Goal: Register for event/course

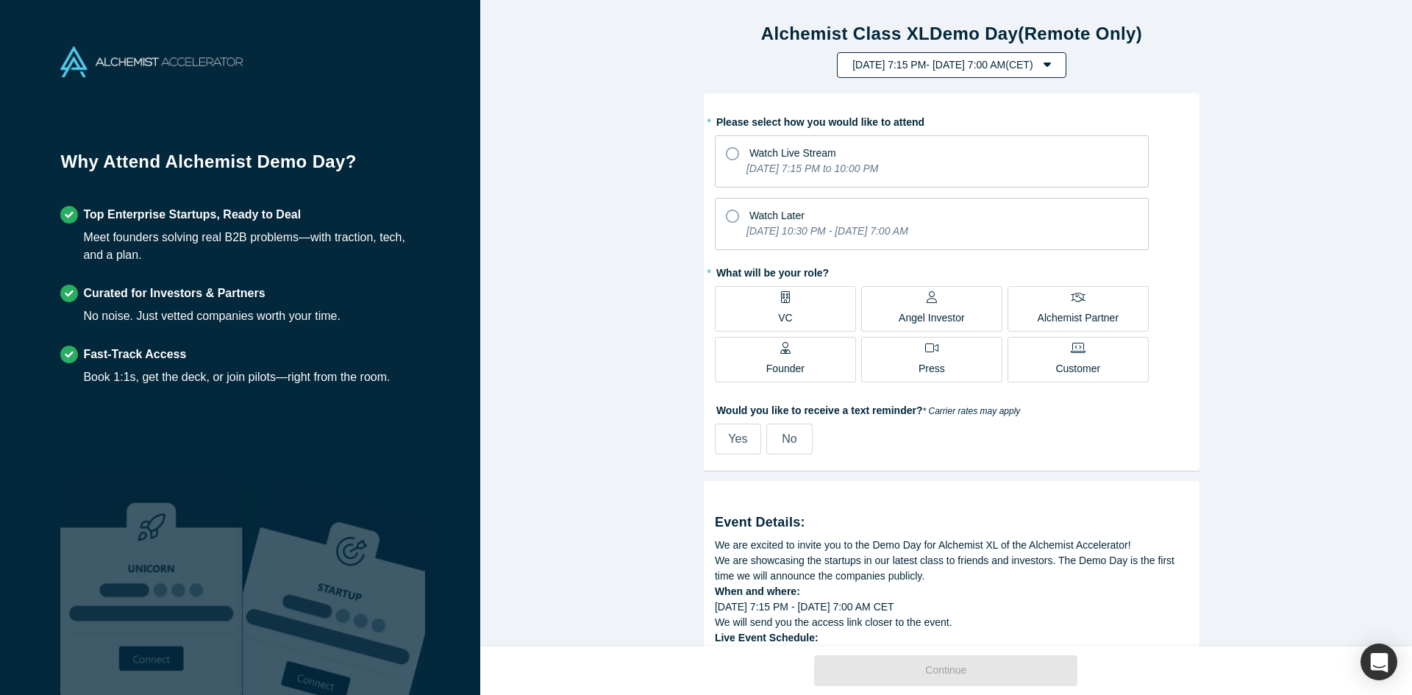
click at [1065, 70] on button "[DATE] 7:15 PM - [DATE] 7:00 AM ( CET )" at bounding box center [951, 65] width 229 height 26
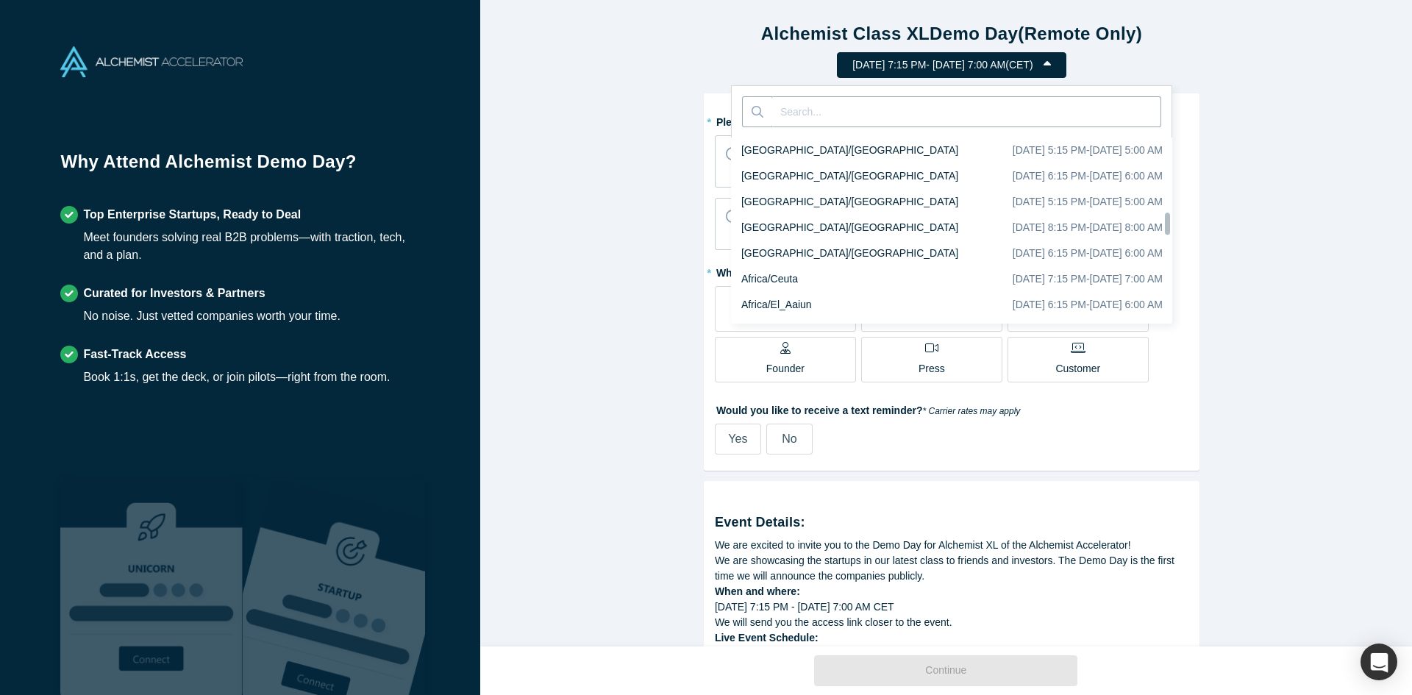
scroll to position [6768, 0]
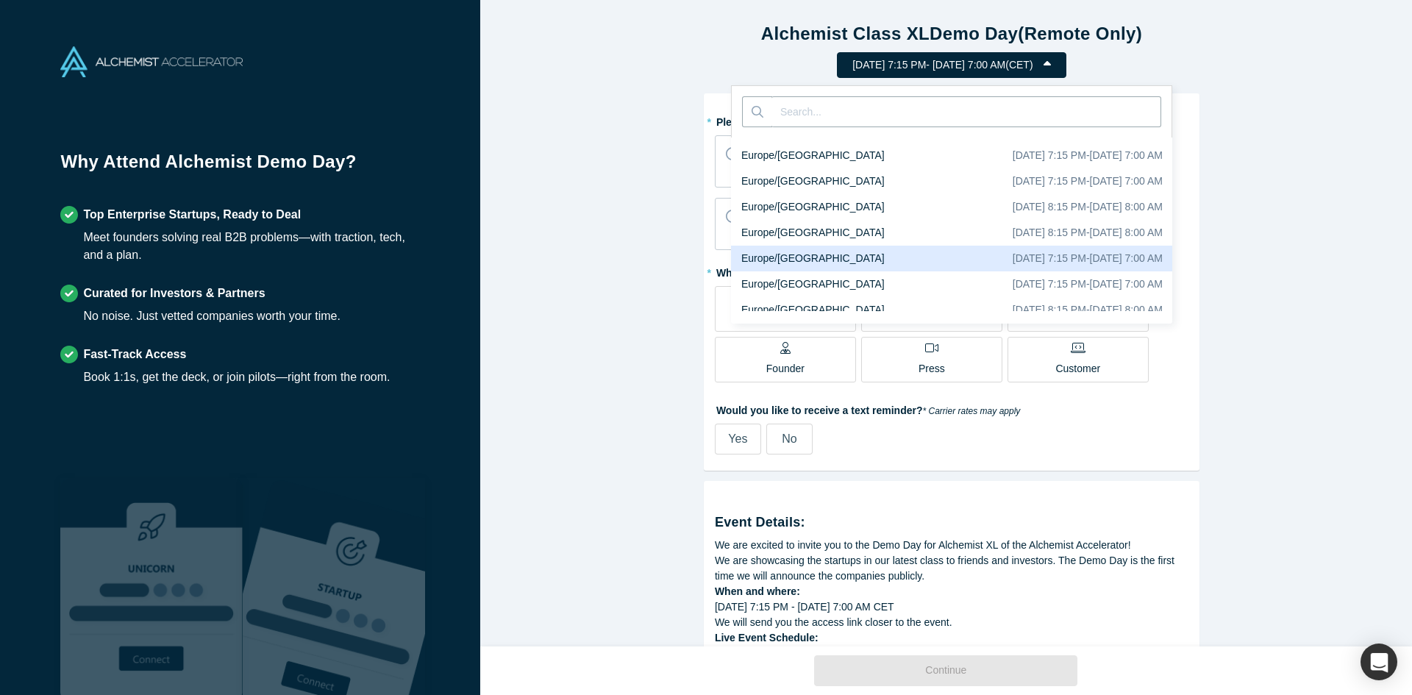
click at [832, 246] on div "Europe/[GEOGRAPHIC_DATA] [DATE] 7:15 PM - [DATE] 7:00 AM" at bounding box center [957, 259] width 452 height 26
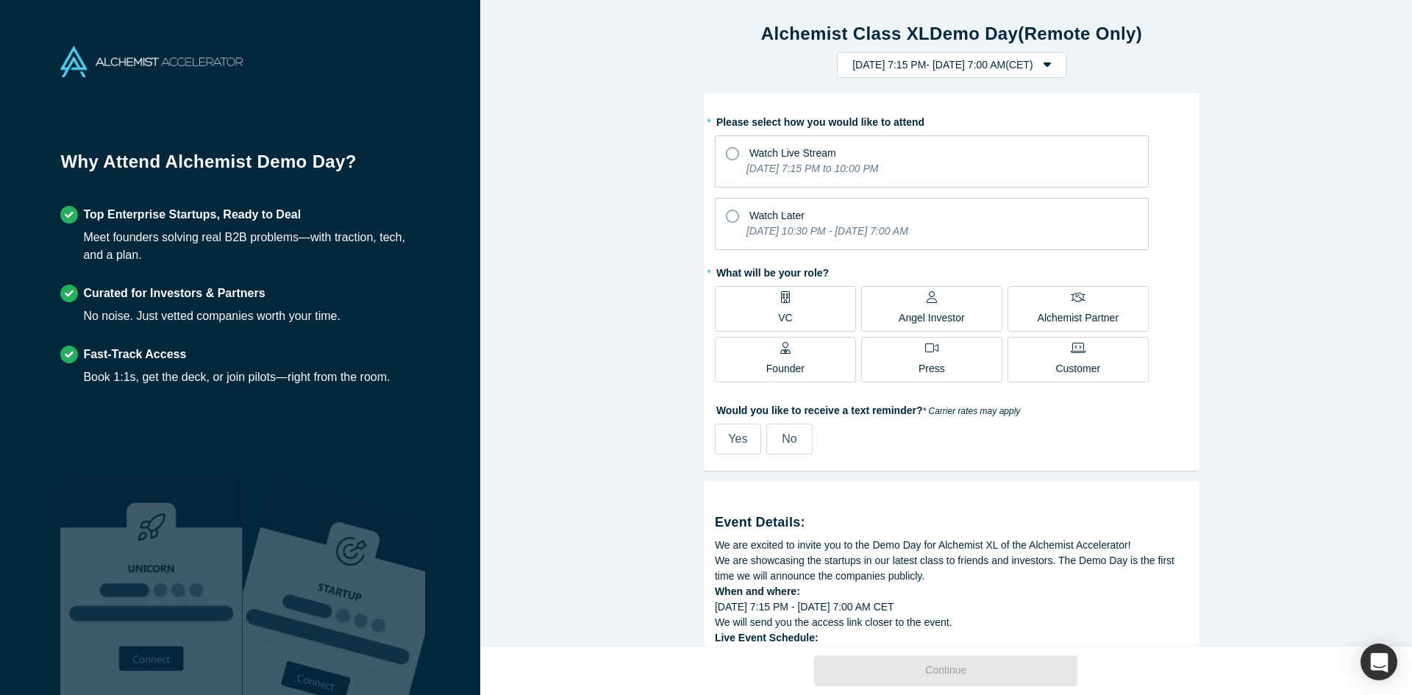
click at [805, 313] on label "VC" at bounding box center [785, 309] width 141 height 46
click at [0, 0] on input "VC" at bounding box center [0, 0] width 0 height 0
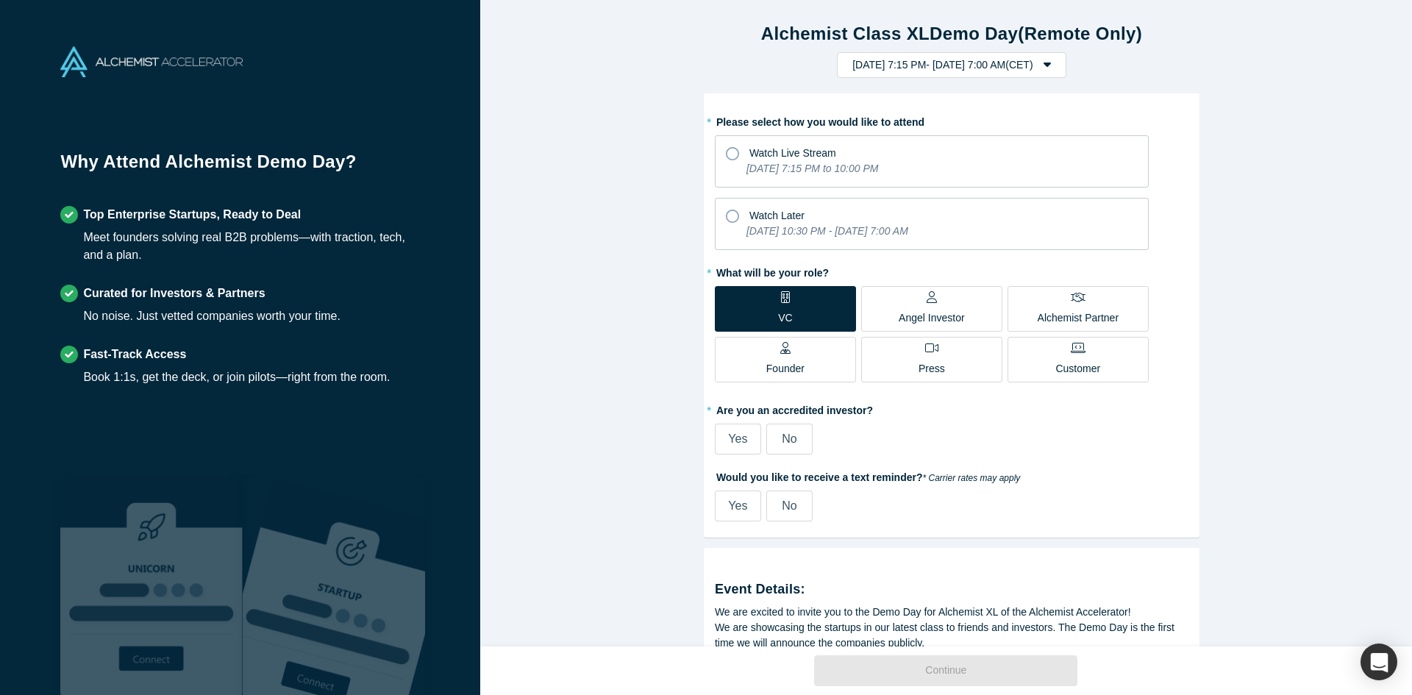
click at [721, 437] on label "Yes" at bounding box center [738, 438] width 46 height 31
click at [0, 0] on input "Yes" at bounding box center [0, 0] width 0 height 0
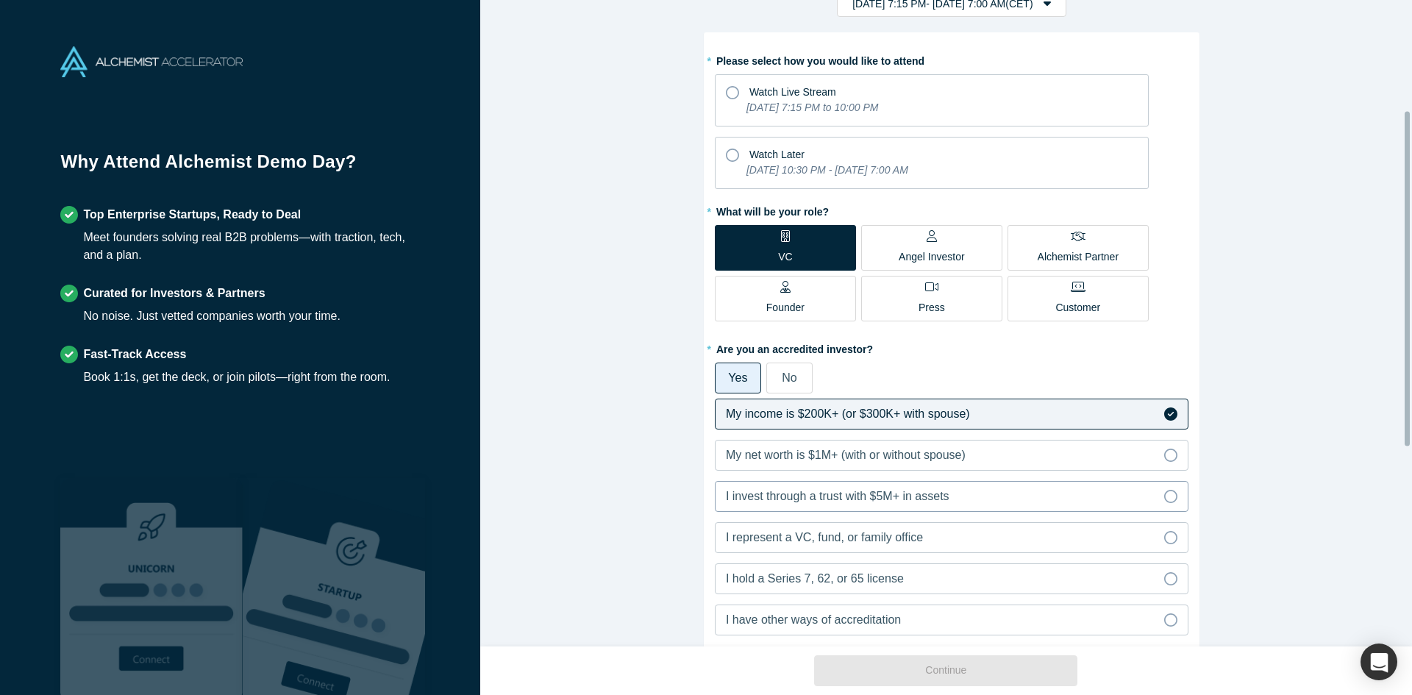
scroll to position [221, 0]
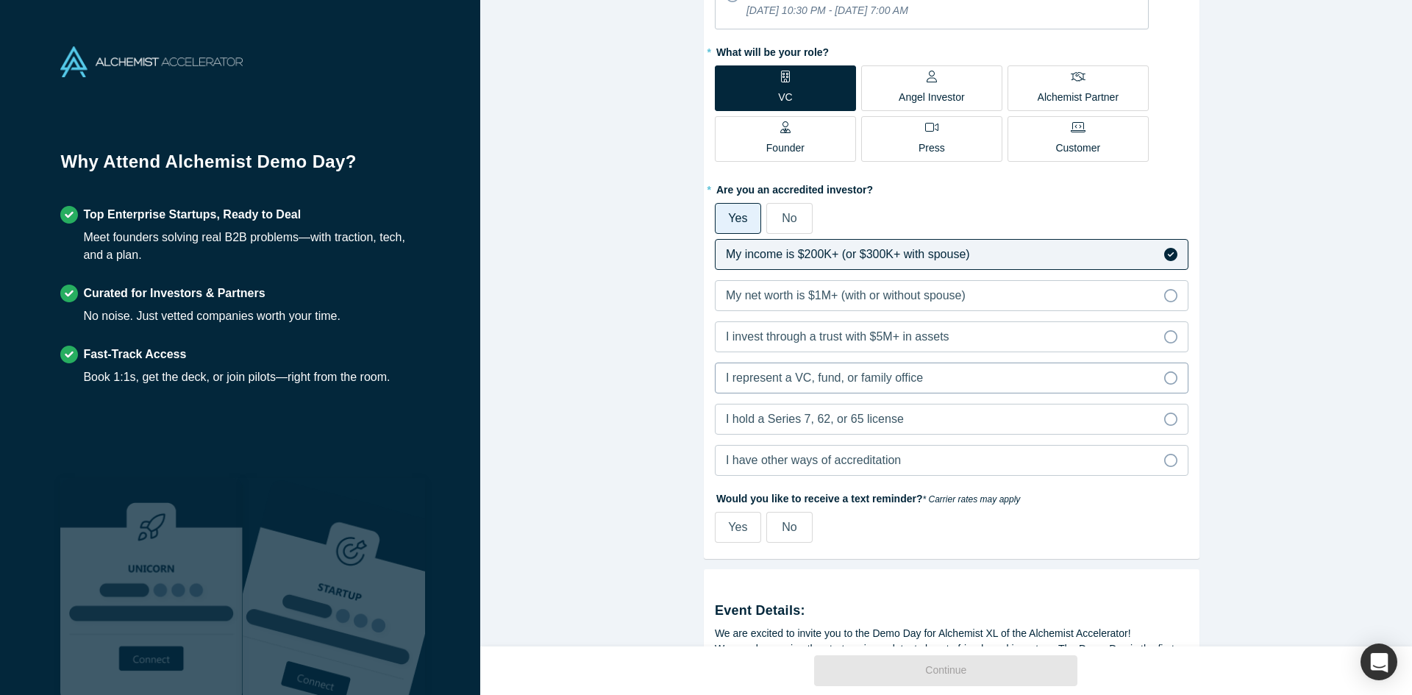
click at [938, 384] on label "I represent a VC, fund, or family office" at bounding box center [951, 377] width 473 height 31
click at [0, 0] on input "I represent a VC, fund, or family office" at bounding box center [0, 0] width 0 height 0
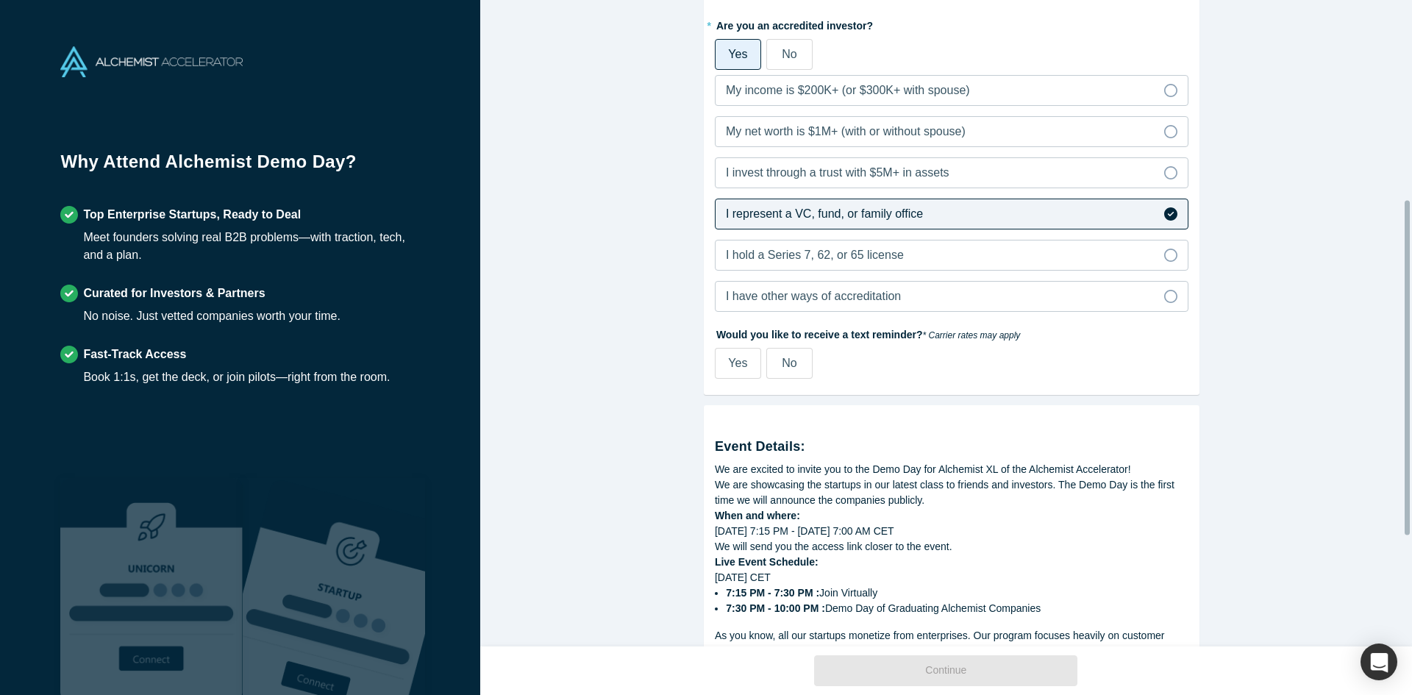
scroll to position [376, 0]
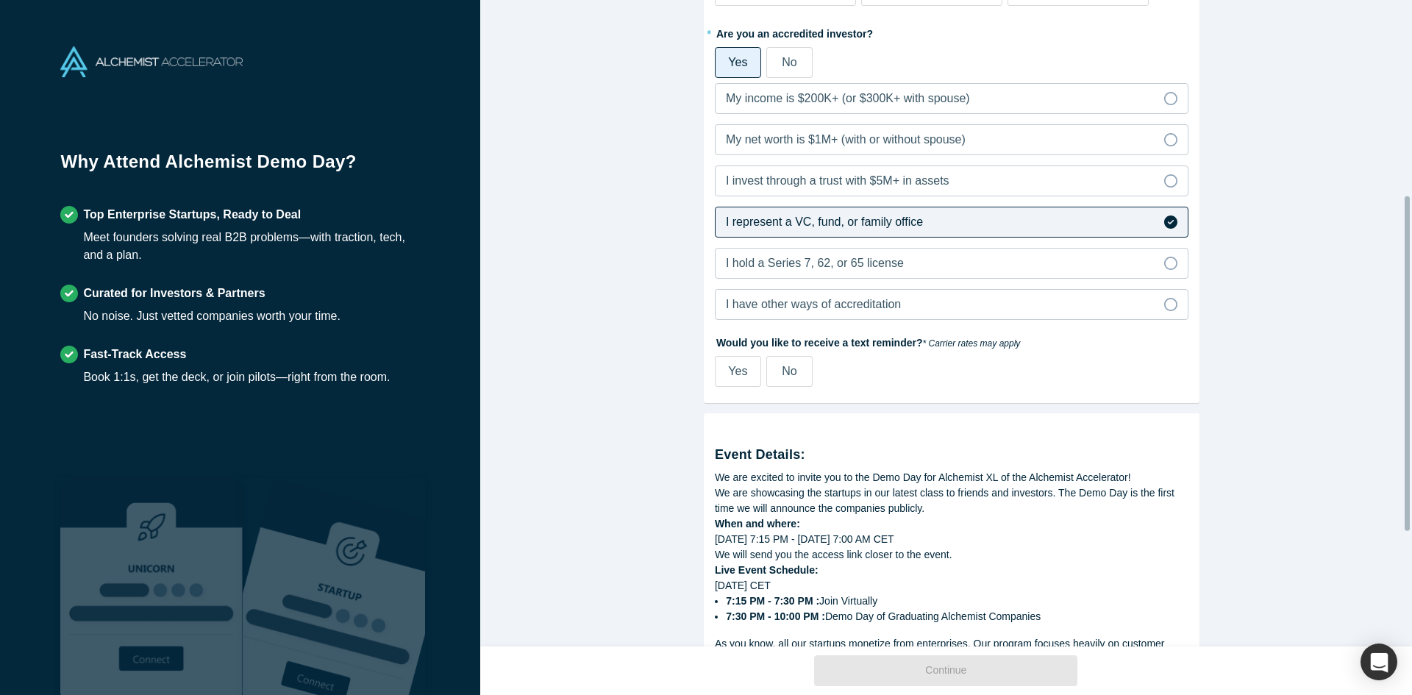
click at [784, 378] on div "No" at bounding box center [789, 371] width 15 height 18
click at [0, 0] on input "No" at bounding box center [0, 0] width 0 height 0
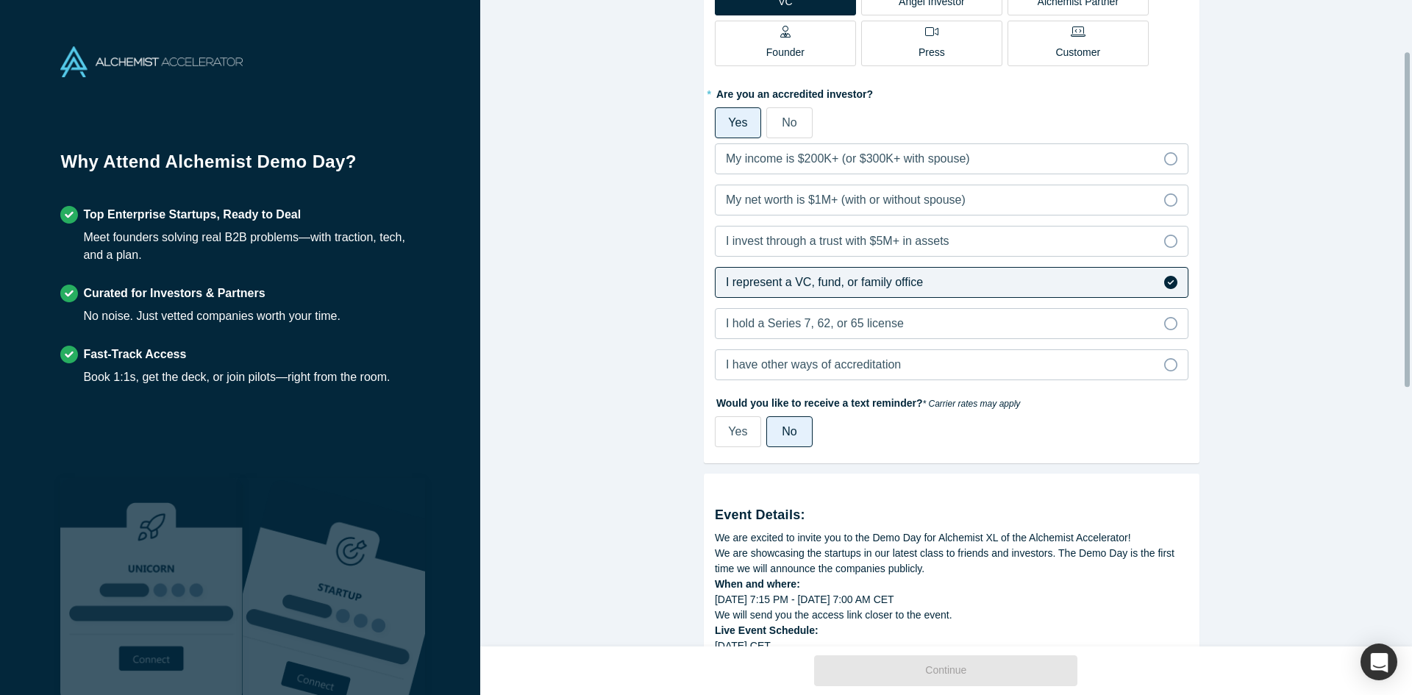
scroll to position [0, 0]
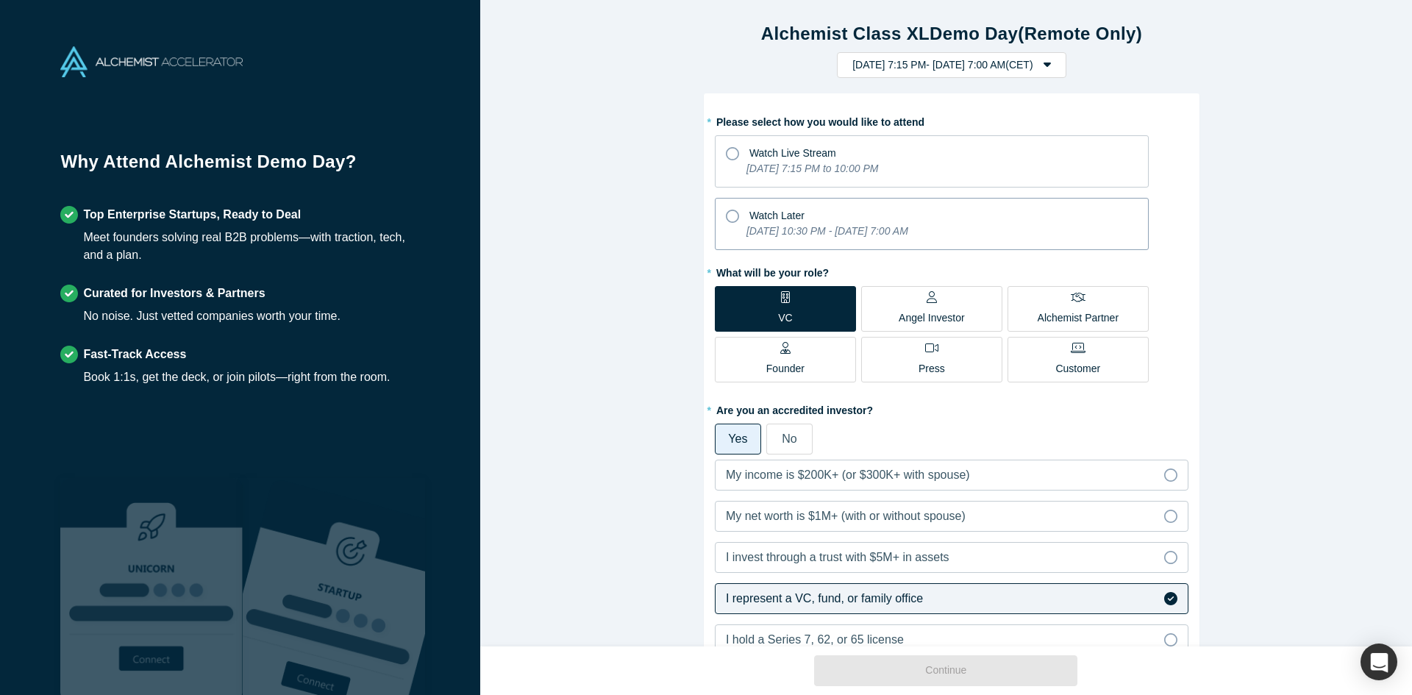
click at [758, 232] on icon "[DATE] 10:30 PM - [DATE] 7:00 AM" at bounding box center [827, 231] width 162 height 12
click at [0, 0] on input "Watch Later [DATE] 10:30 PM - [DATE] 7:00 AM" at bounding box center [0, 0] width 0 height 0
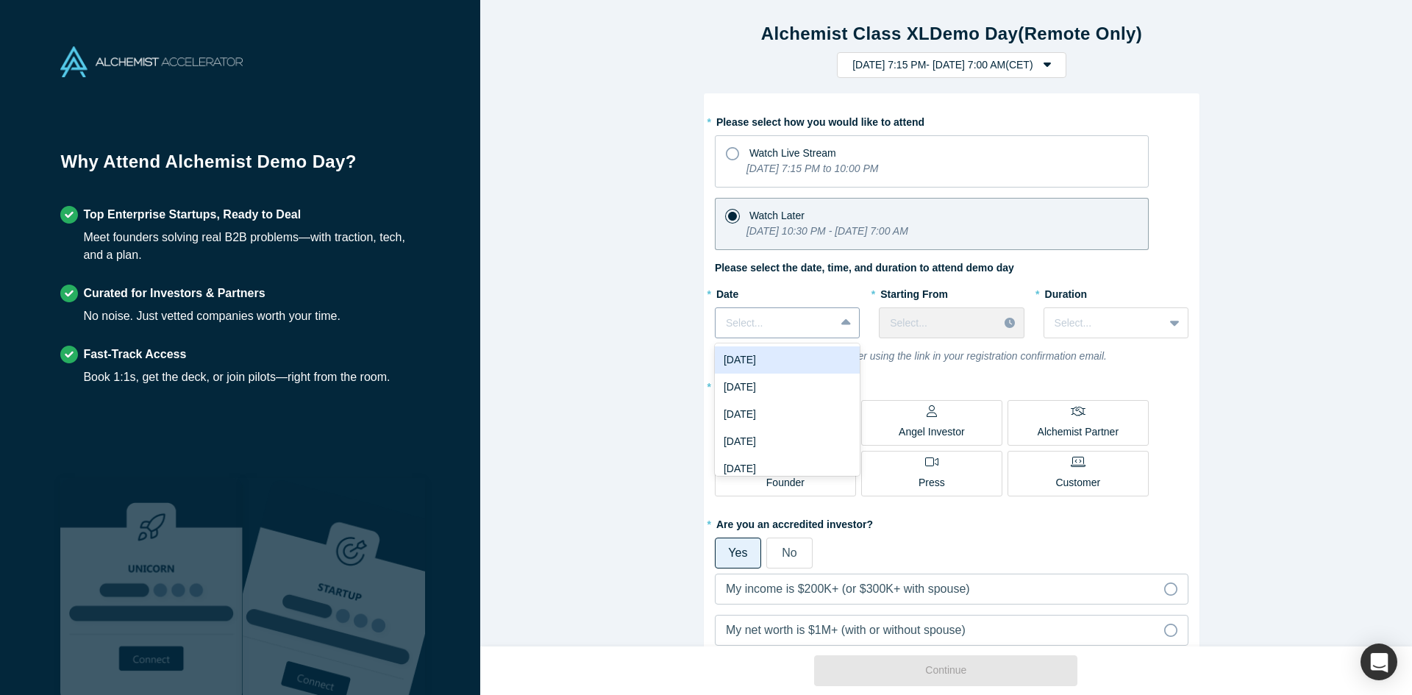
click at [794, 325] on div at bounding box center [775, 323] width 99 height 18
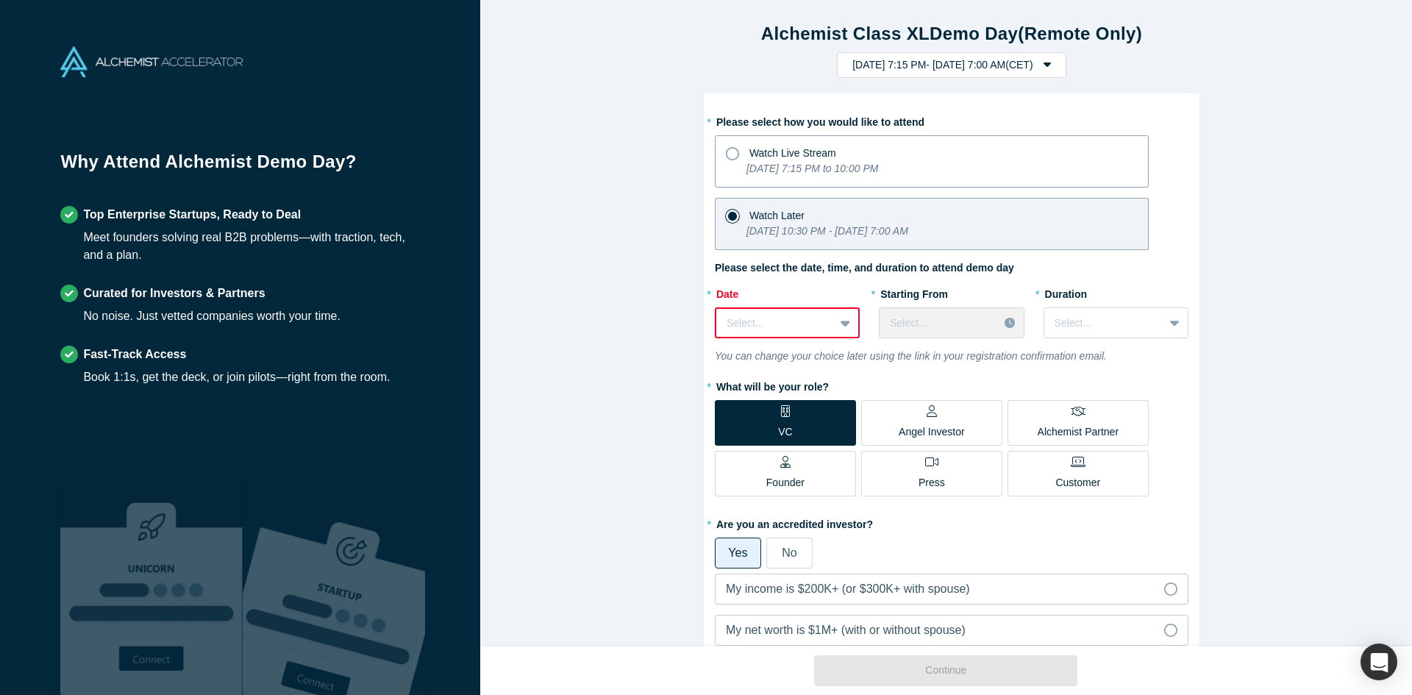
click at [878, 172] on icon "[DATE] 7:15 PM to 10:00 PM" at bounding box center [812, 168] width 132 height 12
click at [0, 0] on input "Watch Live Stream [DATE] 7:15 PM to 10:00 PM" at bounding box center [0, 0] width 0 height 0
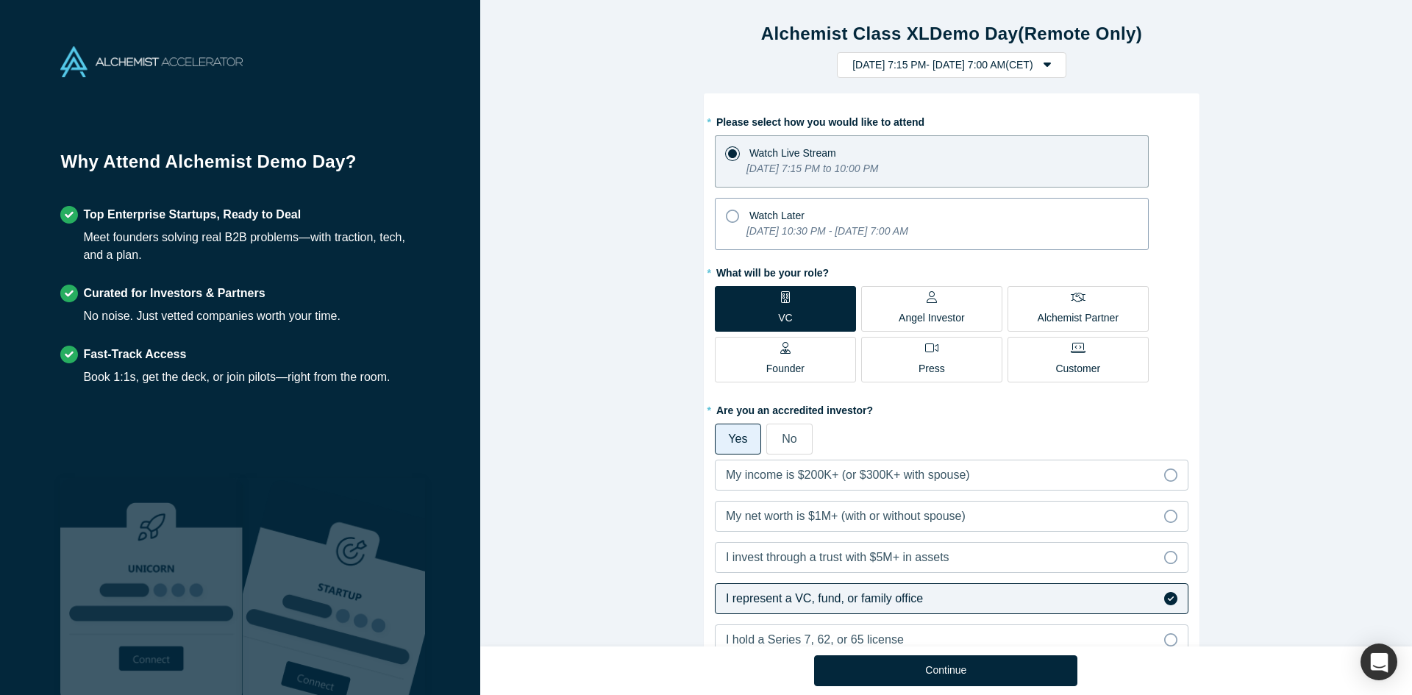
click at [877, 223] on div "Watch Later" at bounding box center [932, 214] width 412 height 20
click at [0, 0] on input "Watch Later [DATE] 10:30 PM - [DATE] 7:00 AM" at bounding box center [0, 0] width 0 height 0
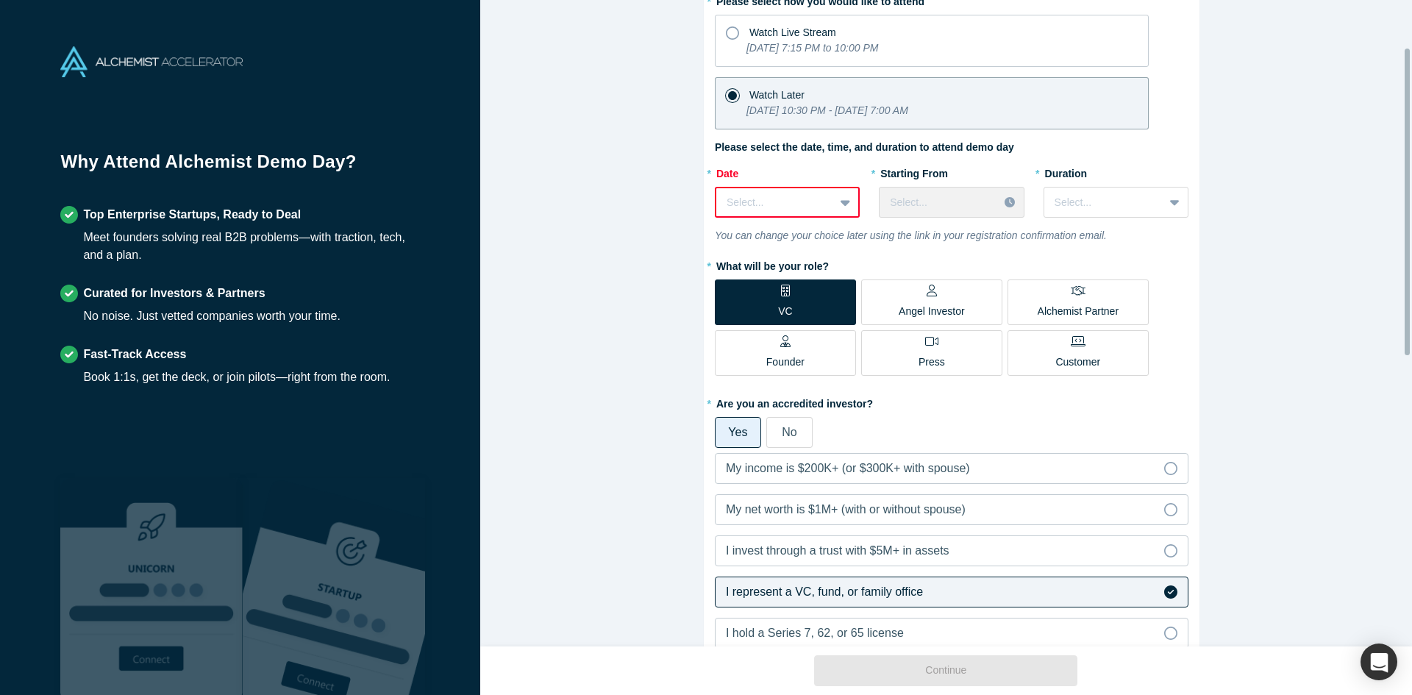
scroll to position [49, 0]
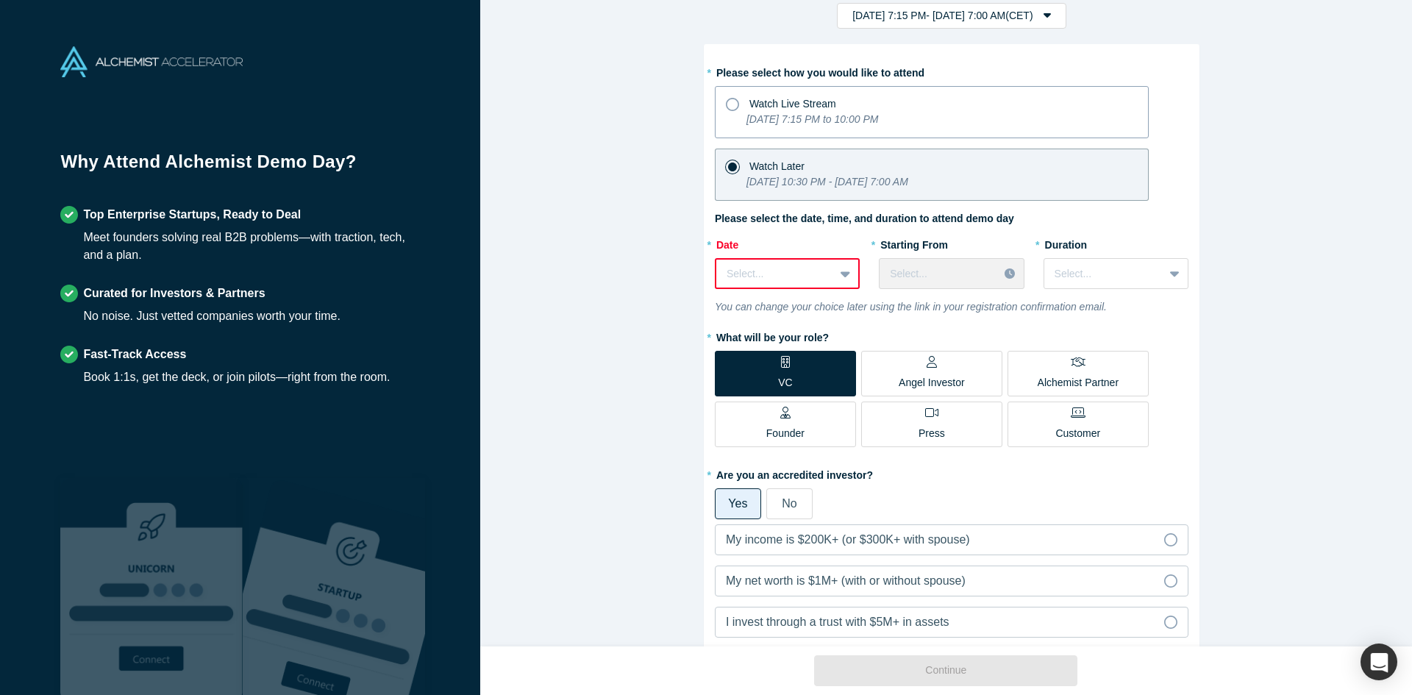
click at [836, 115] on icon "[DATE] 7:15 PM to 10:00 PM" at bounding box center [812, 119] width 132 height 12
click at [0, 0] on input "Watch Live Stream [DATE] 7:15 PM to 10:00 PM" at bounding box center [0, 0] width 0 height 0
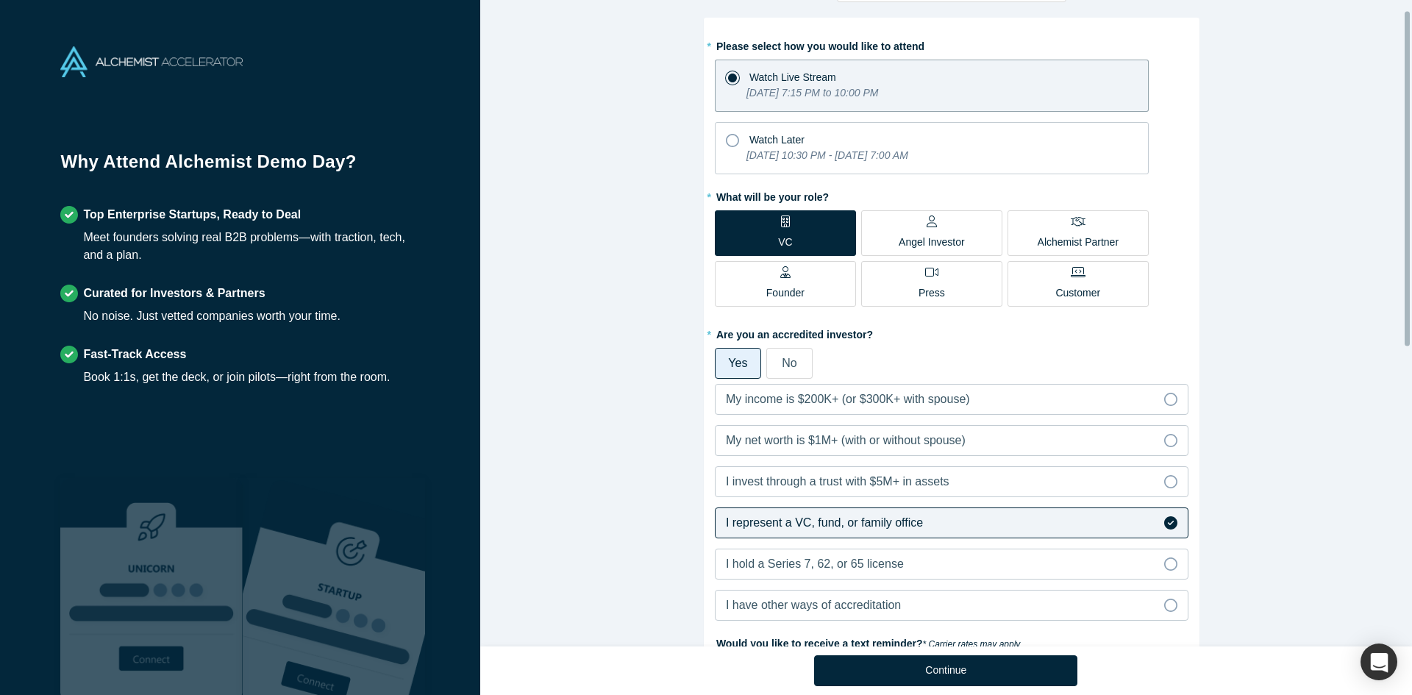
scroll to position [0, 0]
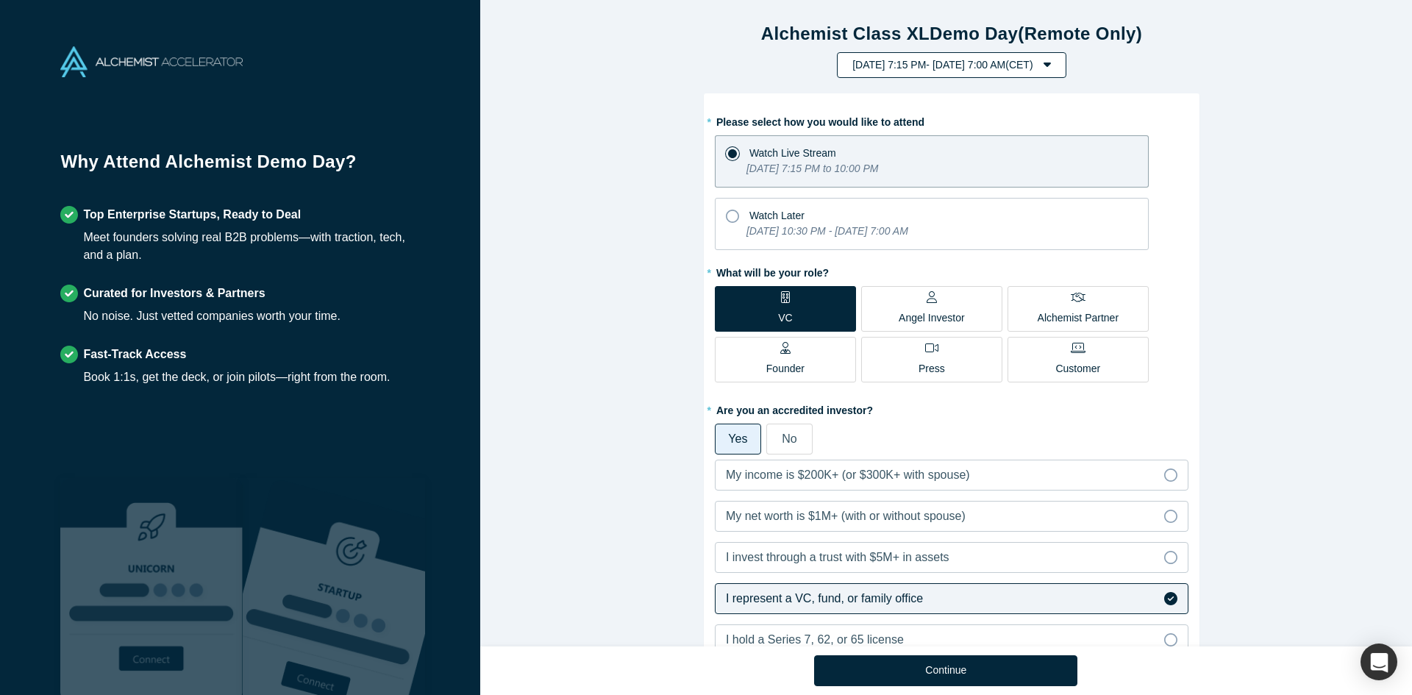
click at [1065, 61] on button "[DATE] 7:15 PM - [DATE] 7:00 AM ( CET )" at bounding box center [951, 65] width 229 height 26
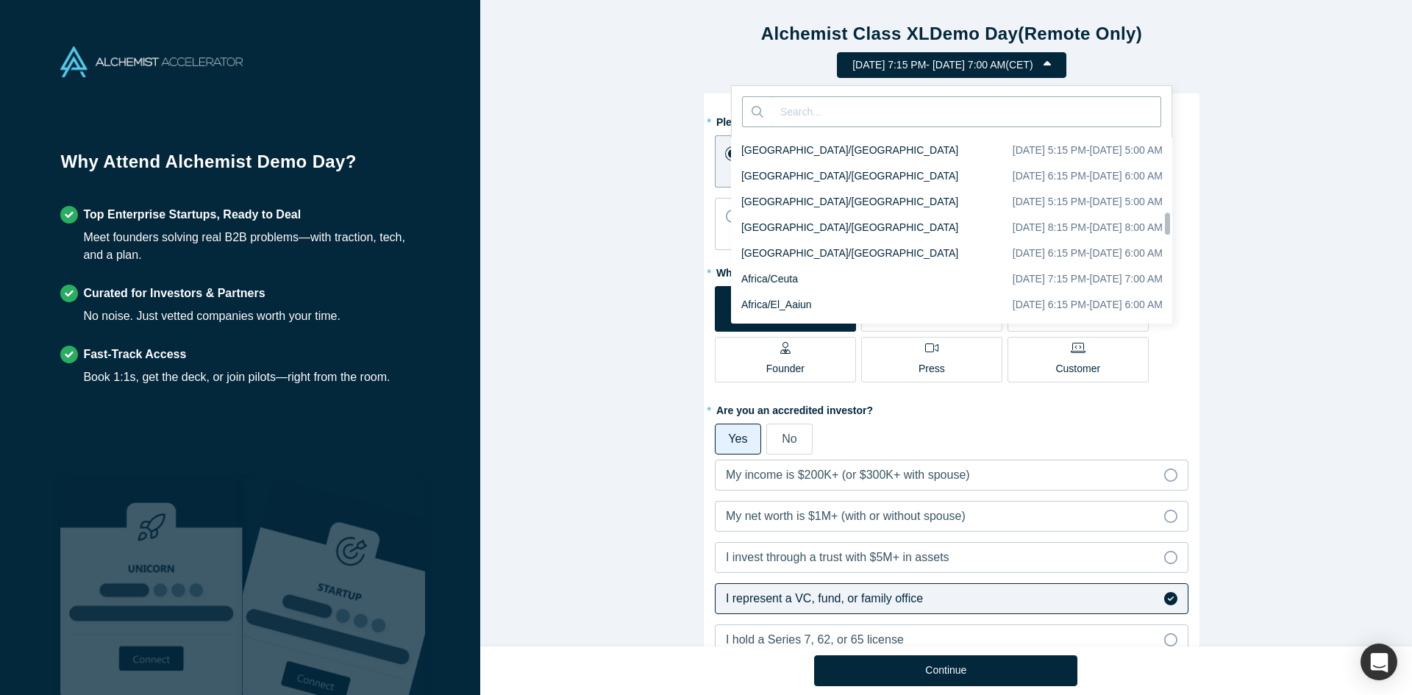
scroll to position [6768, 0]
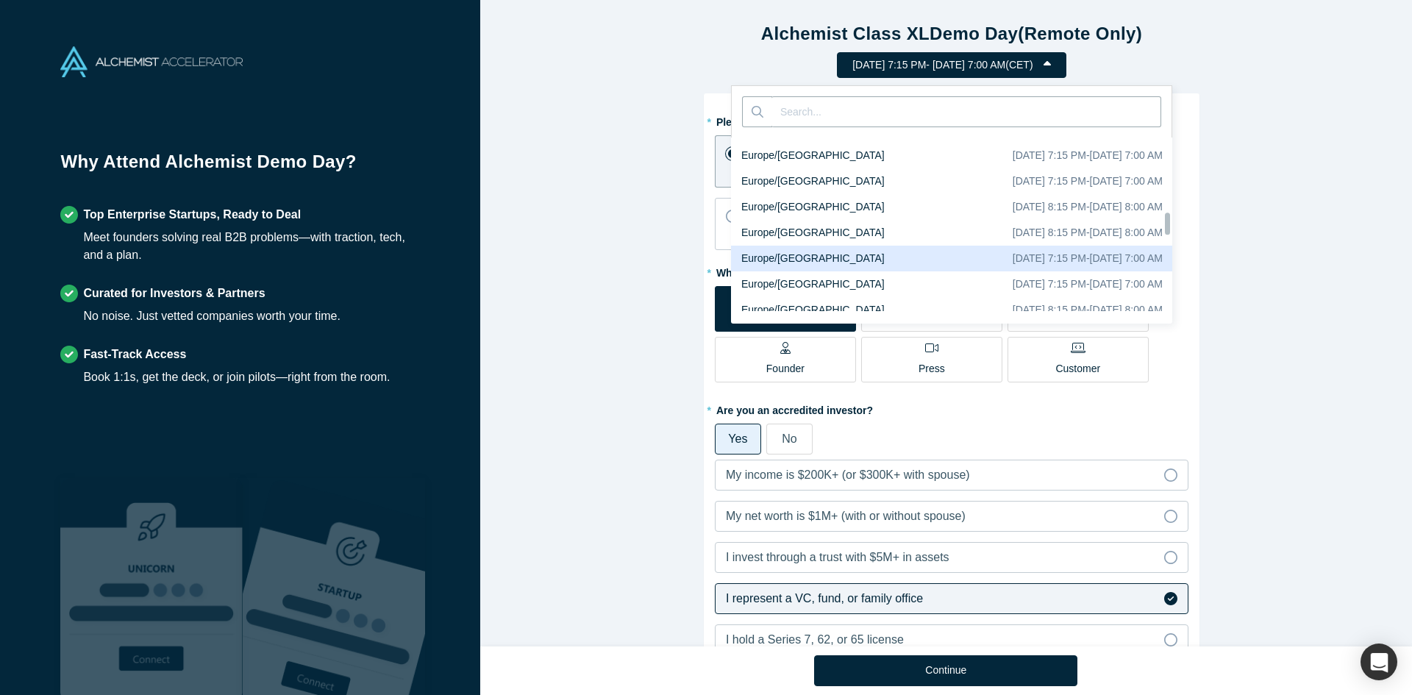
click at [1065, 61] on button "[DATE] 7:15 PM - [DATE] 7:00 AM ( CET )" at bounding box center [951, 65] width 229 height 26
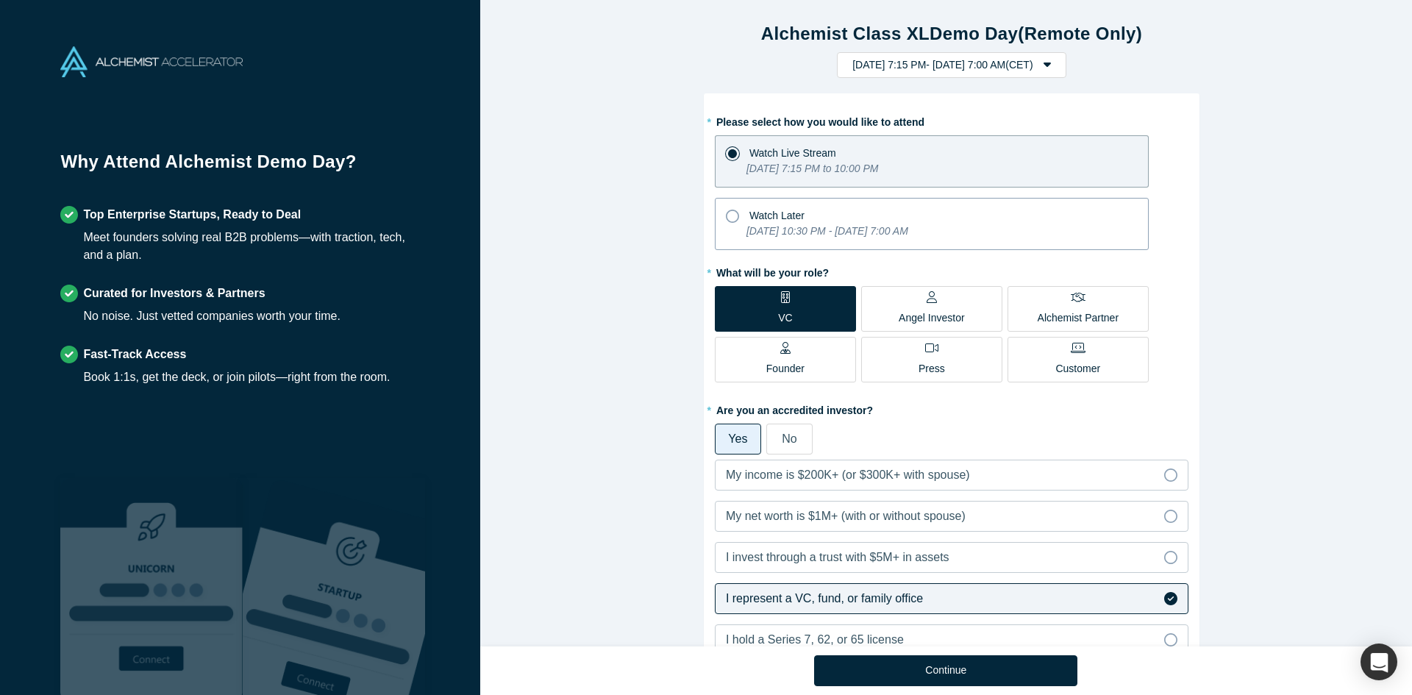
click at [830, 224] on p "[DATE] 10:30 PM - [DATE] 7:00 AM" at bounding box center [827, 231] width 162 height 15
click at [0, 0] on input "Watch Later [DATE] 10:30 PM - [DATE] 7:00 AM" at bounding box center [0, 0] width 0 height 0
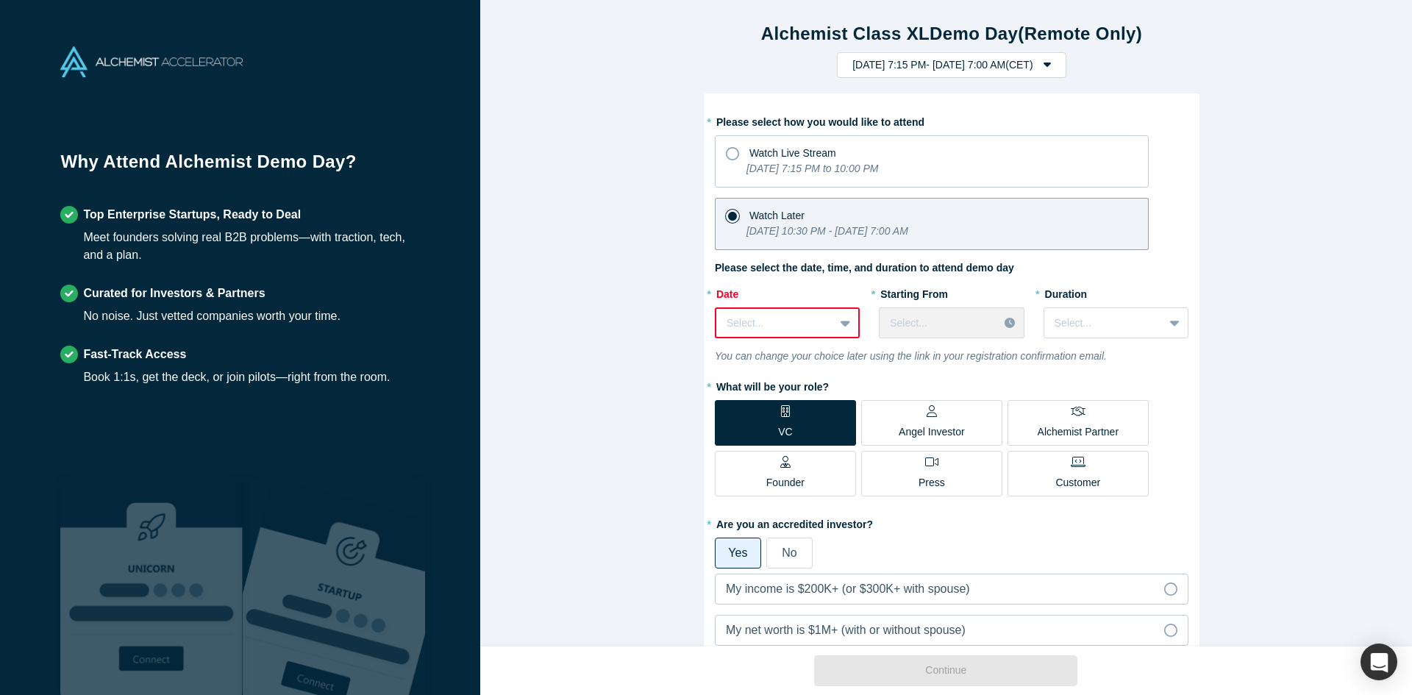
click at [840, 323] on icon at bounding box center [845, 324] width 10 height 6
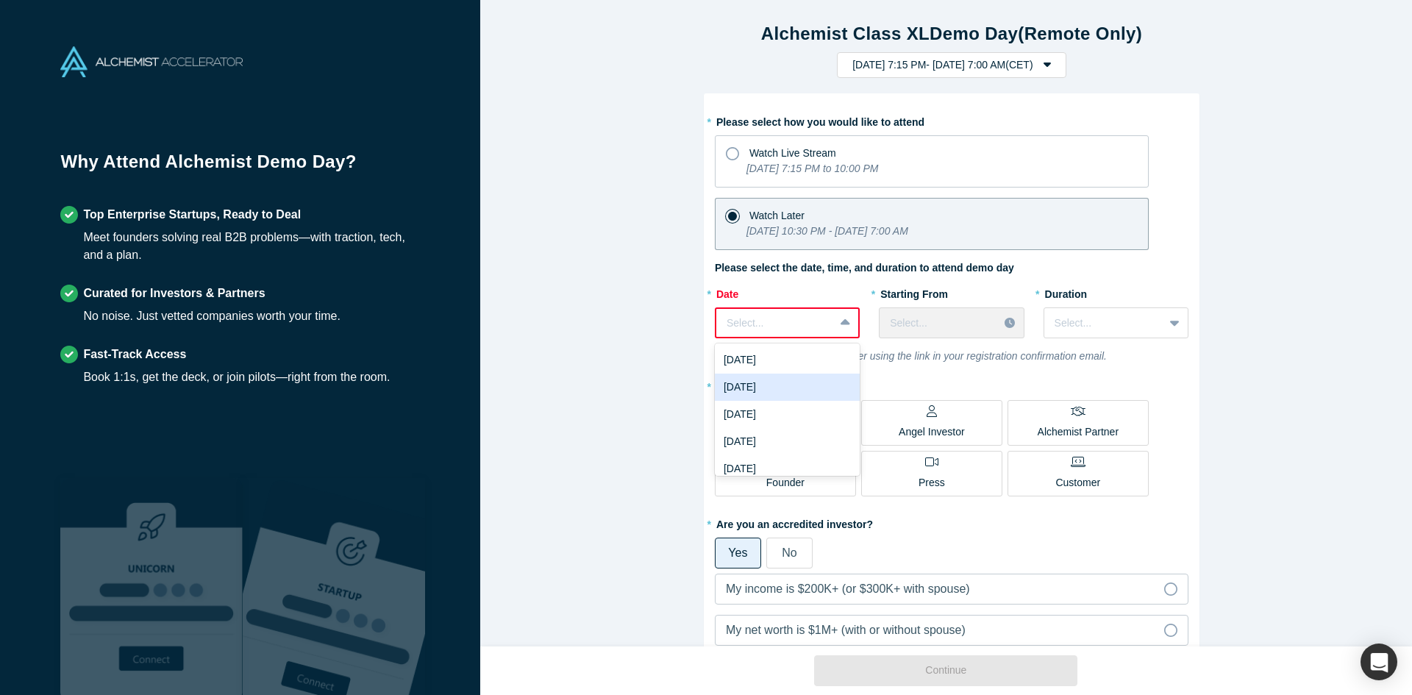
click at [793, 385] on div "[DATE]" at bounding box center [787, 386] width 145 height 27
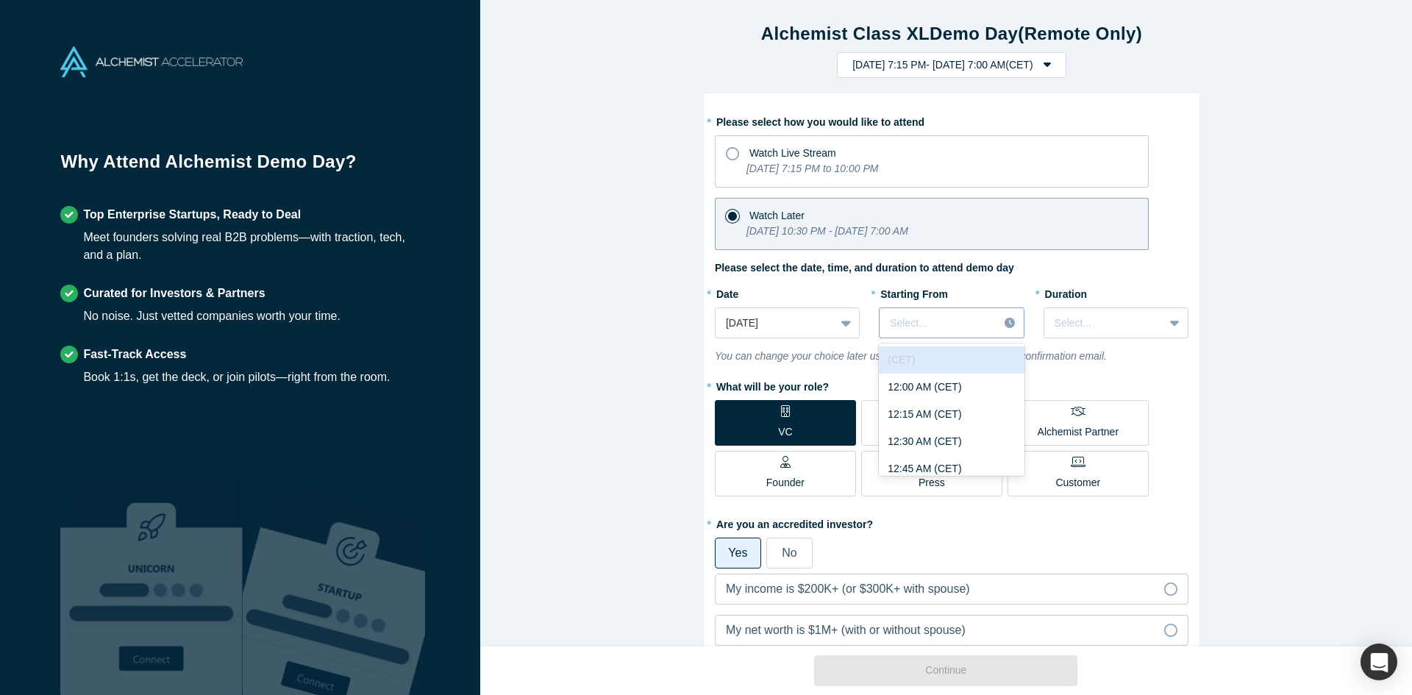
click at [942, 324] on div at bounding box center [939, 323] width 98 height 18
click at [936, 410] on div "9:00 AM (CET)" at bounding box center [951, 410] width 145 height 27
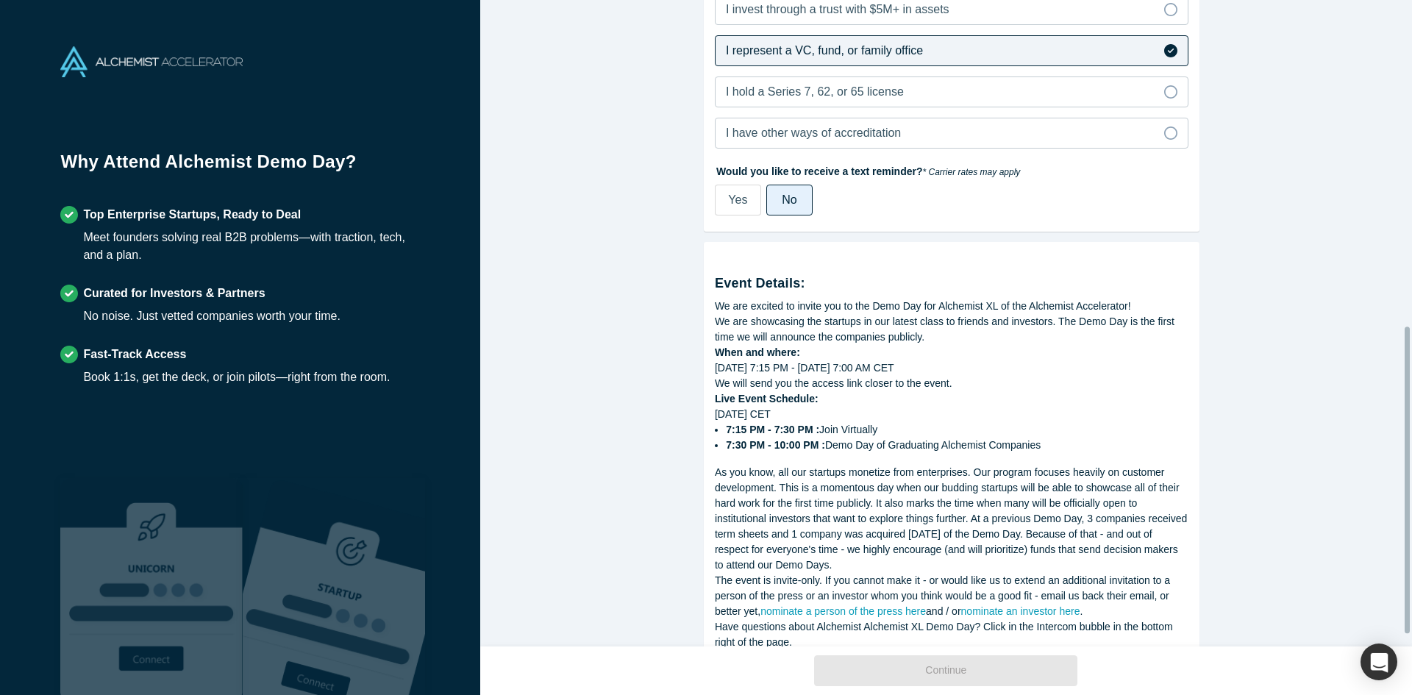
scroll to position [711, 0]
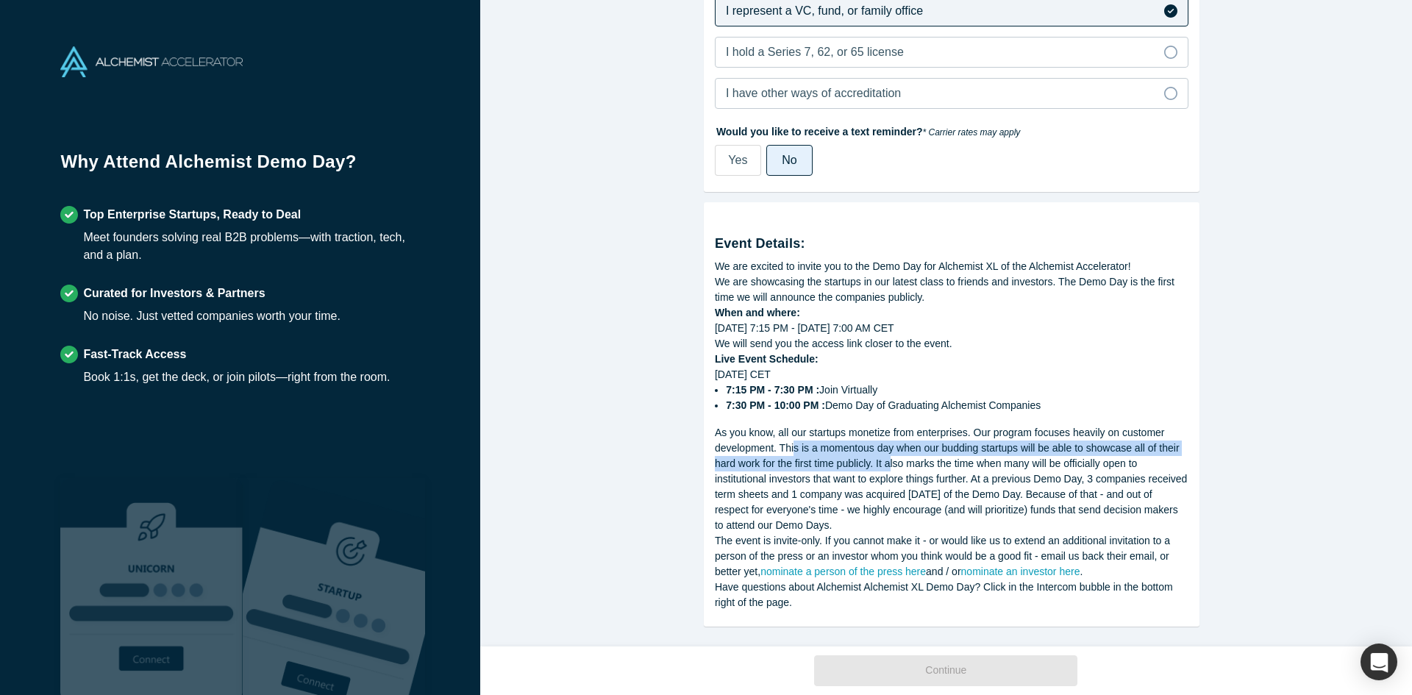
drag, startPoint x: 787, startPoint y: 436, endPoint x: 887, endPoint y: 456, distance: 101.2
click at [887, 456] on div "As you know, all our startups monetize from enterprises. Our program focuses he…" at bounding box center [951, 479] width 473 height 108
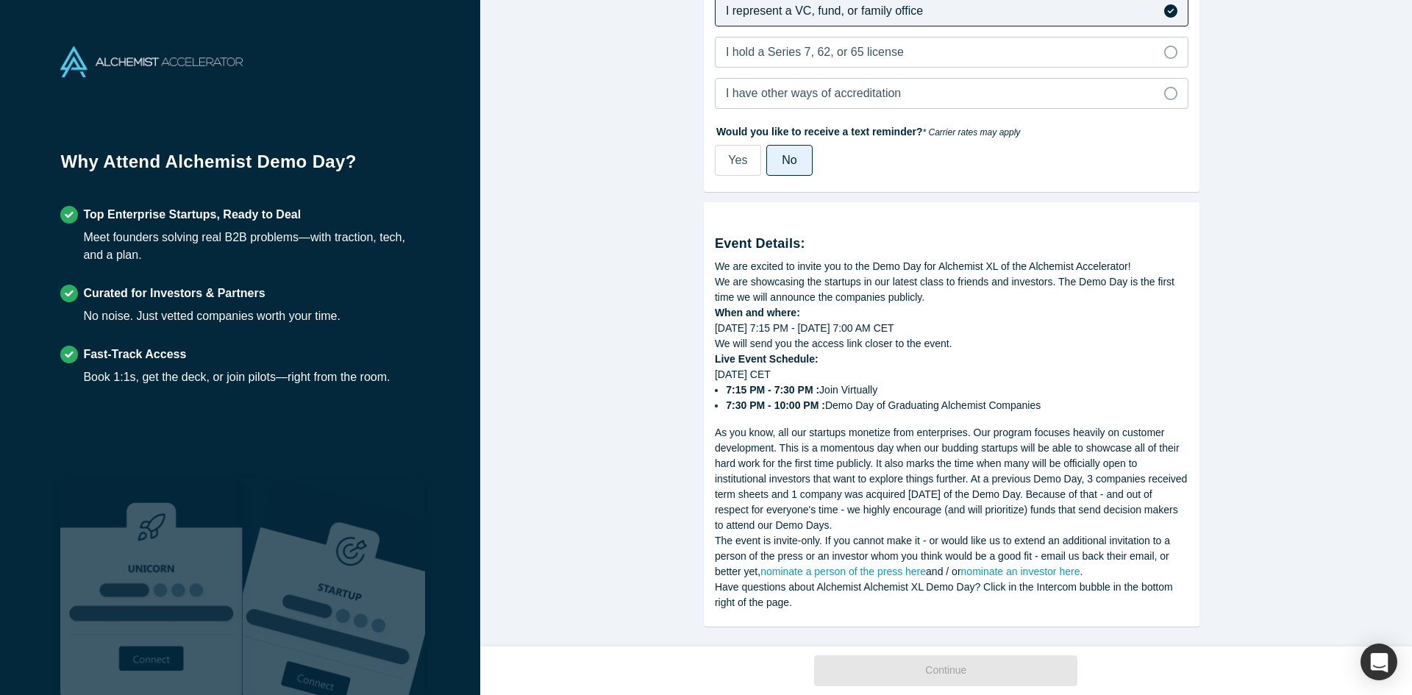
click at [887, 497] on div "As you know, all our startups monetize from enterprises. Our program focuses he…" at bounding box center [951, 479] width 473 height 108
drag, startPoint x: 876, startPoint y: 454, endPoint x: 896, endPoint y: 510, distance: 60.2
click at [896, 510] on div "As you know, all our startups monetize from enterprises. Our program focuses he…" at bounding box center [951, 479] width 473 height 108
click at [894, 521] on div "As you know, all our startups monetize from enterprises. Our program focuses he…" at bounding box center [951, 479] width 473 height 108
drag, startPoint x: 871, startPoint y: 496, endPoint x: 890, endPoint y: 515, distance: 26.5
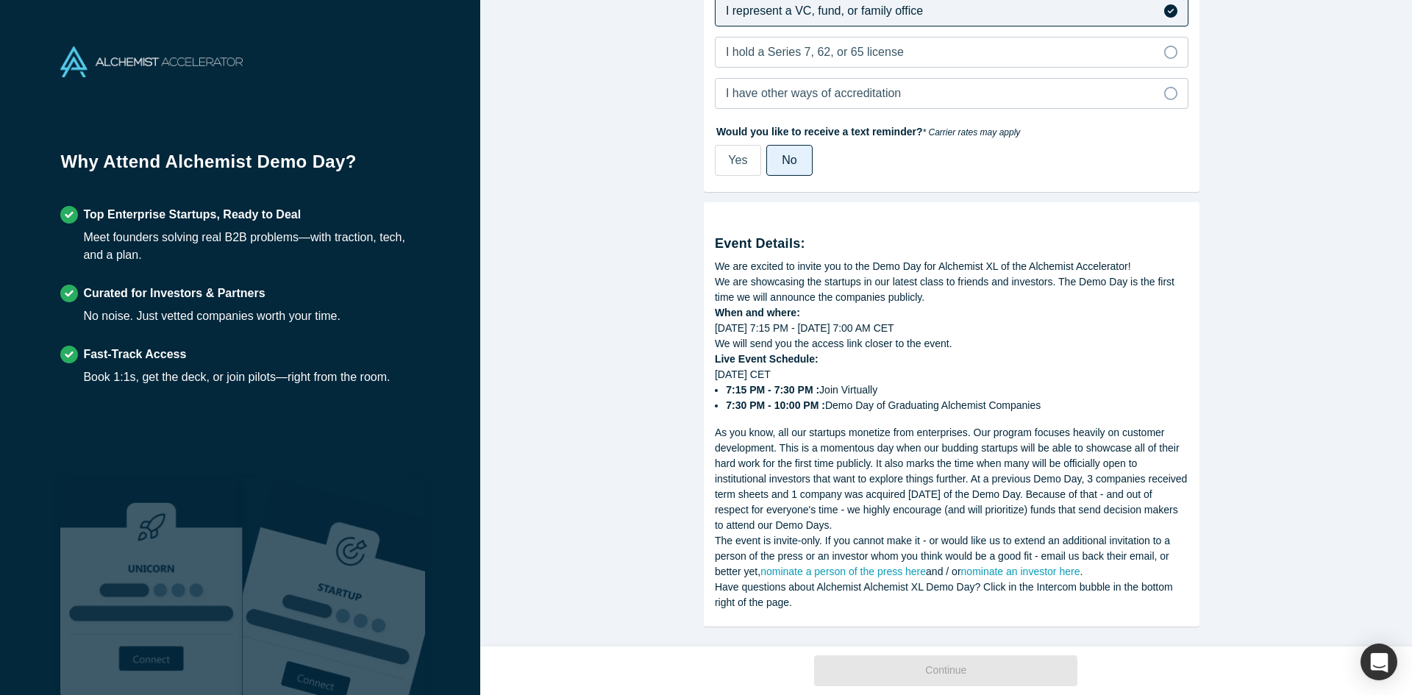
click at [890, 515] on div "As you know, all our startups monetize from enterprises. Our program focuses he…" at bounding box center [951, 479] width 473 height 108
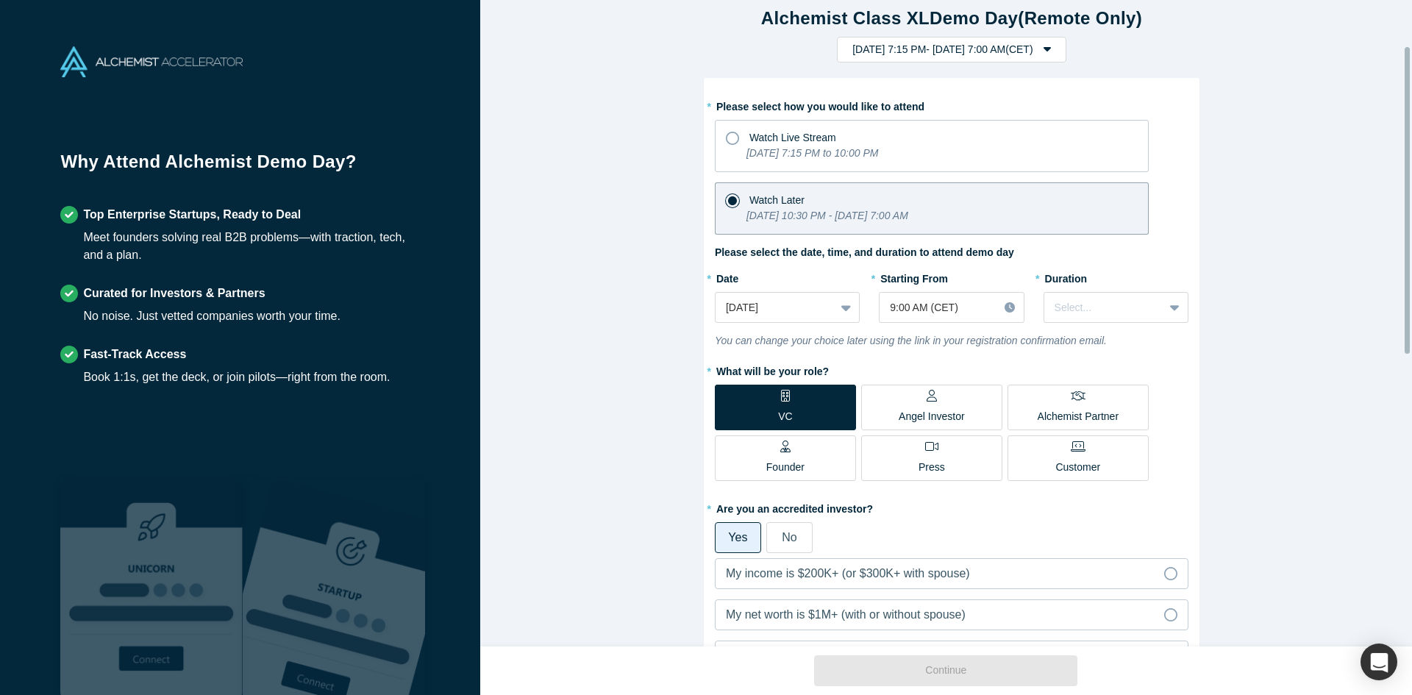
scroll to position [0, 0]
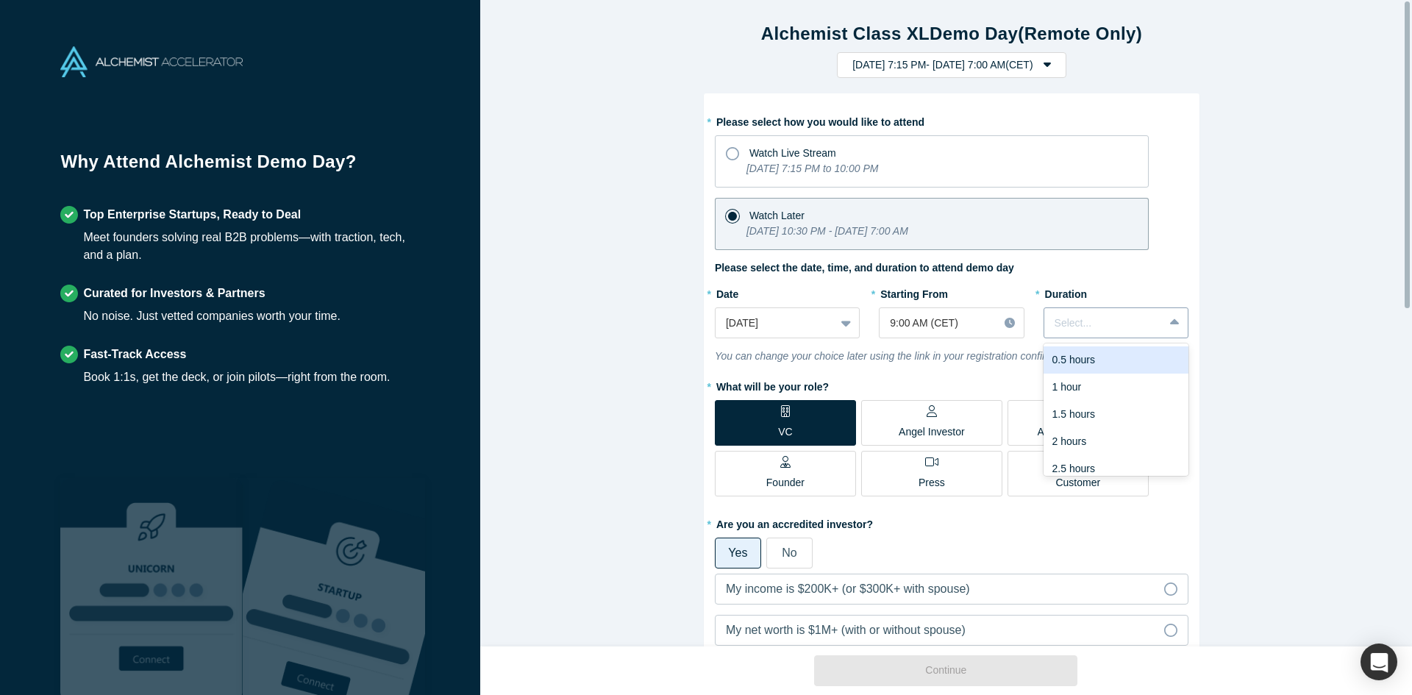
click at [1177, 321] on div at bounding box center [1176, 323] width 24 height 26
click at [970, 326] on div at bounding box center [939, 323] width 98 height 18
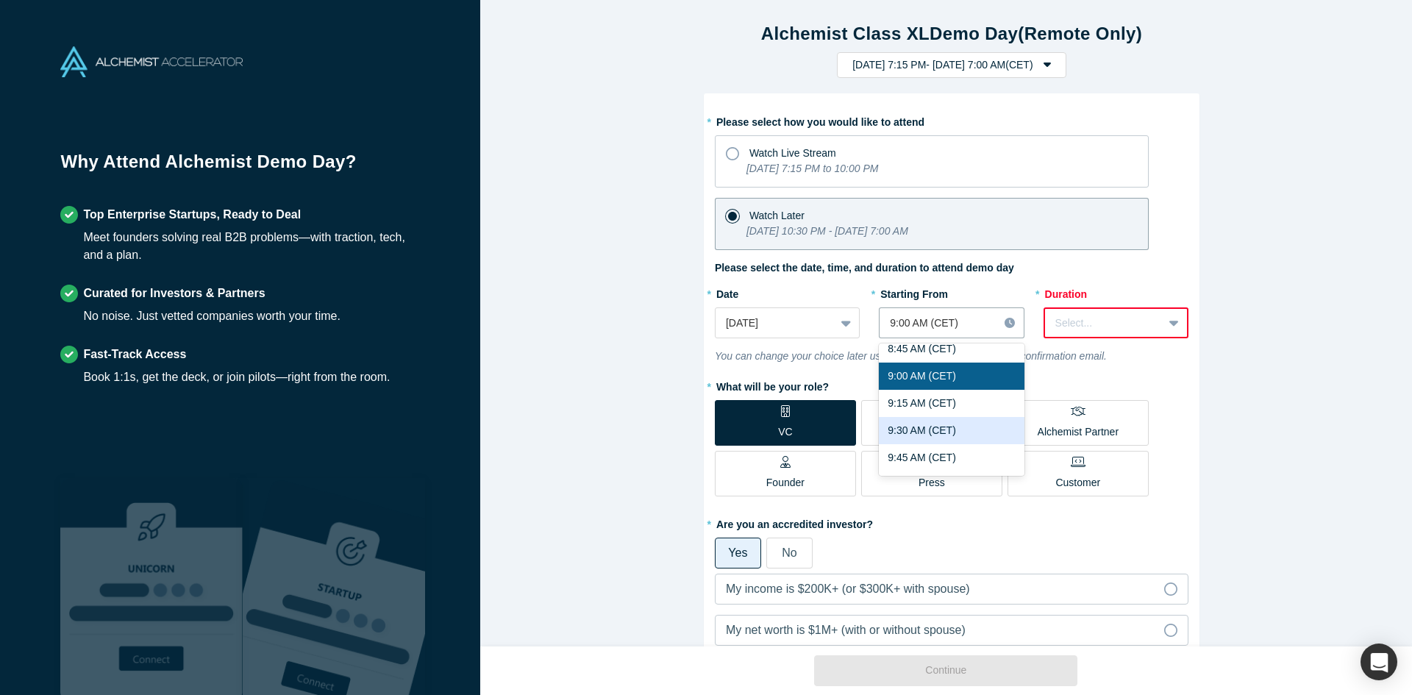
scroll to position [1060, 0]
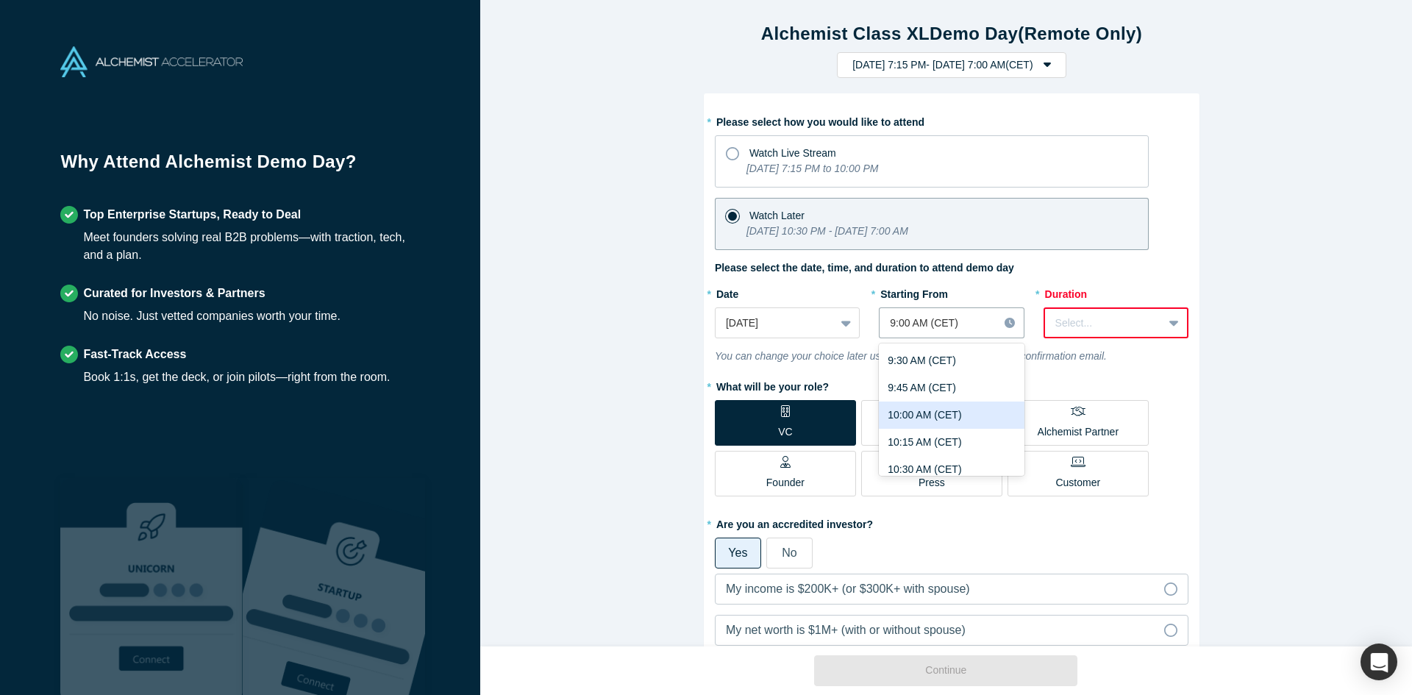
click at [943, 407] on div "10:00 AM (CET)" at bounding box center [951, 414] width 145 height 27
click at [968, 320] on div at bounding box center [939, 323] width 98 height 18
click at [945, 410] on div "11:00 AM (CET)" at bounding box center [951, 414] width 145 height 27
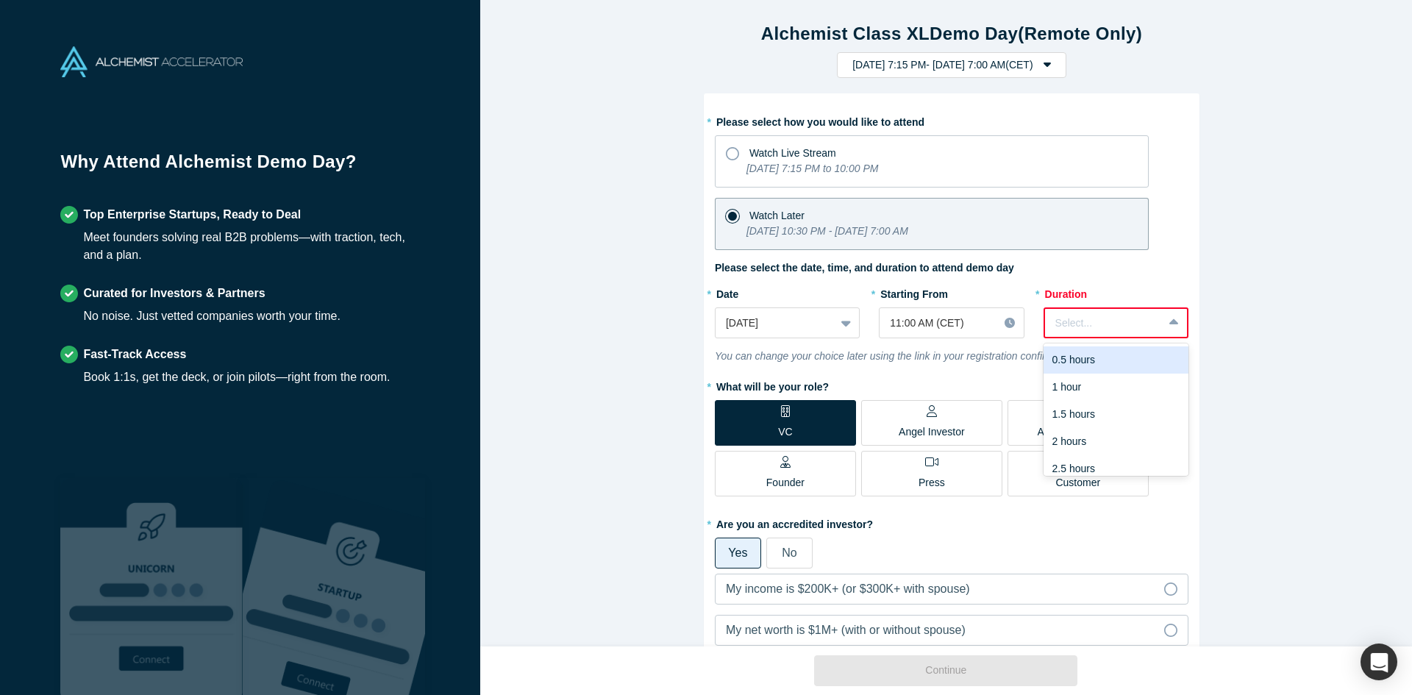
click at [1076, 324] on div at bounding box center [1103, 323] width 97 height 18
click at [1085, 388] on div "1 hour" at bounding box center [1115, 386] width 145 height 27
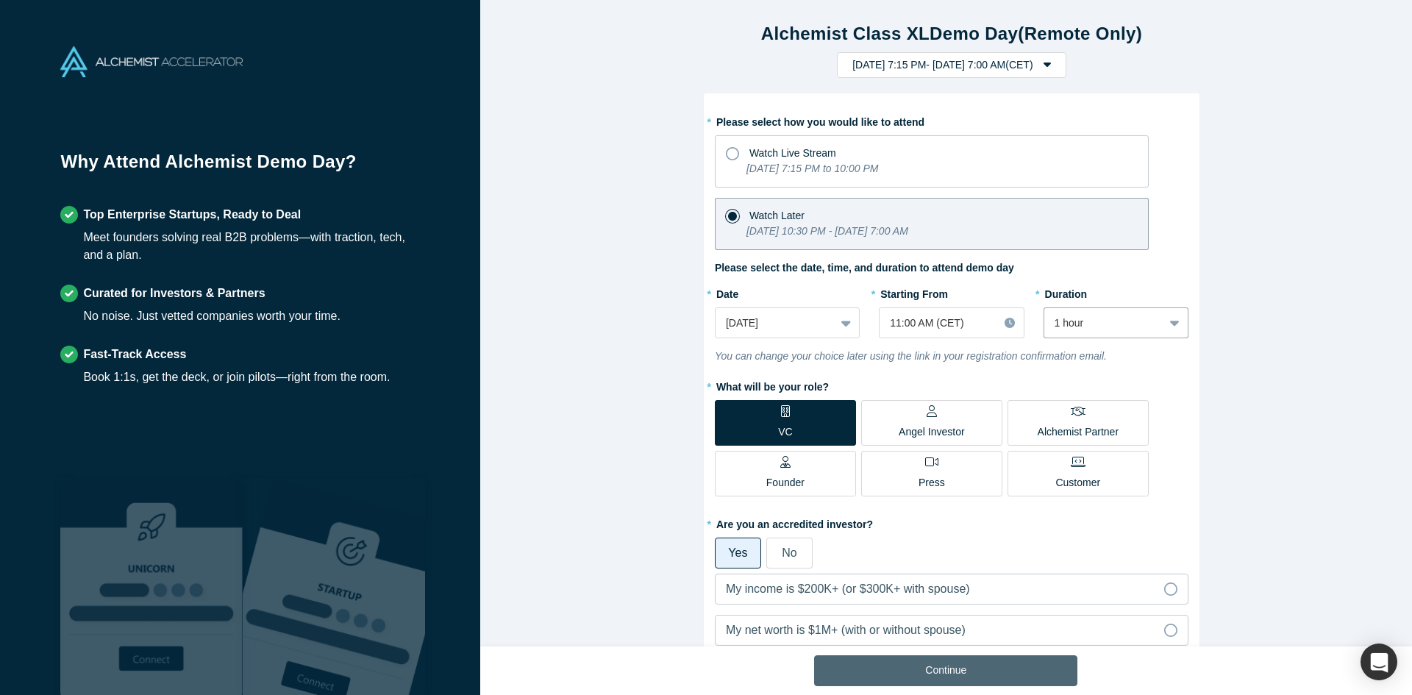
click at [965, 673] on button "Continue" at bounding box center [945, 670] width 263 height 31
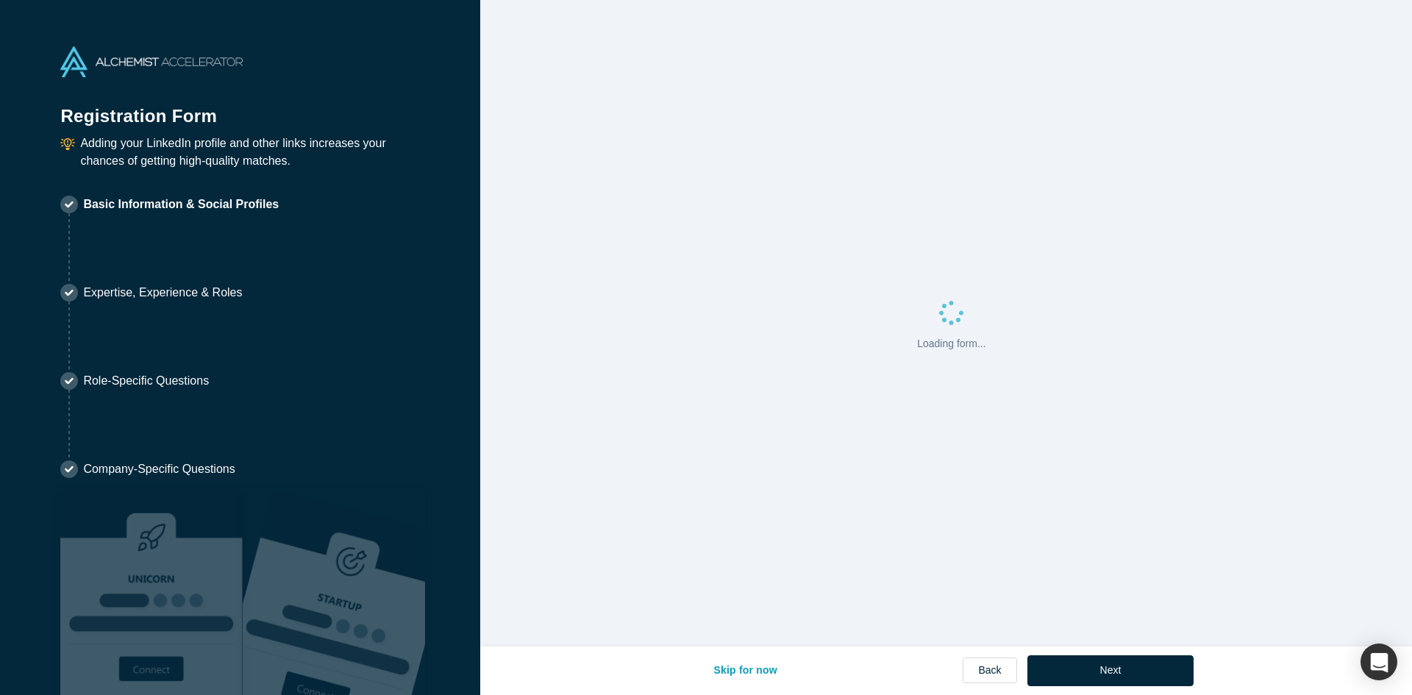
select select "US"
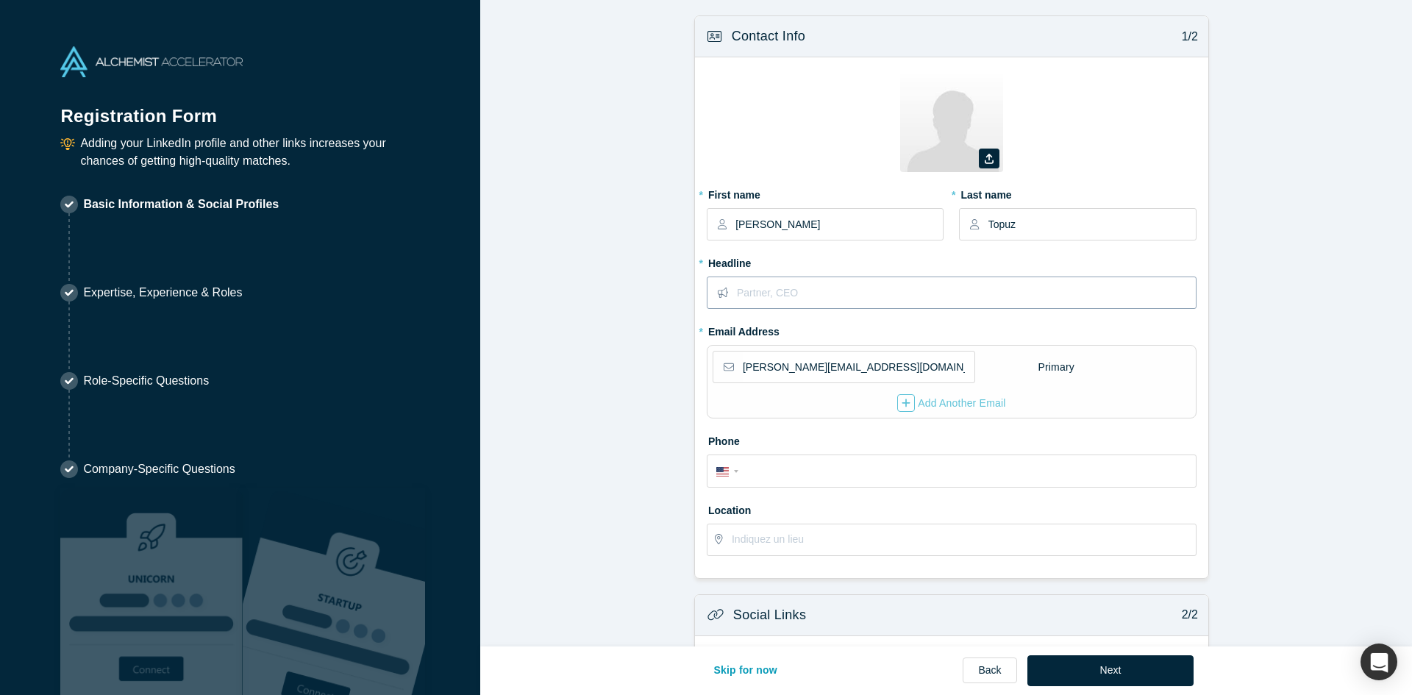
click at [787, 292] on input "text" at bounding box center [966, 292] width 458 height 31
type input "Associate"
click at [716, 475] on div "International [GEOGRAPHIC_DATA] [GEOGRAPHIC_DATA] [GEOGRAPHIC_DATA] [GEOGRAPHIC…" at bounding box center [729, 470] width 26 height 21
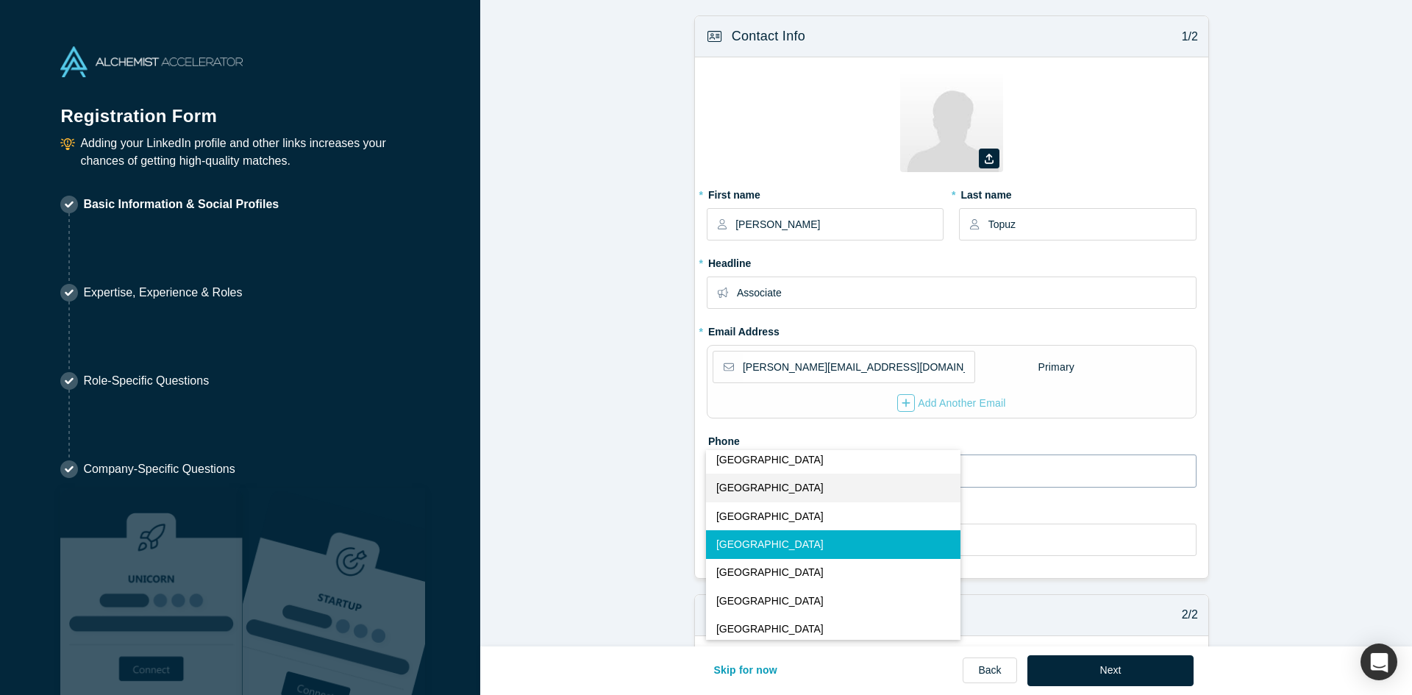
scroll to position [2039, 0]
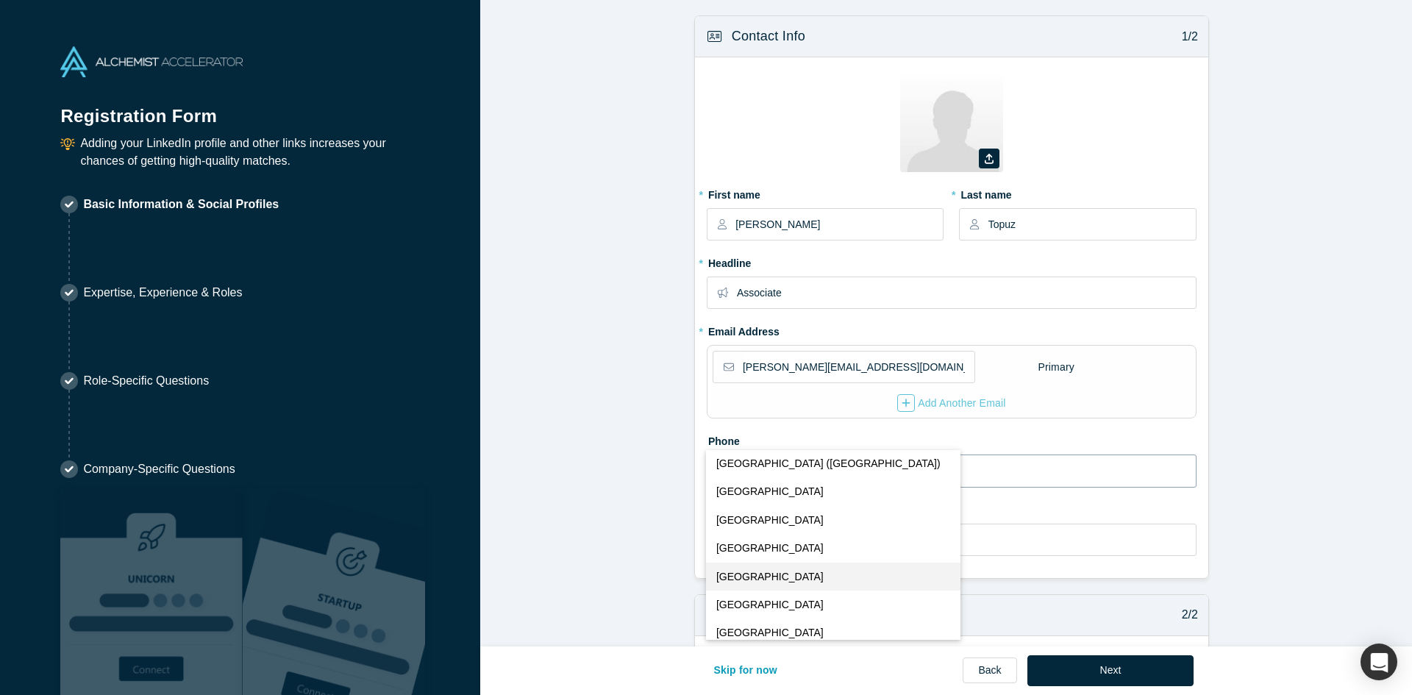
click at [735, 566] on button "[GEOGRAPHIC_DATA]" at bounding box center [833, 576] width 255 height 28
select select "FR"
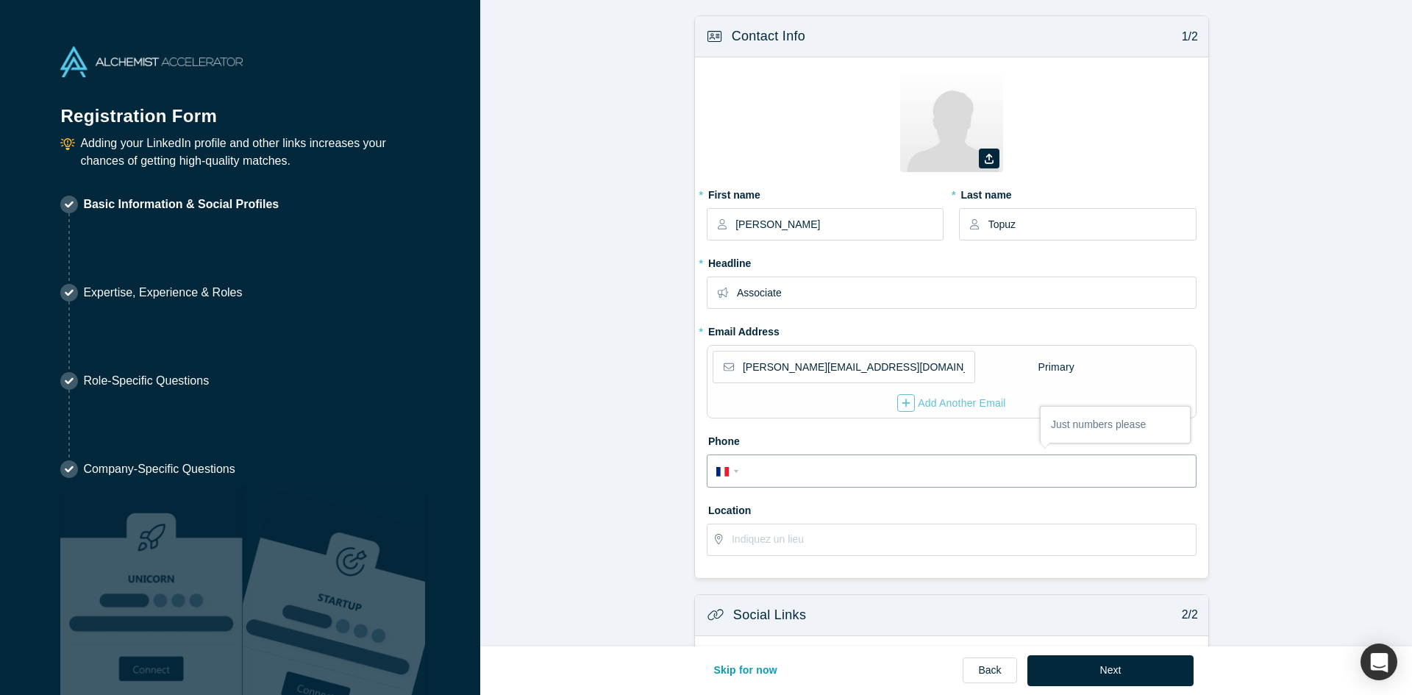
click at [841, 470] on input "tel" at bounding box center [965, 471] width 444 height 21
type input "[PHONE_NUMBER]"
click at [805, 546] on input "text" at bounding box center [963, 539] width 463 height 31
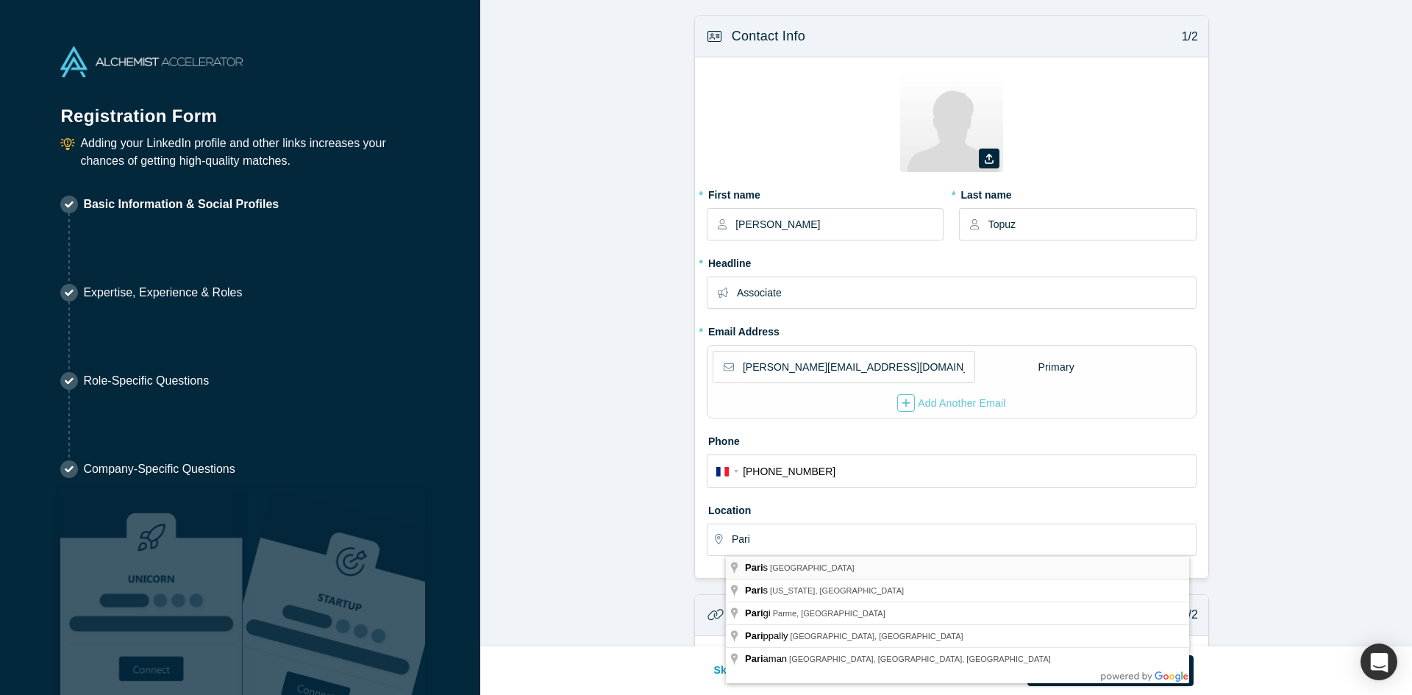
type input "[GEOGRAPHIC_DATA], [GEOGRAPHIC_DATA]"
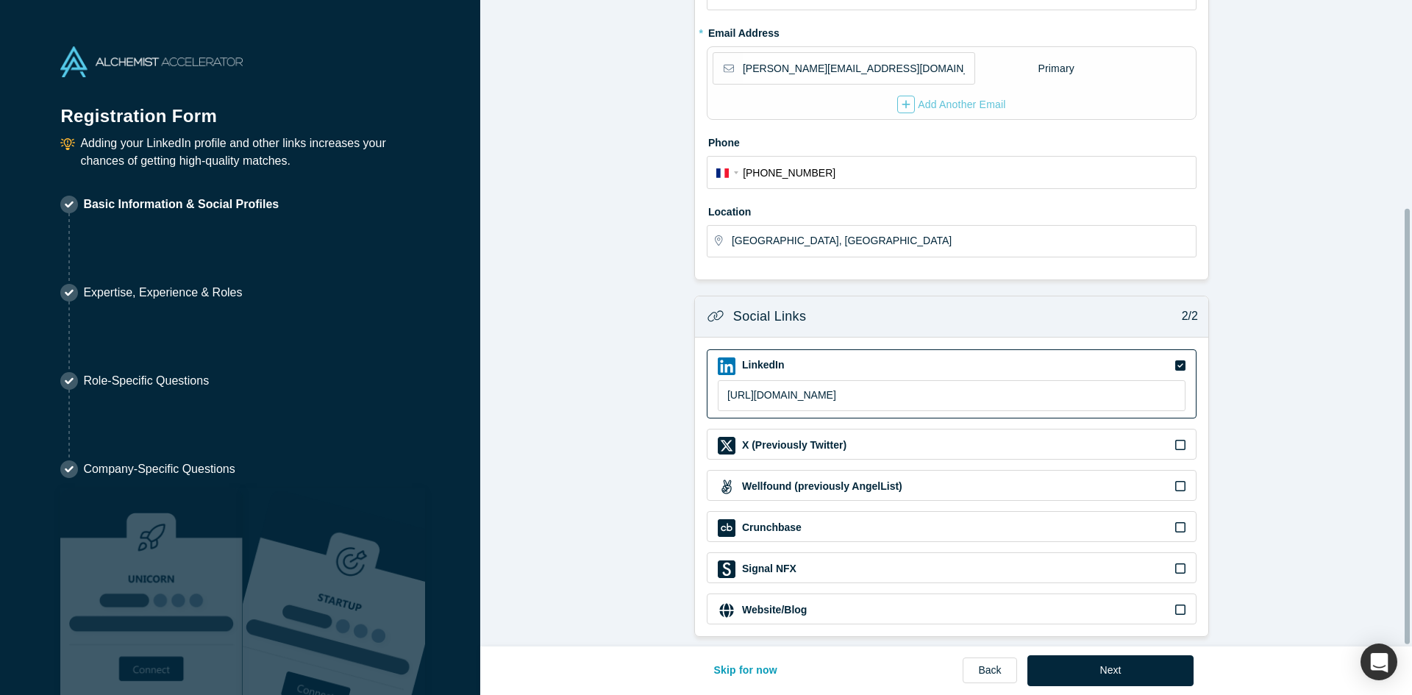
scroll to position [310, 0]
click at [1120, 669] on button "Next" at bounding box center [1110, 670] width 167 height 31
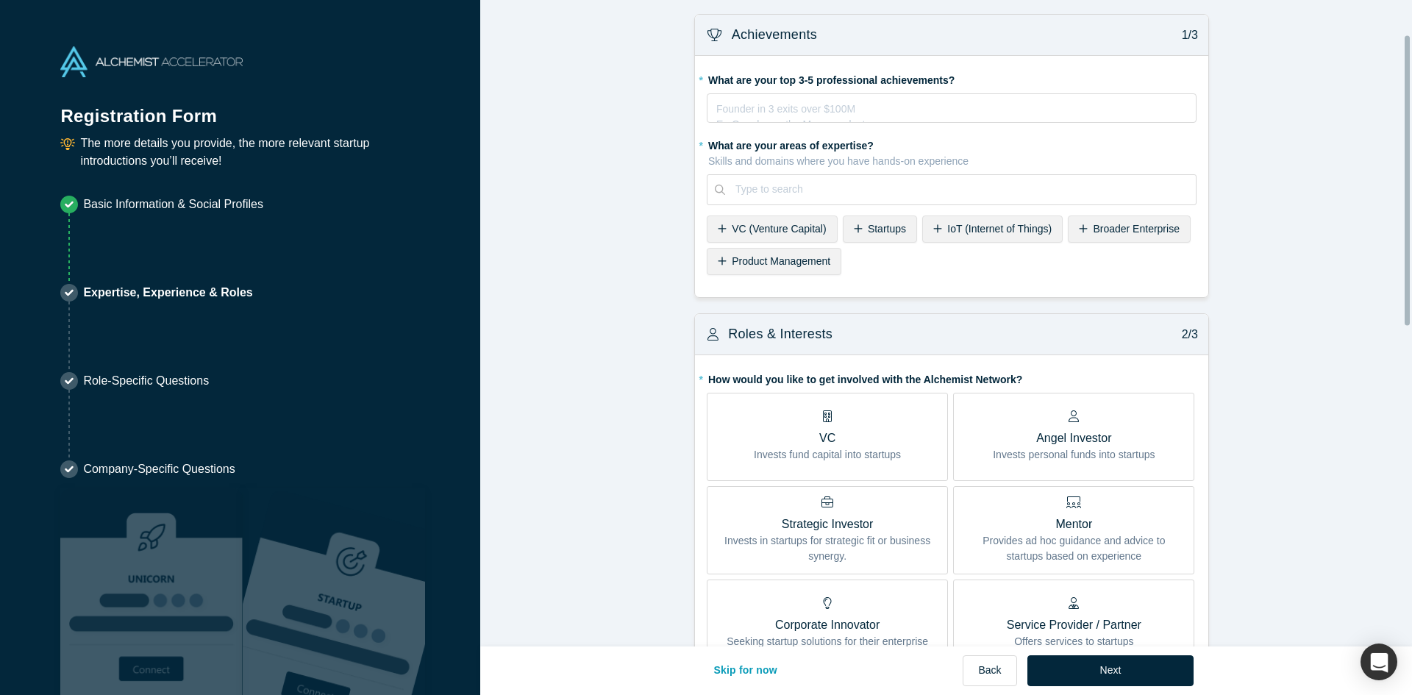
scroll to position [0, 0]
click at [879, 421] on div "VC Invests fund capital into startups" at bounding box center [827, 438] width 147 height 52
click at [0, 0] on input "VC Invests fund capital into startups" at bounding box center [0, 0] width 0 height 0
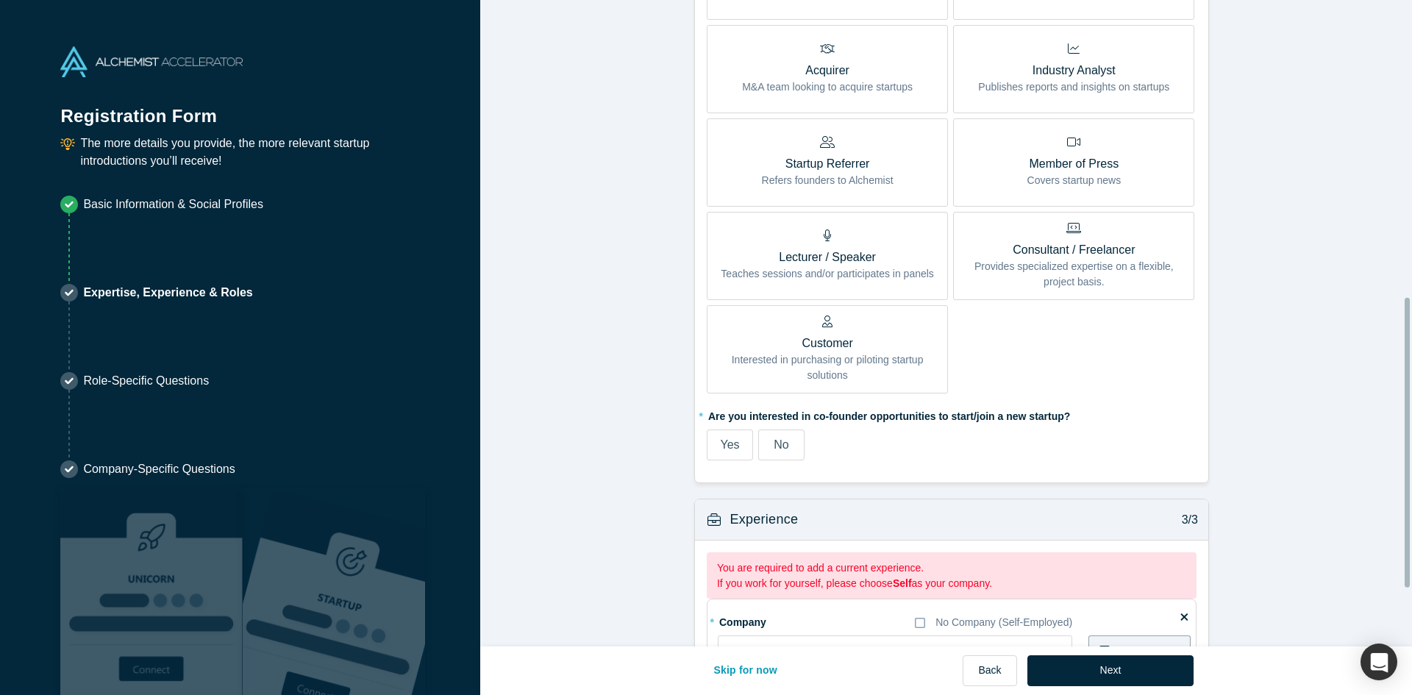
scroll to position [662, 0]
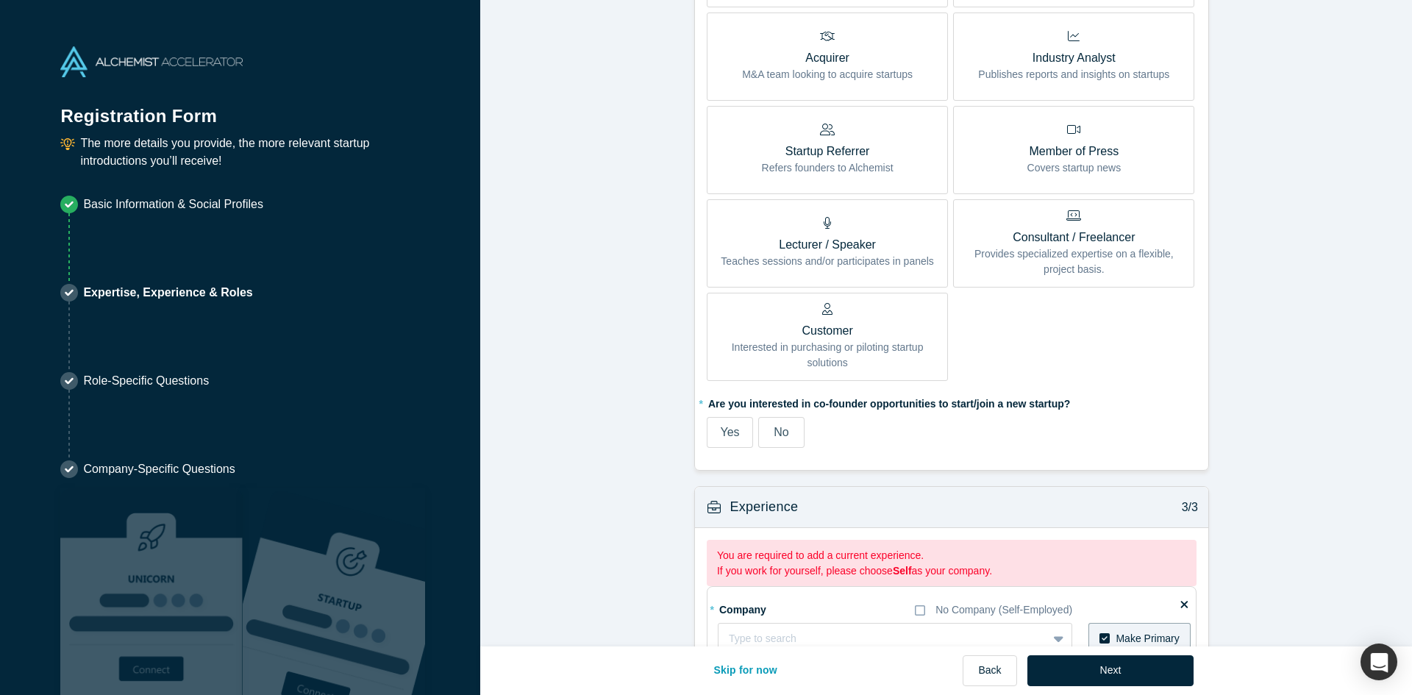
click at [787, 432] on label "No" at bounding box center [781, 432] width 46 height 31
click at [0, 0] on input "No" at bounding box center [0, 0] width 0 height 0
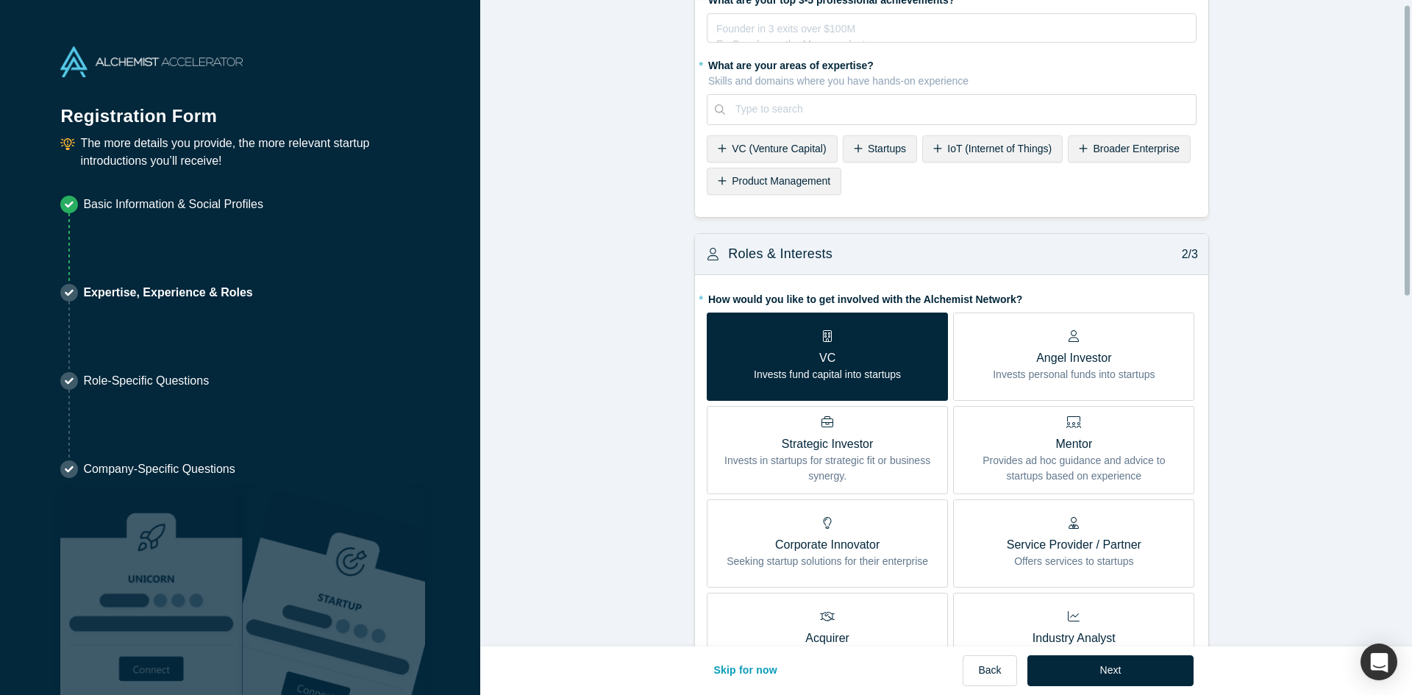
scroll to position [0, 0]
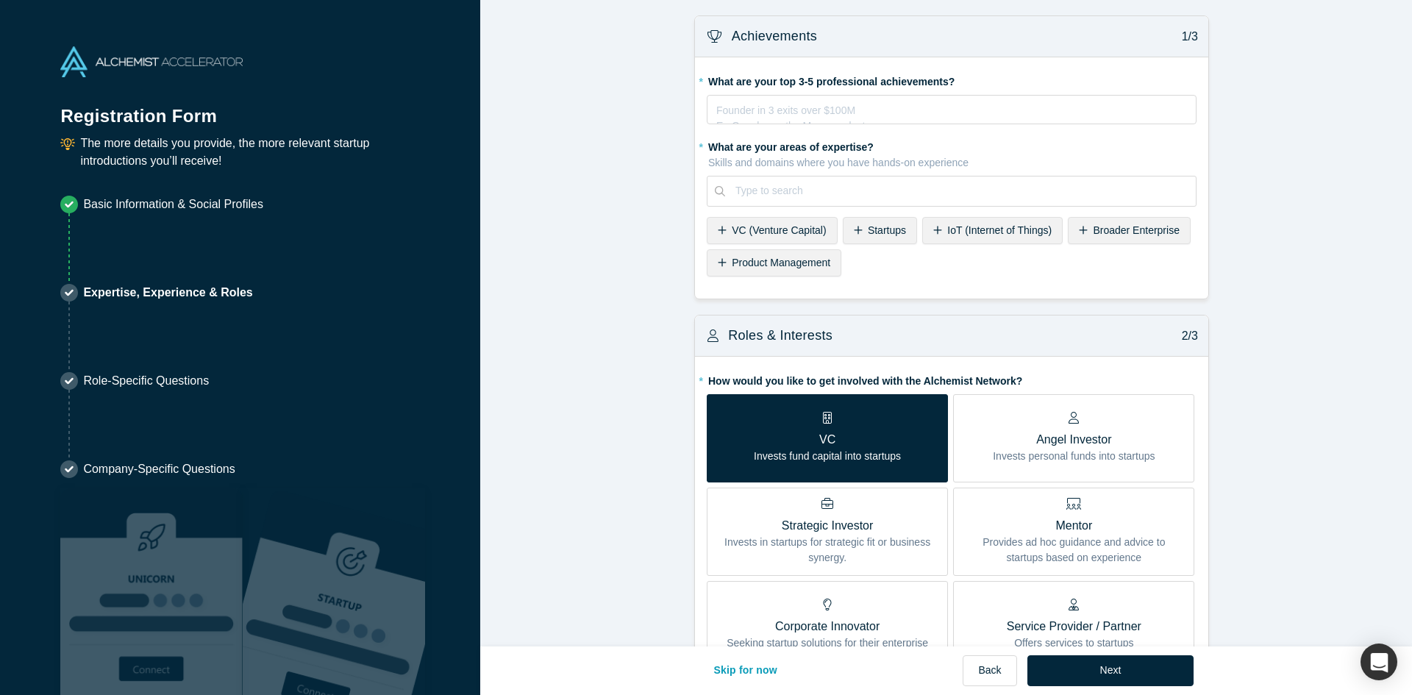
click at [732, 236] on span "VC (Venture Capital)" at bounding box center [779, 230] width 94 height 12
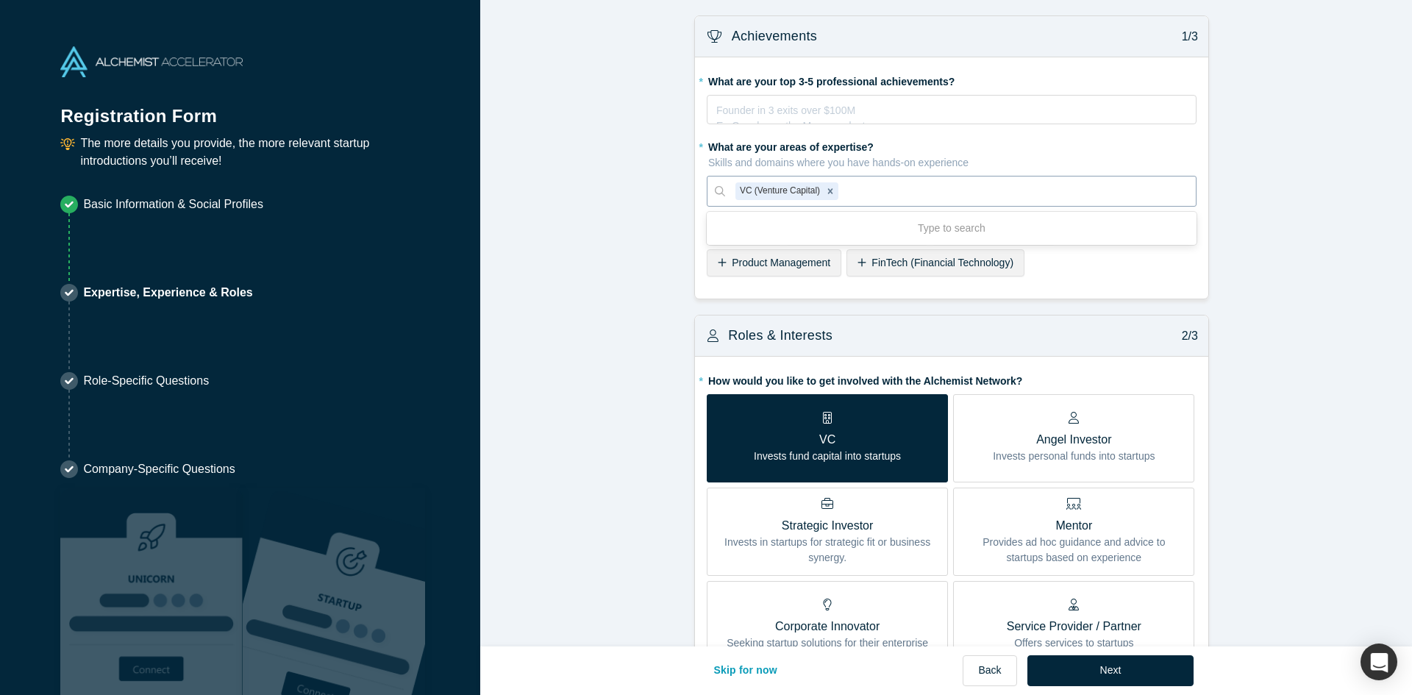
click at [917, 195] on div at bounding box center [1013, 191] width 344 height 18
type input "deep"
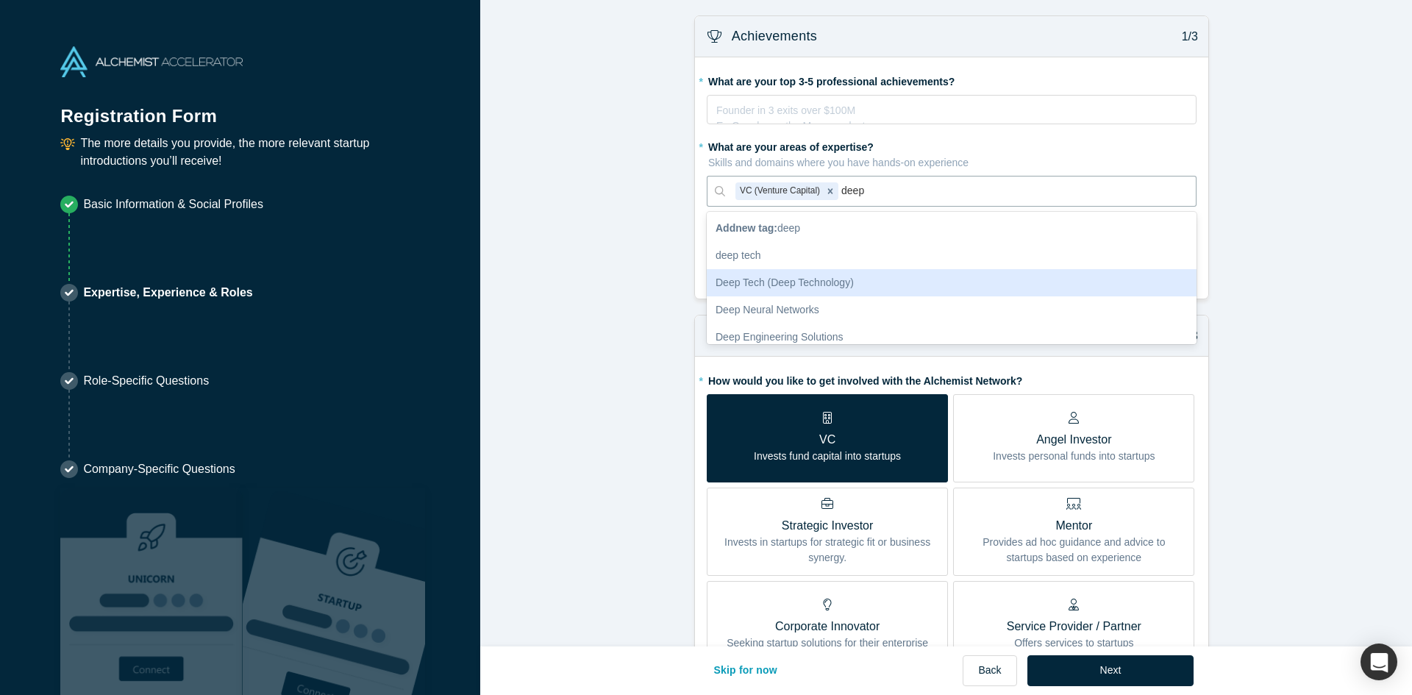
click at [832, 280] on div "Deep Tech (Deep Technology)" at bounding box center [952, 282] width 490 height 27
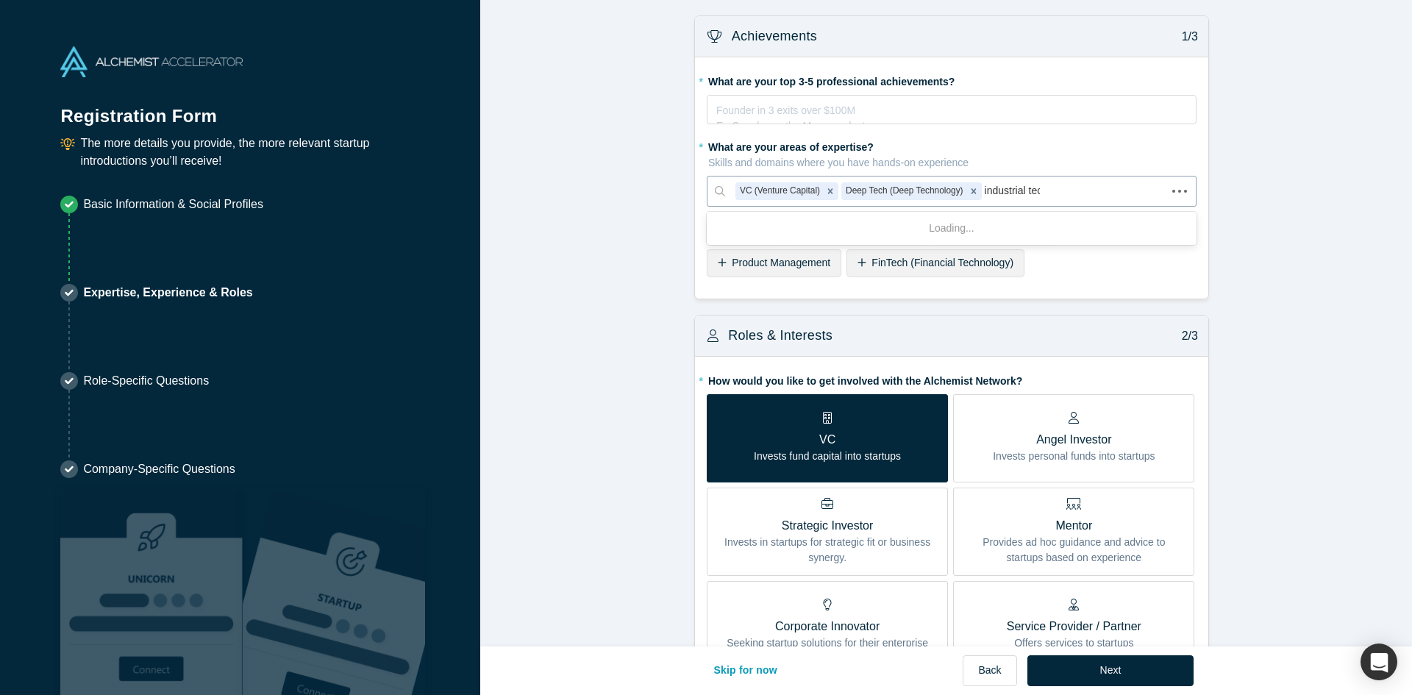
type input "industrial tech"
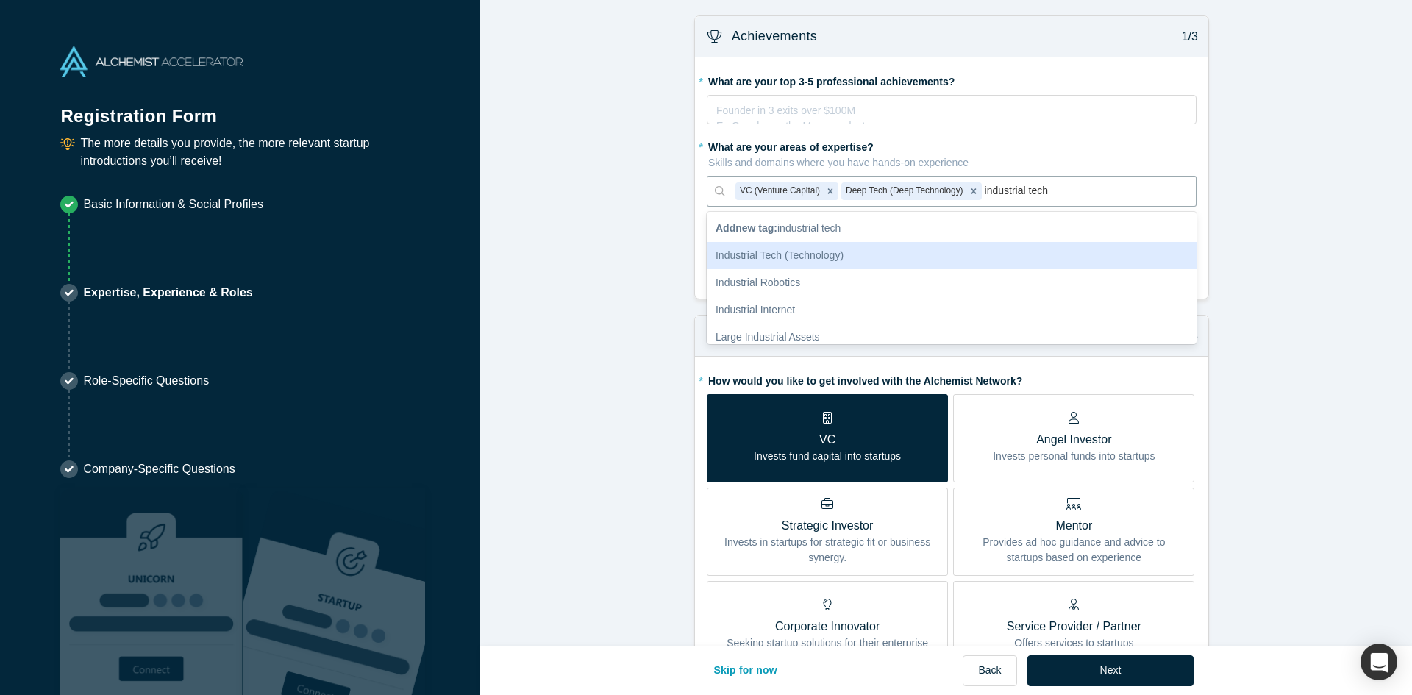
click at [998, 257] on div "Industrial Tech (Technology)" at bounding box center [952, 255] width 490 height 27
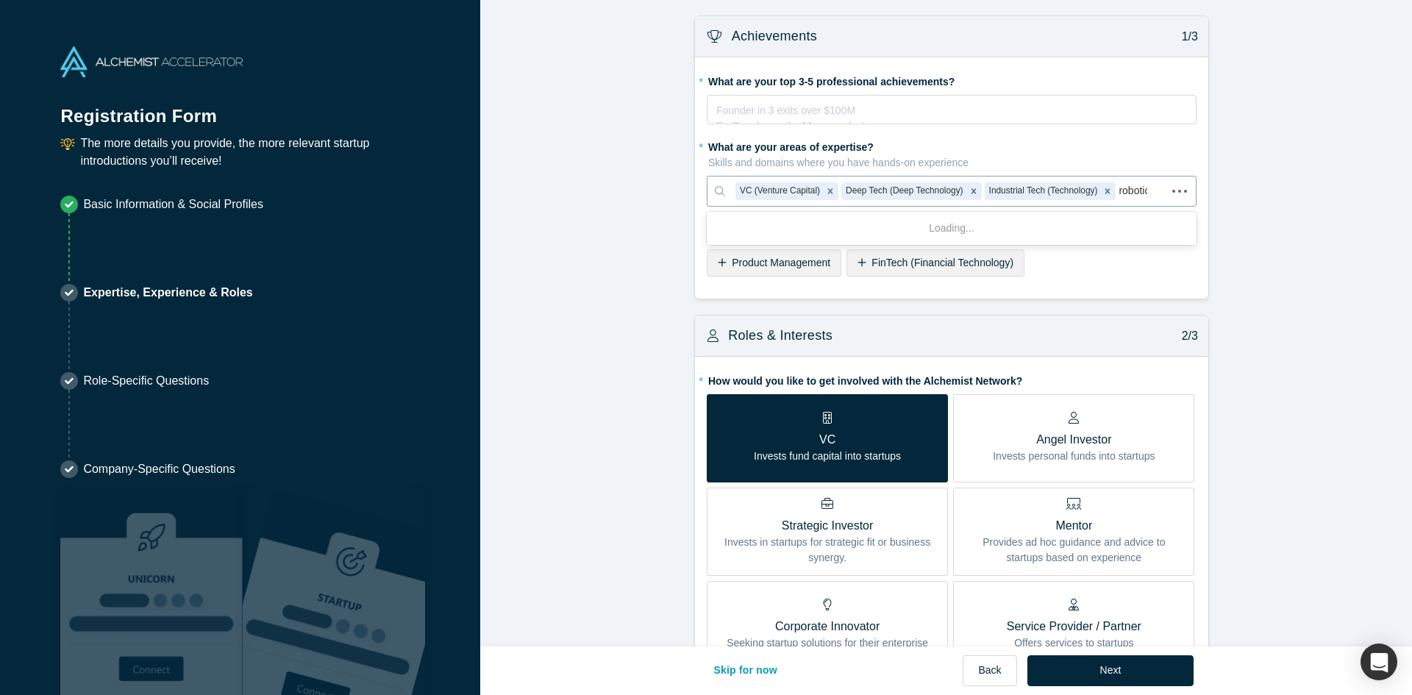
type input "robotics"
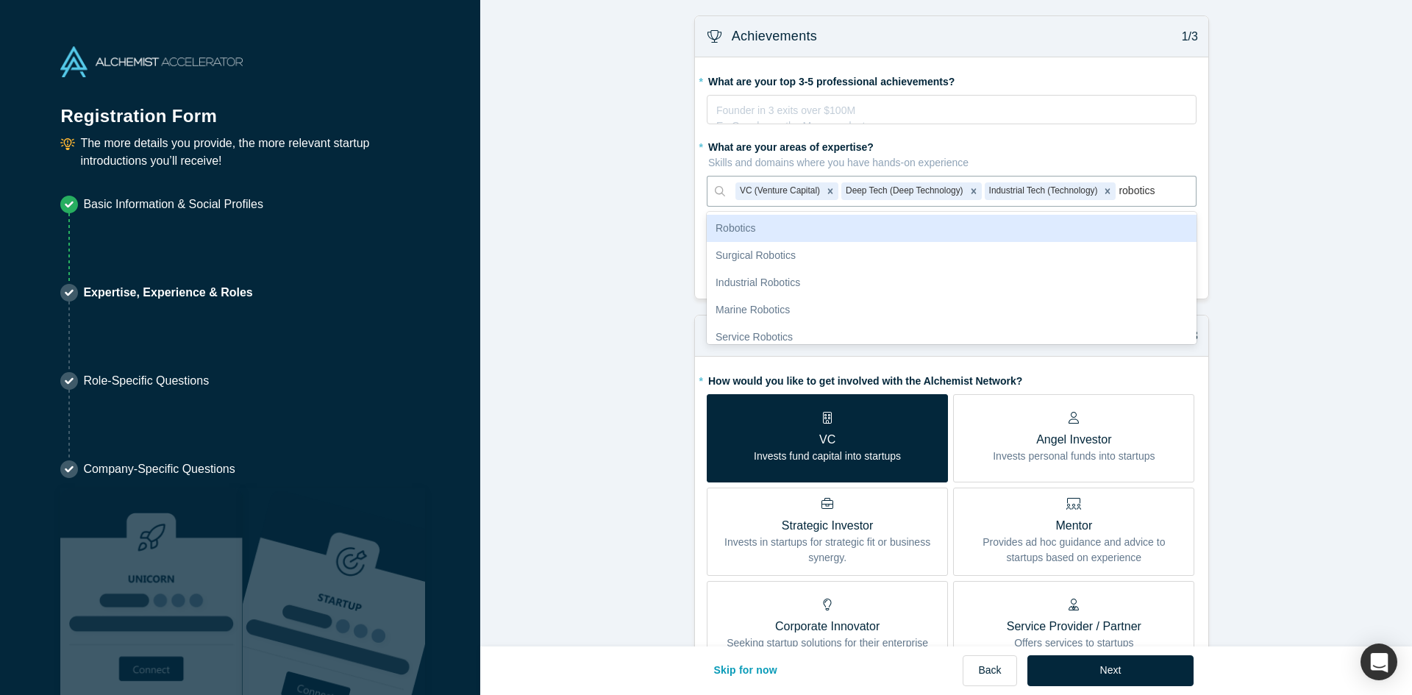
click at [953, 227] on div "Robotics" at bounding box center [952, 228] width 490 height 27
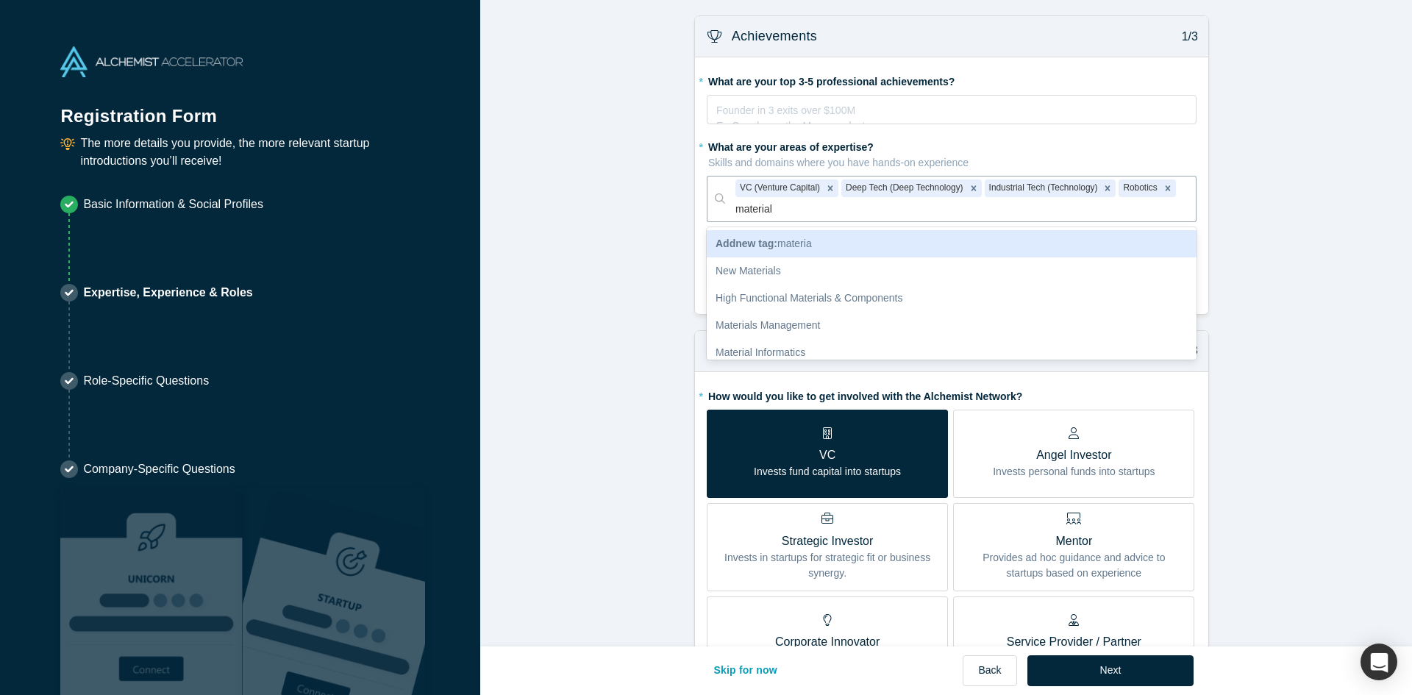
type input "materials"
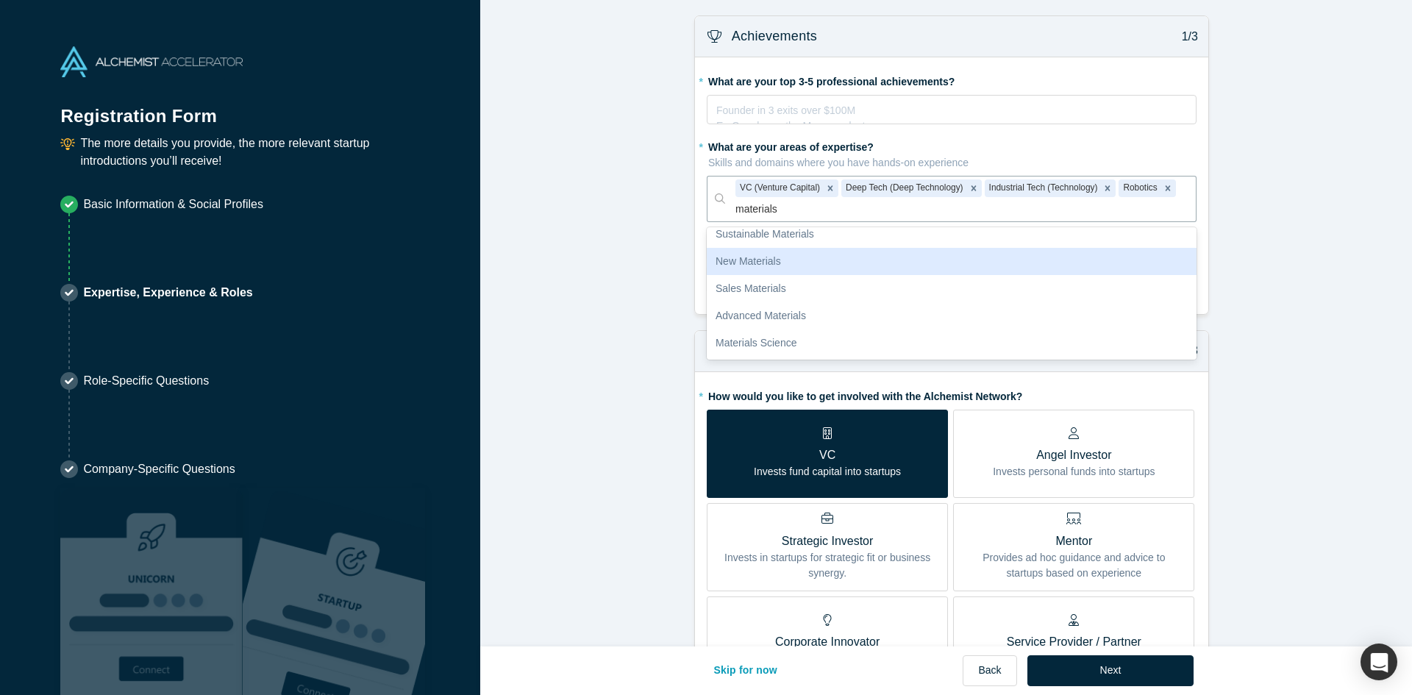
click at [816, 258] on div "New Materials" at bounding box center [952, 261] width 490 height 27
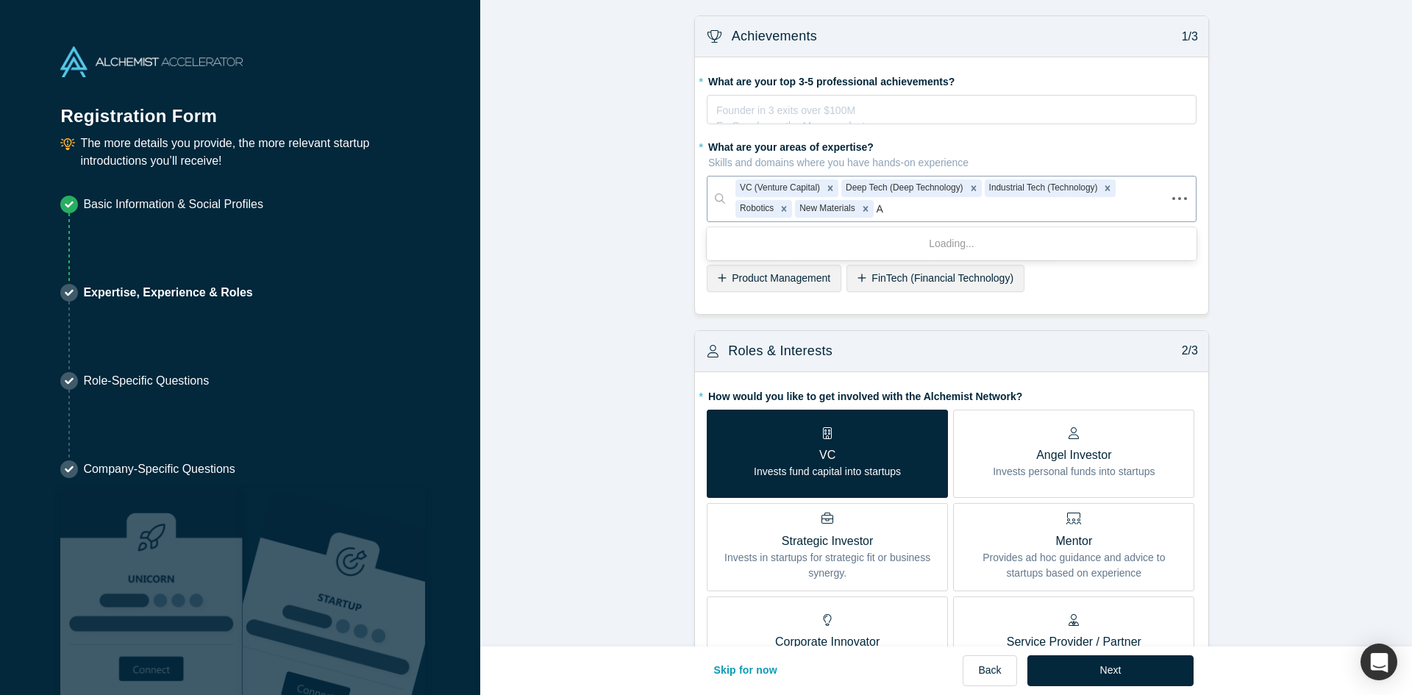
type input "AI"
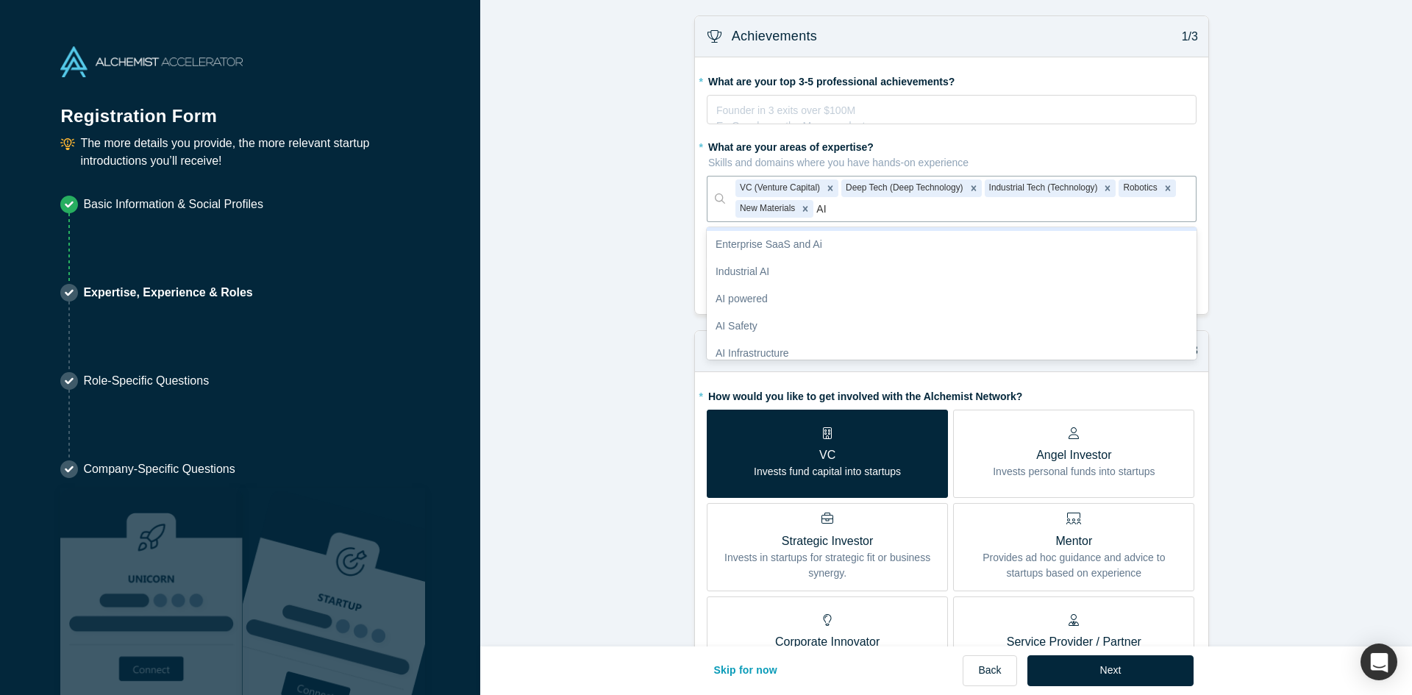
scroll to position [0, 0]
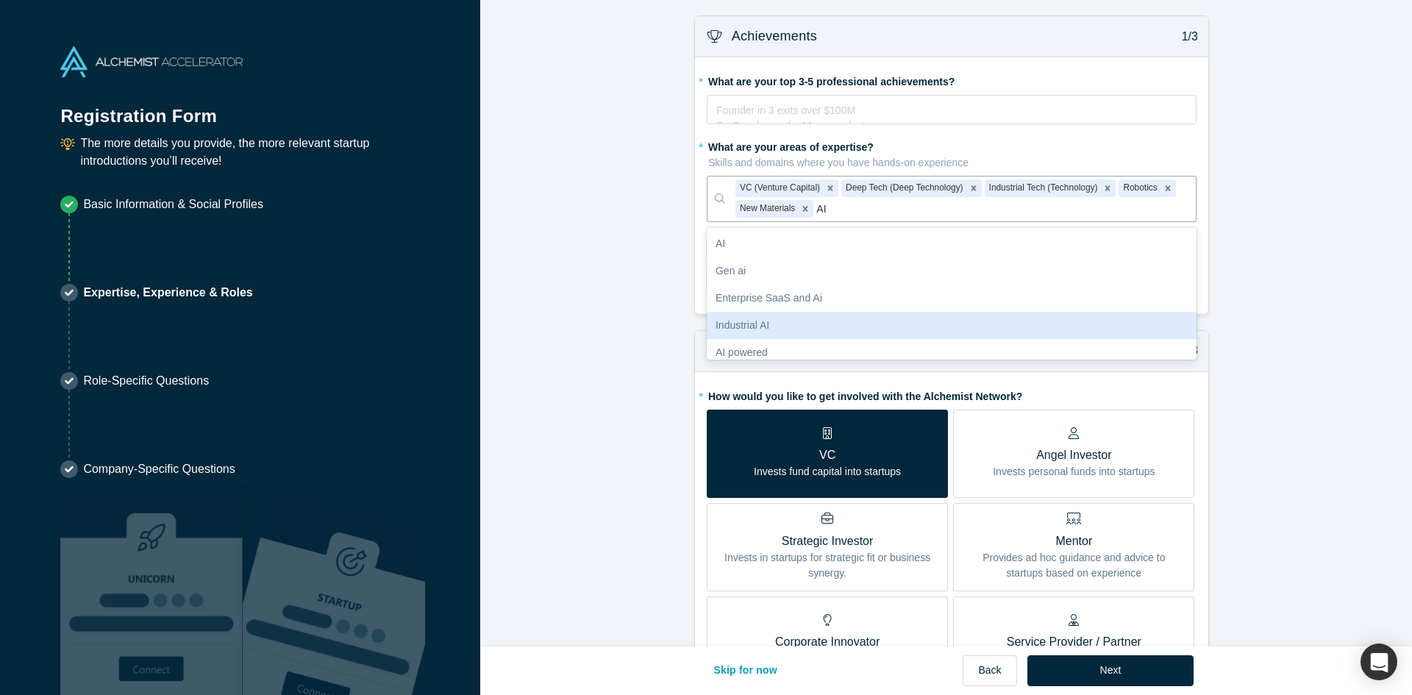
click at [787, 321] on div "Industrial AI" at bounding box center [952, 325] width 490 height 27
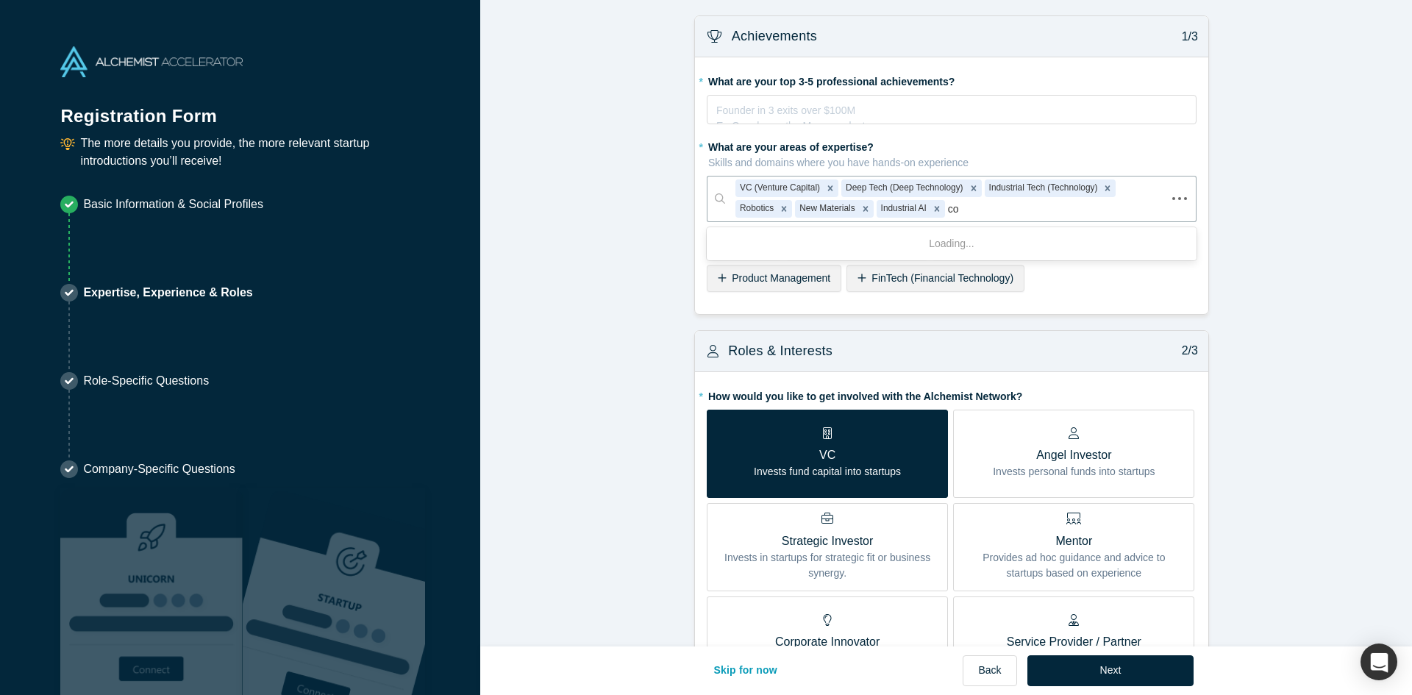
type input "c"
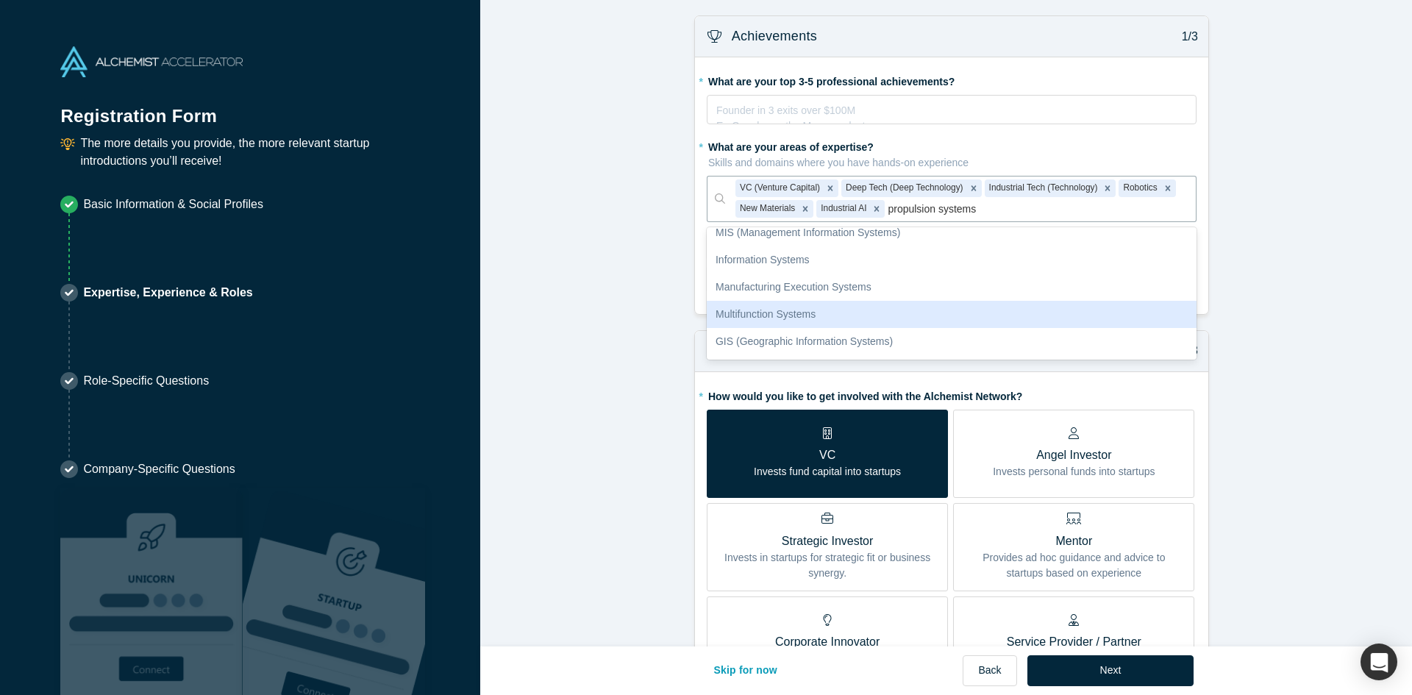
scroll to position [173, 0]
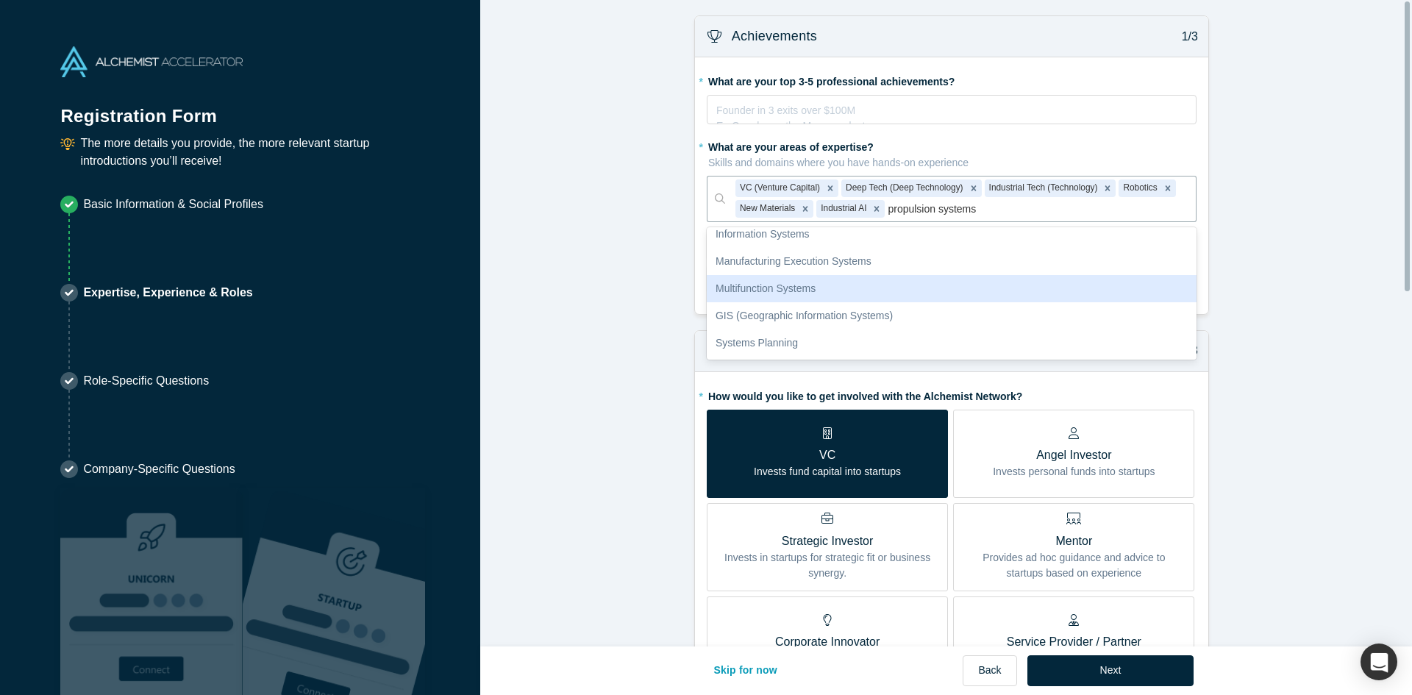
type input "propulsion systems"
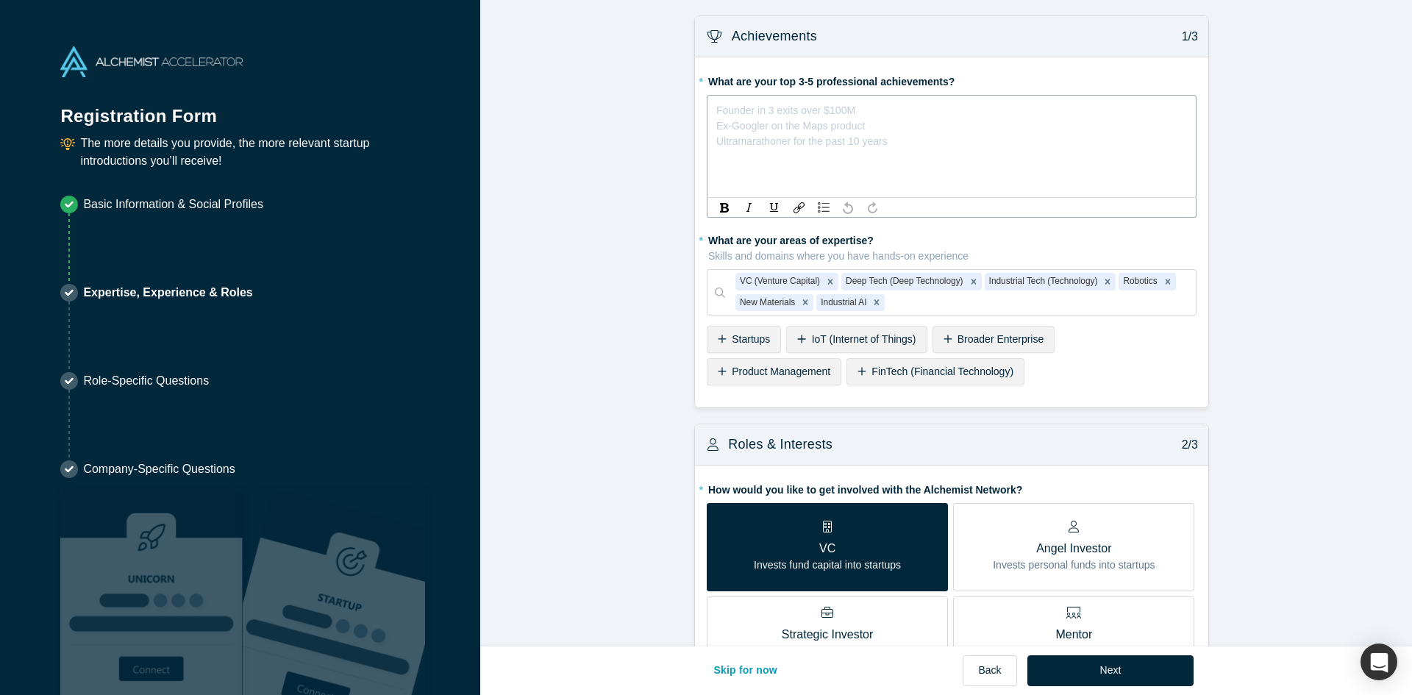
click at [912, 106] on div "rdw-editor" at bounding box center [952, 107] width 470 height 15
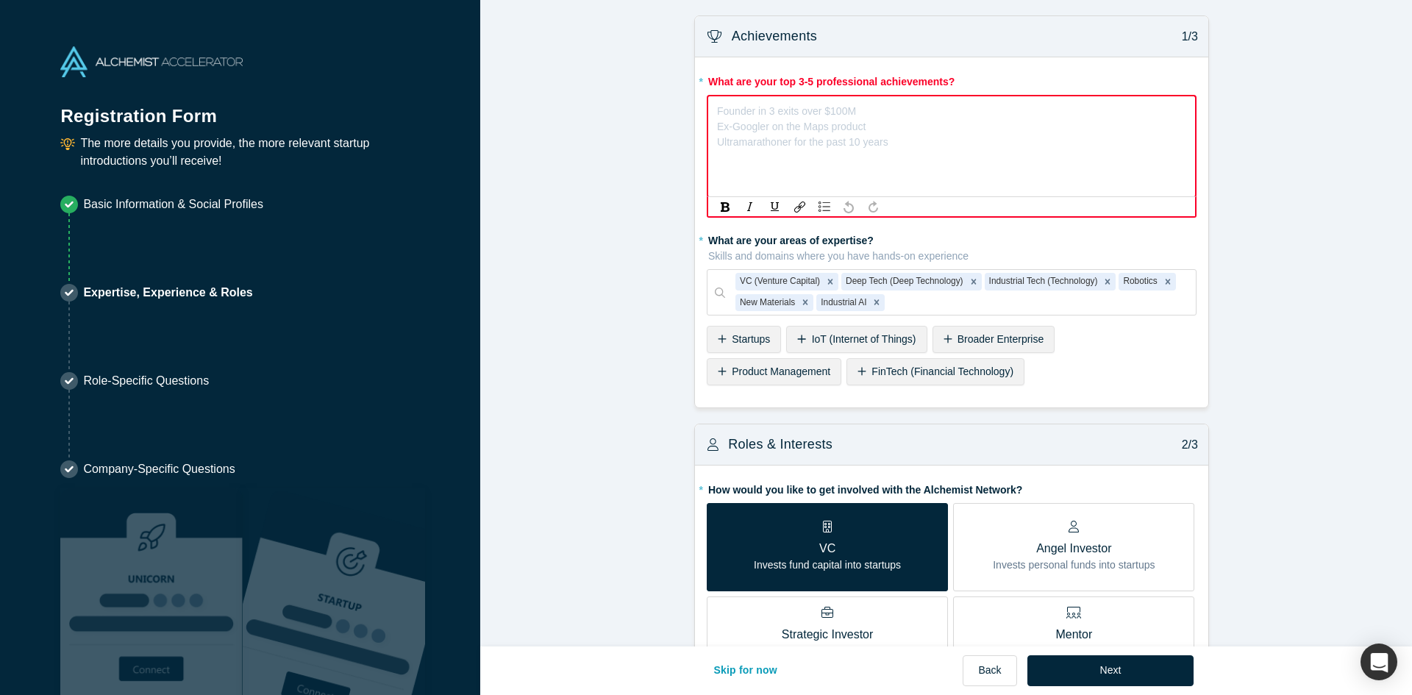
click at [771, 132] on div "Founder in 3 exits over $100M Ex-Googler on the Maps product Ultramarathoner fo…" at bounding box center [802, 127] width 171 height 46
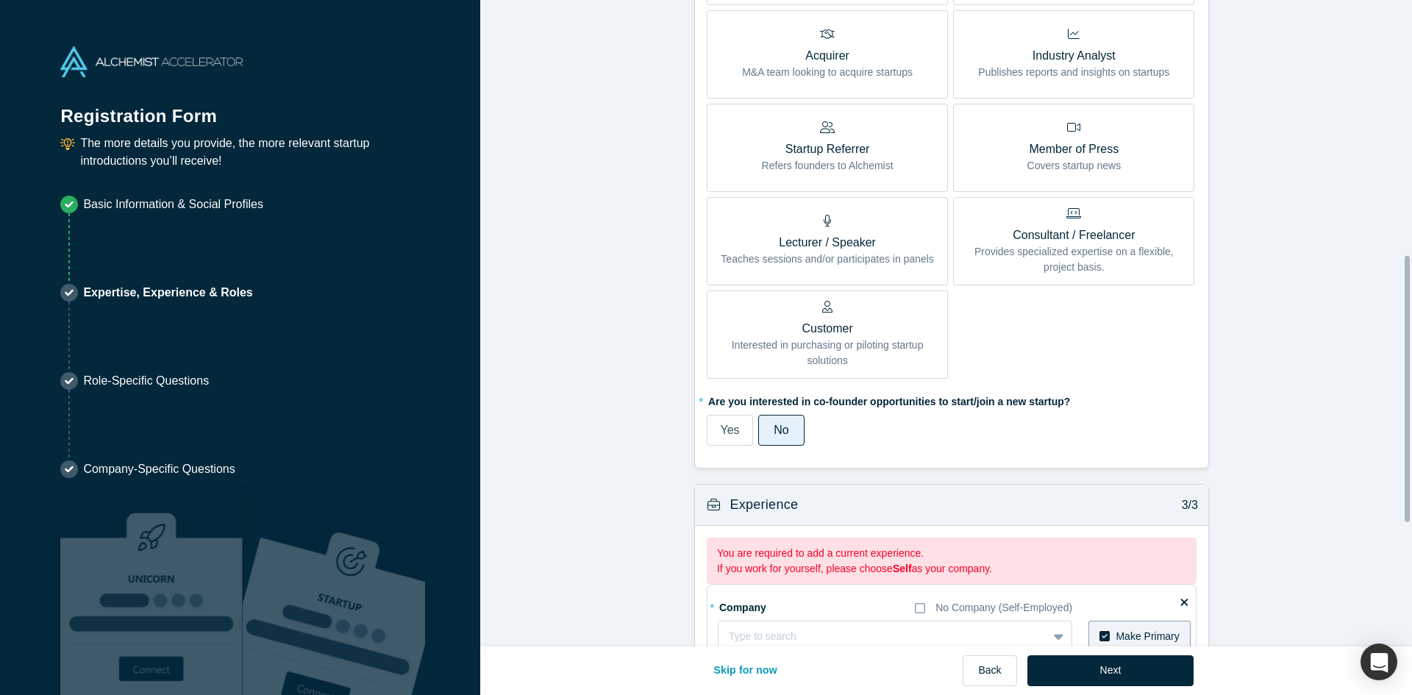
scroll to position [916, 0]
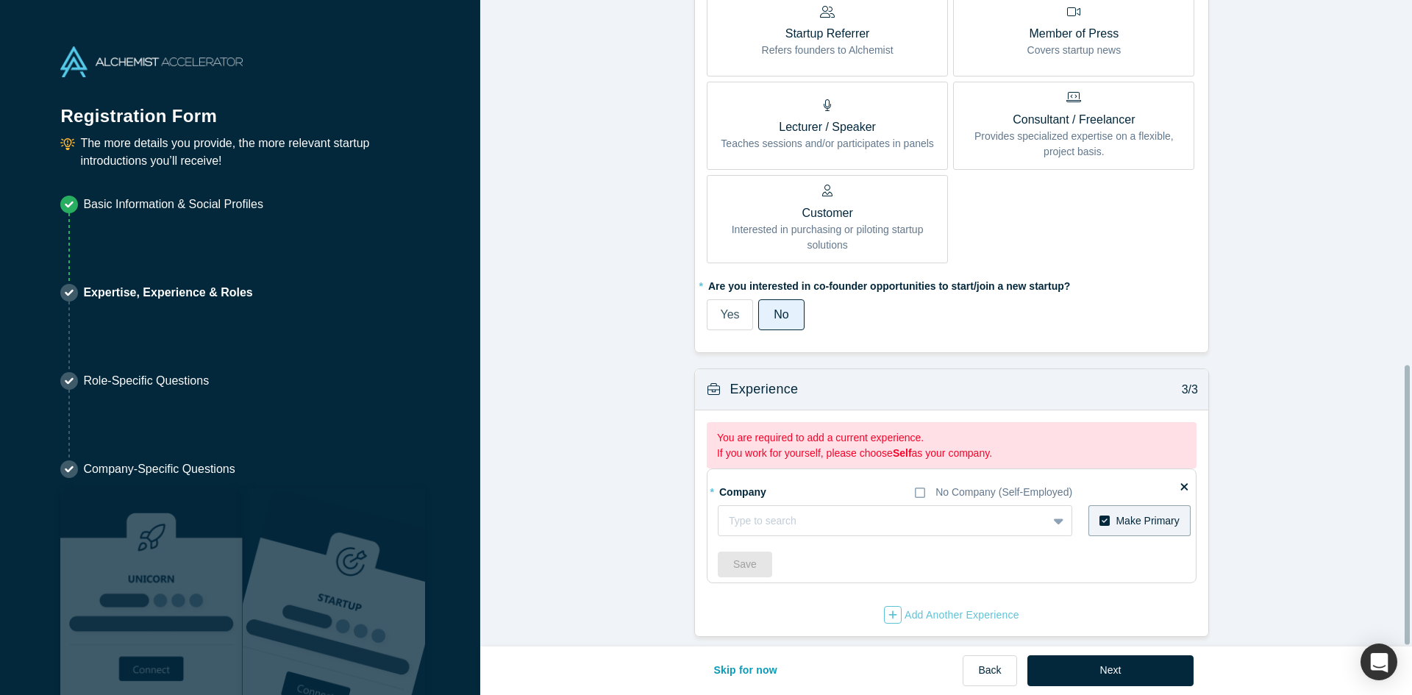
click at [882, 512] on div at bounding box center [883, 521] width 308 height 18
type input "supernova"
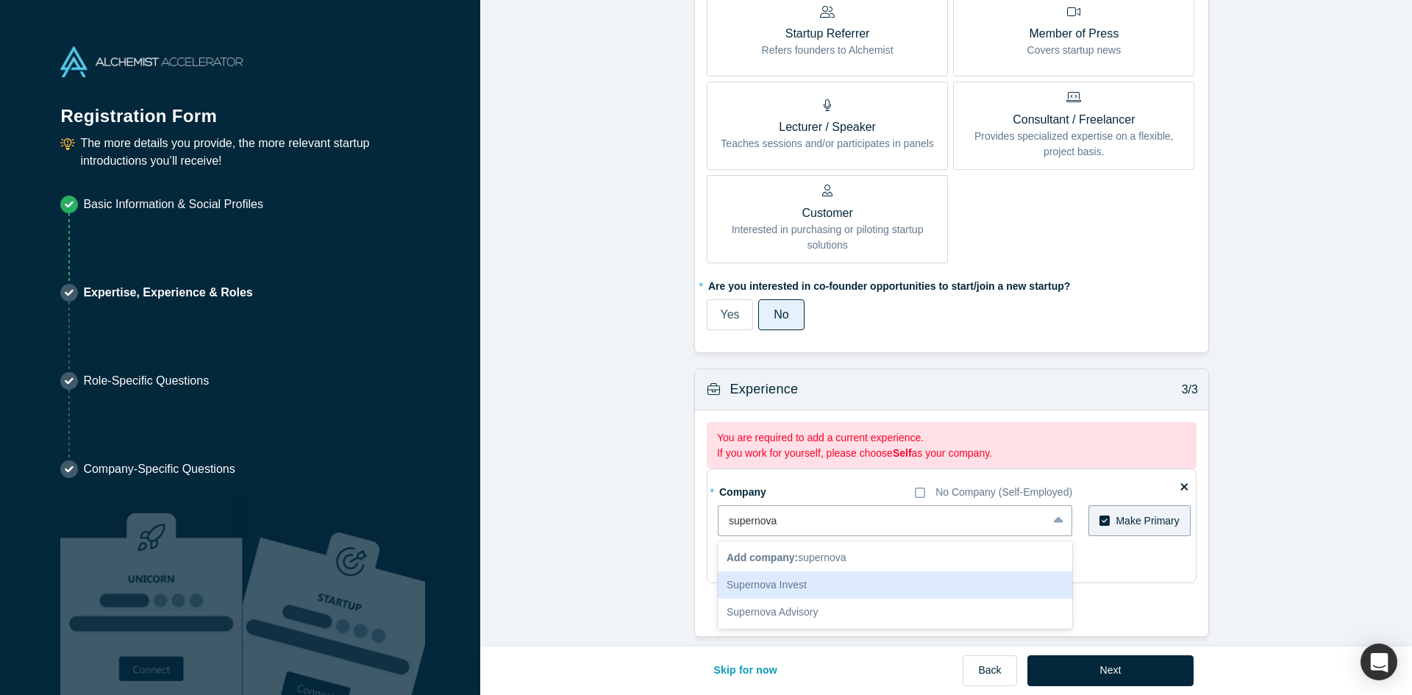
click at [801, 581] on div "Supernova Invest" at bounding box center [895, 584] width 354 height 27
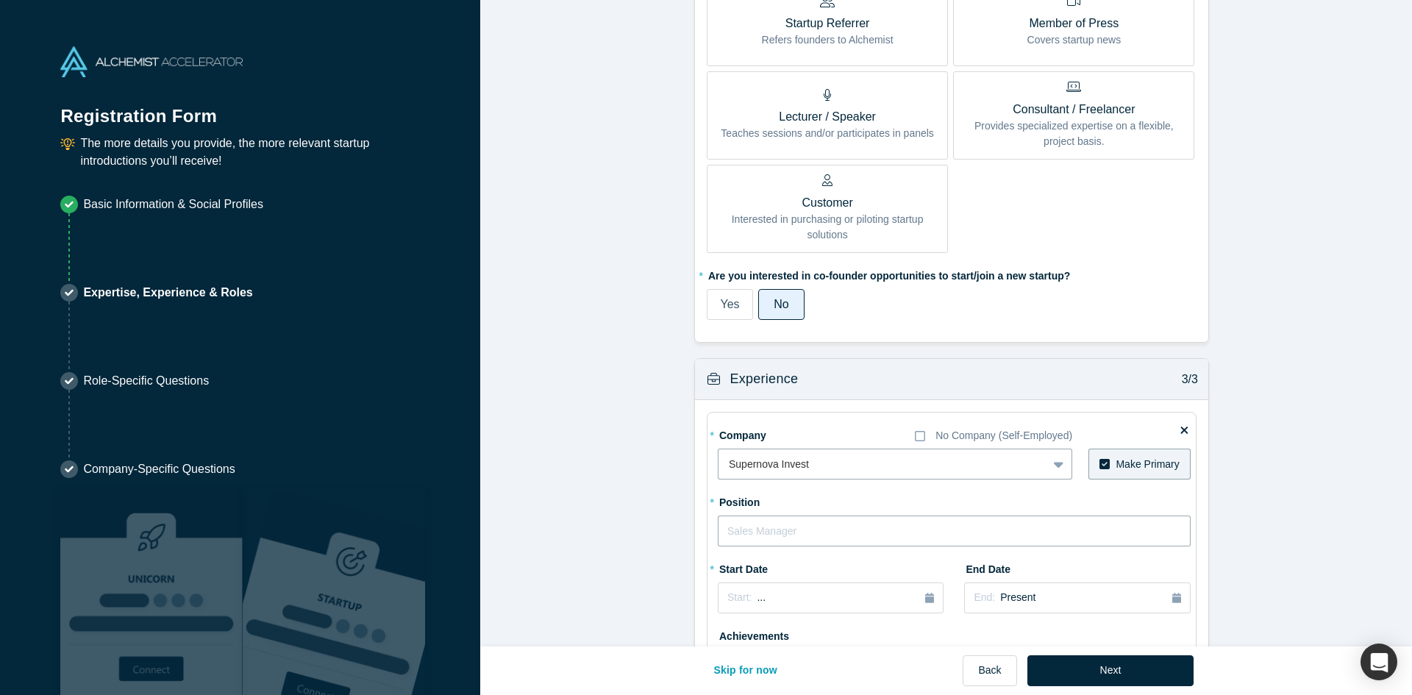
click at [797, 537] on input "text" at bounding box center [954, 530] width 473 height 31
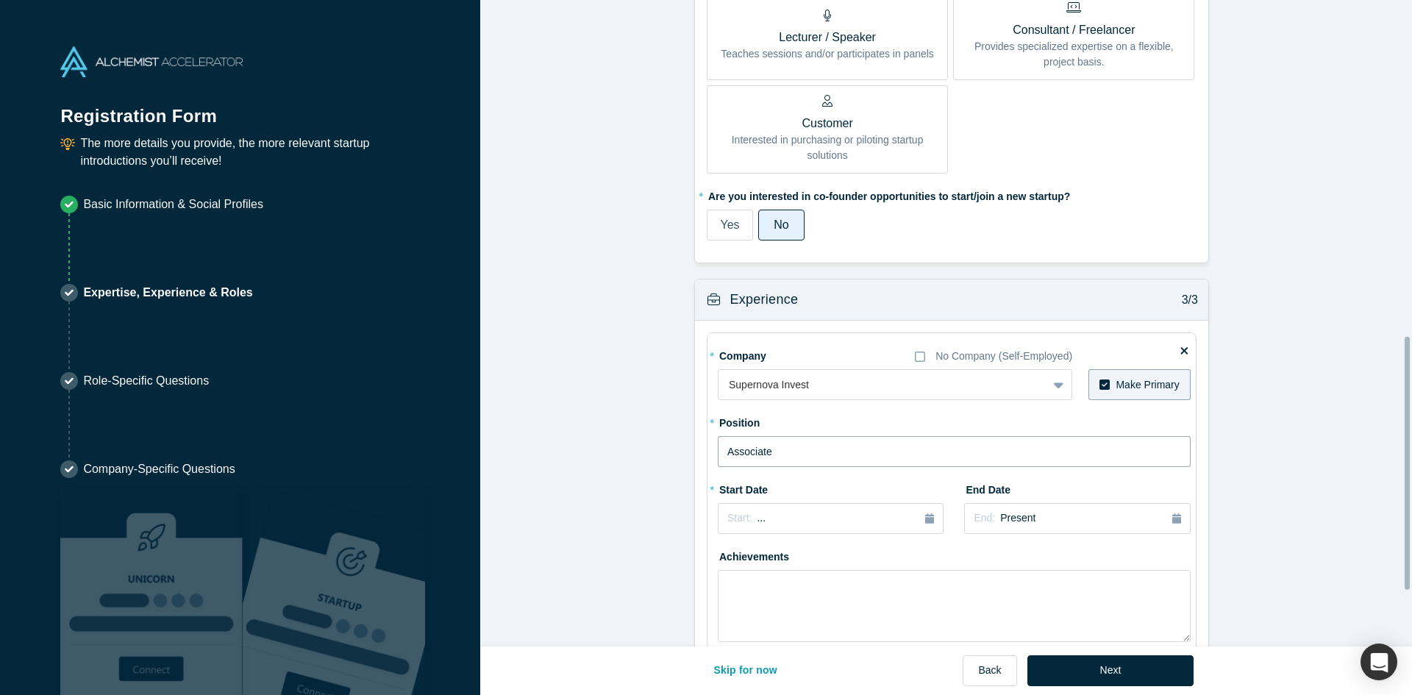
scroll to position [1001, 0]
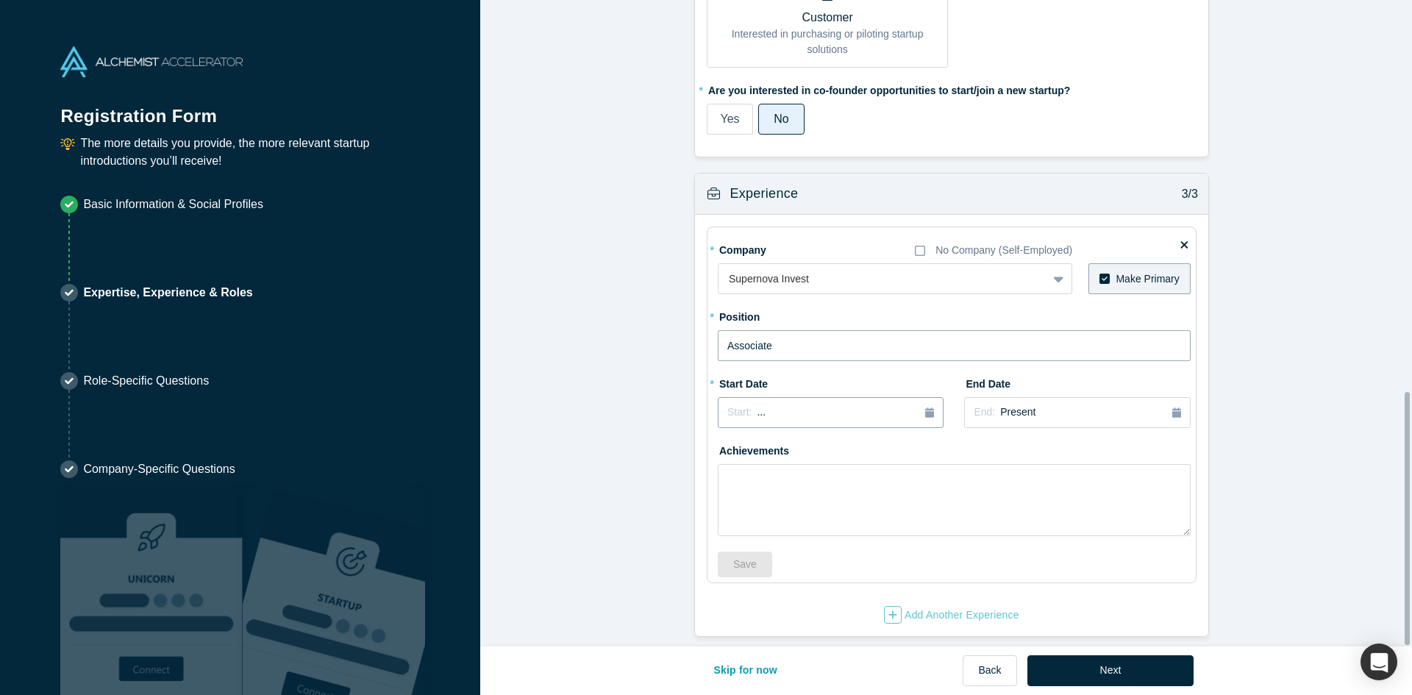
type input "Associate"
click at [928, 407] on div "button" at bounding box center [929, 412] width 9 height 16
click at [718, 446] on button "Previous Year" at bounding box center [723, 453] width 15 height 15
click at [802, 495] on div "May" at bounding box center [797, 502] width 47 height 15
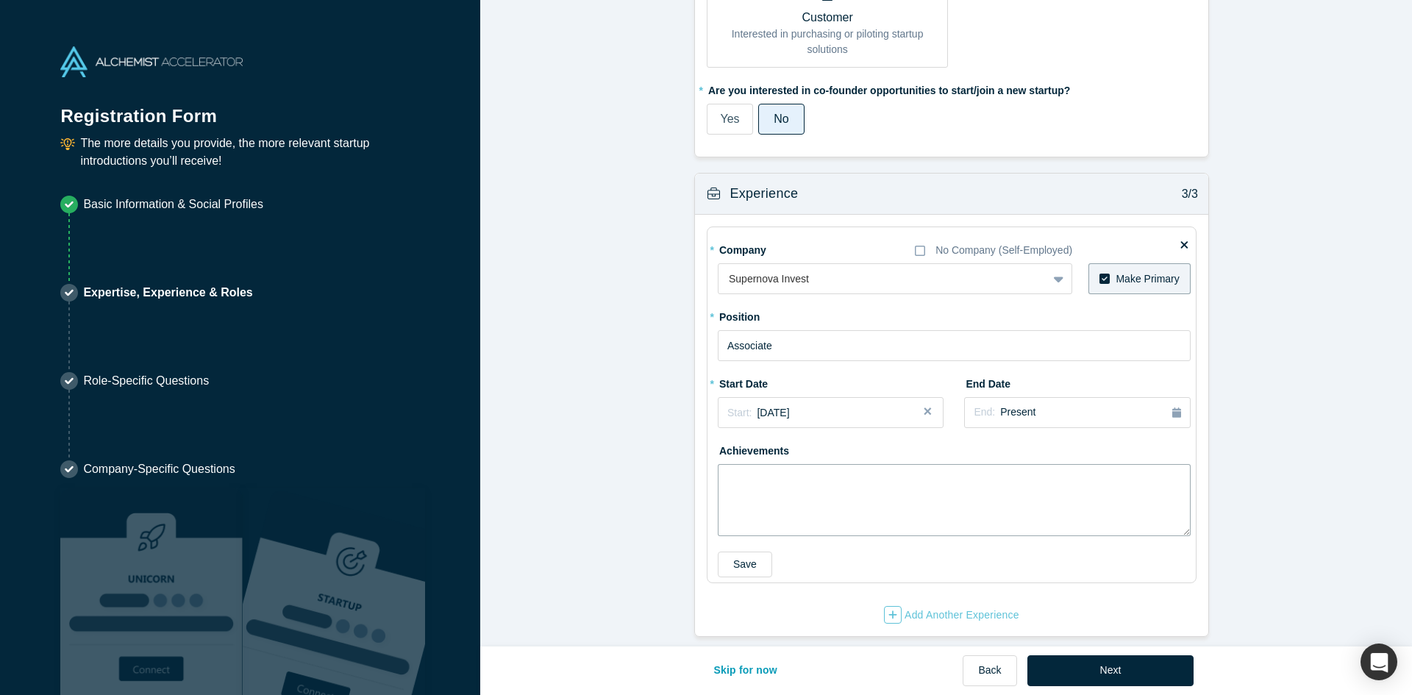
click at [784, 485] on textarea at bounding box center [954, 500] width 473 height 72
type textarea "Investment in several start-up across industrial tech and clean tech"
click at [727, 554] on button "Save" at bounding box center [745, 564] width 54 height 26
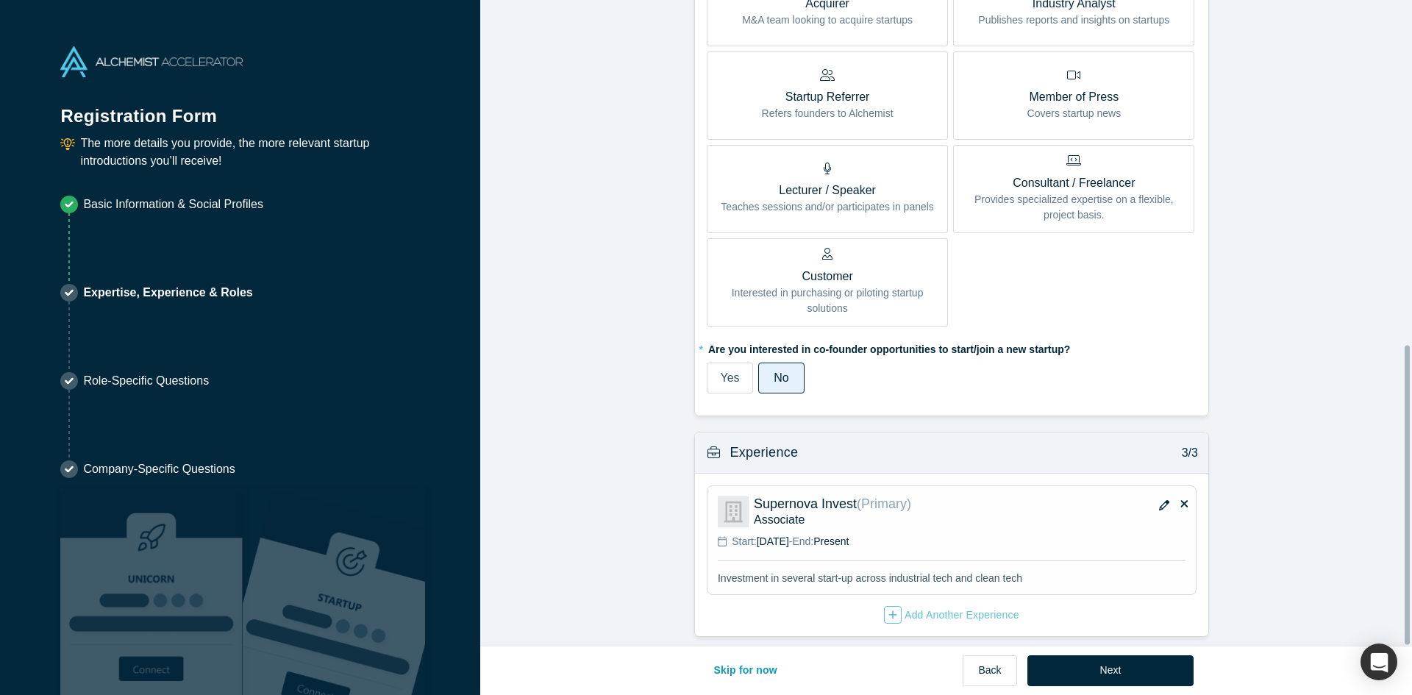
scroll to position [743, 0]
click at [1165, 673] on button "Next" at bounding box center [1110, 670] width 167 height 31
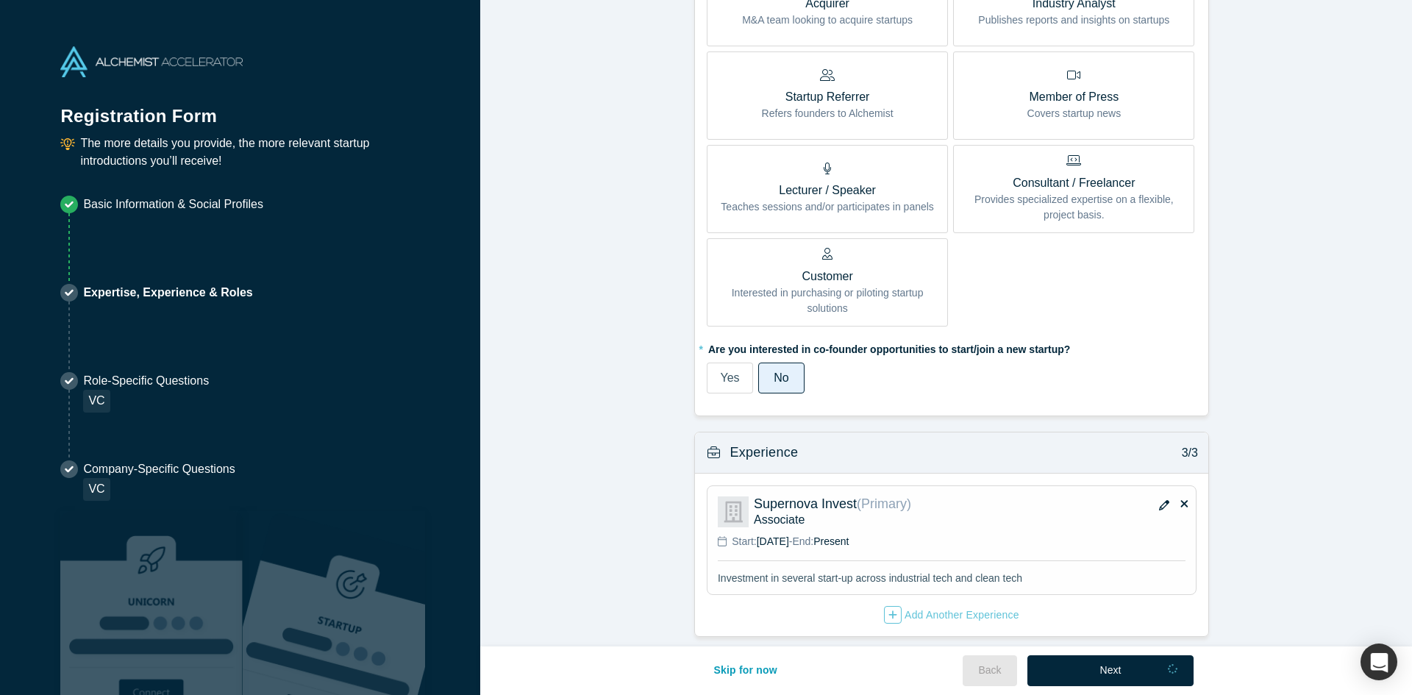
scroll to position [0, 0]
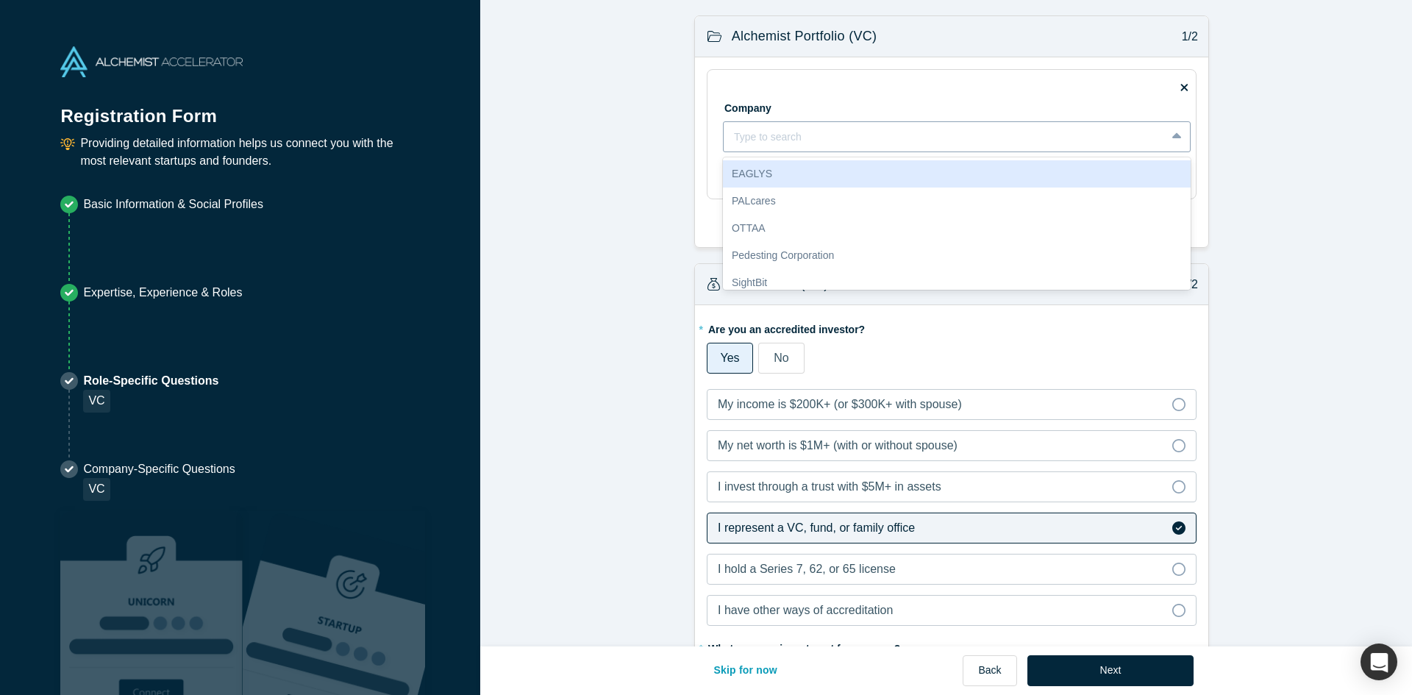
click at [1024, 143] on div at bounding box center [944, 137] width 421 height 18
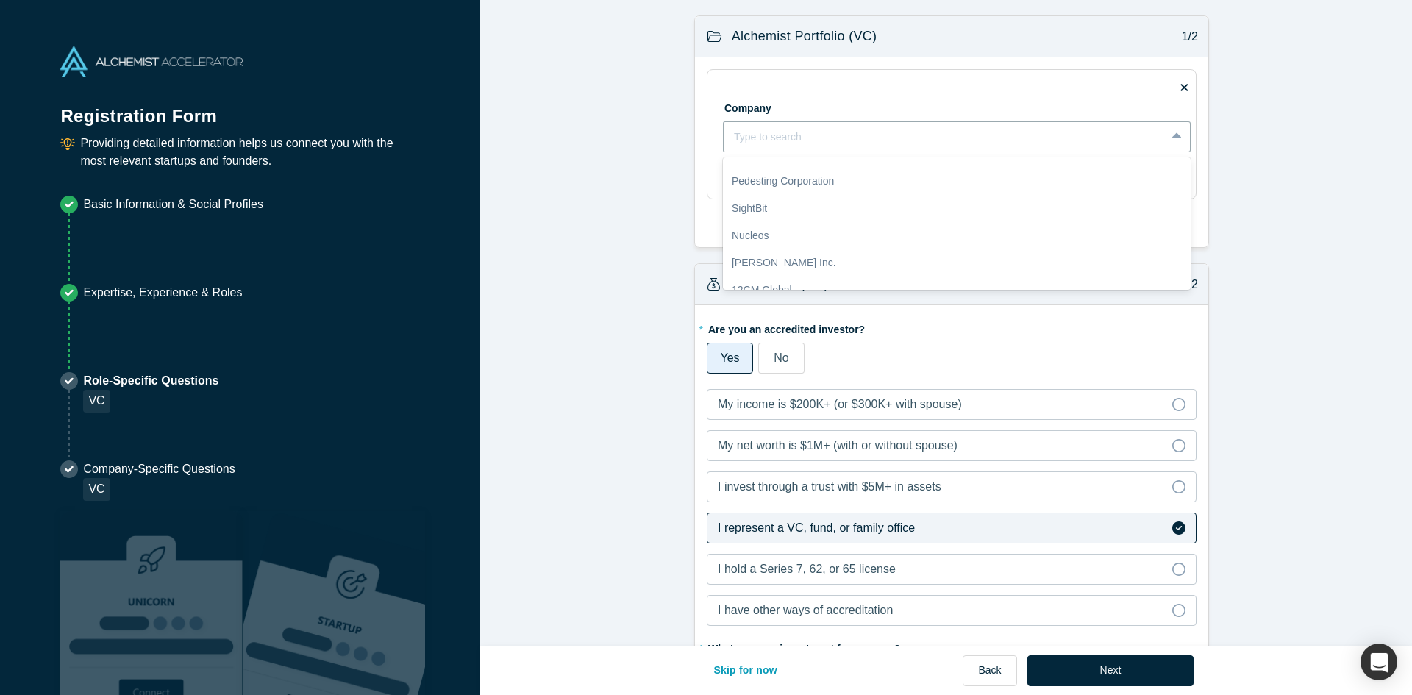
scroll to position [146, 0]
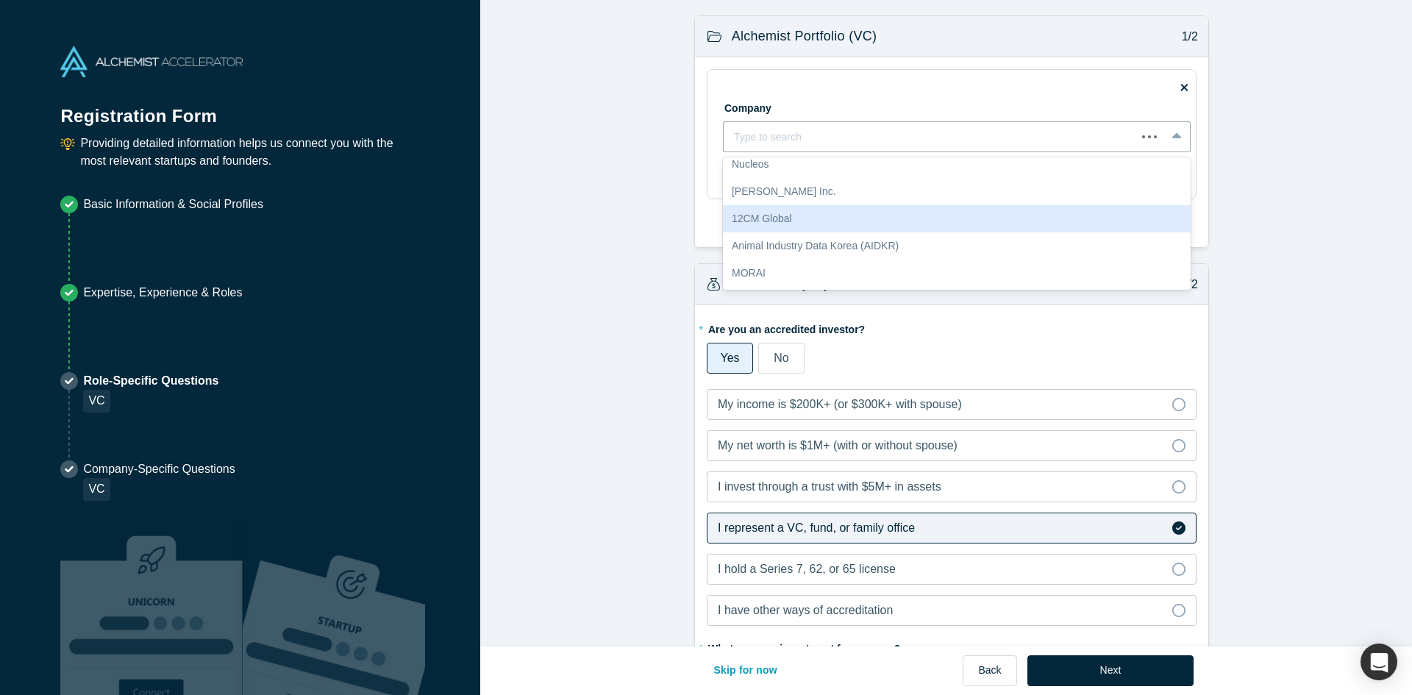
click at [618, 221] on form "Alchemist Portfolio (VC) 1/2 Company Use Up and Down to choose options, press E…" at bounding box center [951, 583] width 943 height 1137
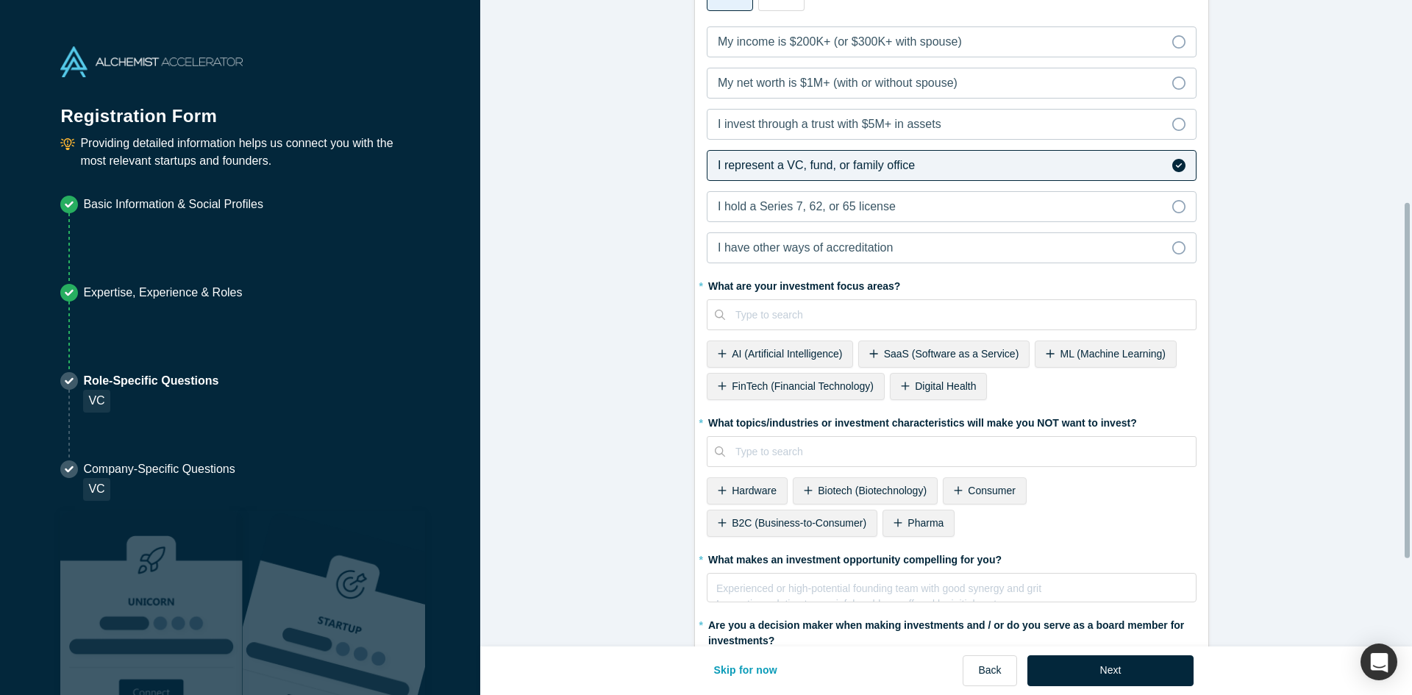
scroll to position [368, 0]
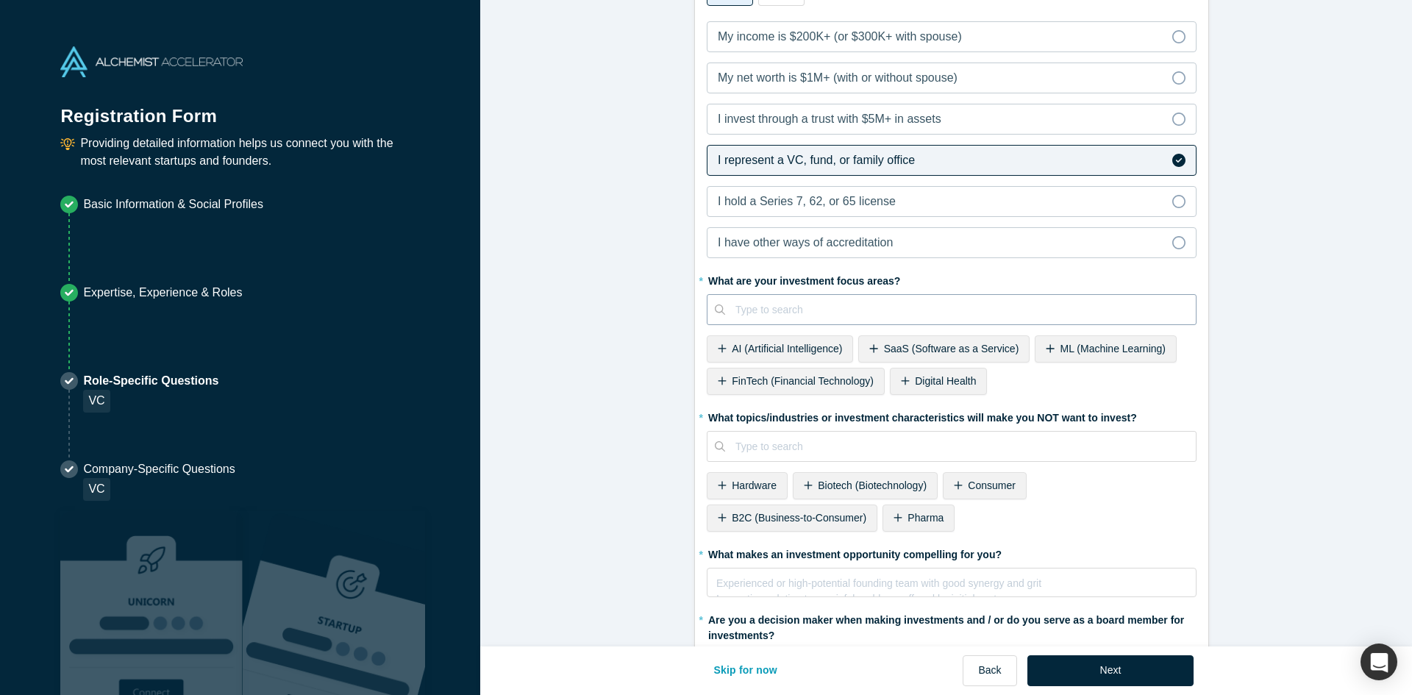
click at [879, 313] on div at bounding box center [960, 310] width 450 height 18
click at [571, 296] on form "Alchemist Portfolio (VC) 1/2 Company Type to search To pick up a draggable item…" at bounding box center [951, 216] width 943 height 1137
click at [1046, 349] on icon at bounding box center [1050, 348] width 8 height 8
click at [718, 347] on icon at bounding box center [722, 348] width 8 height 8
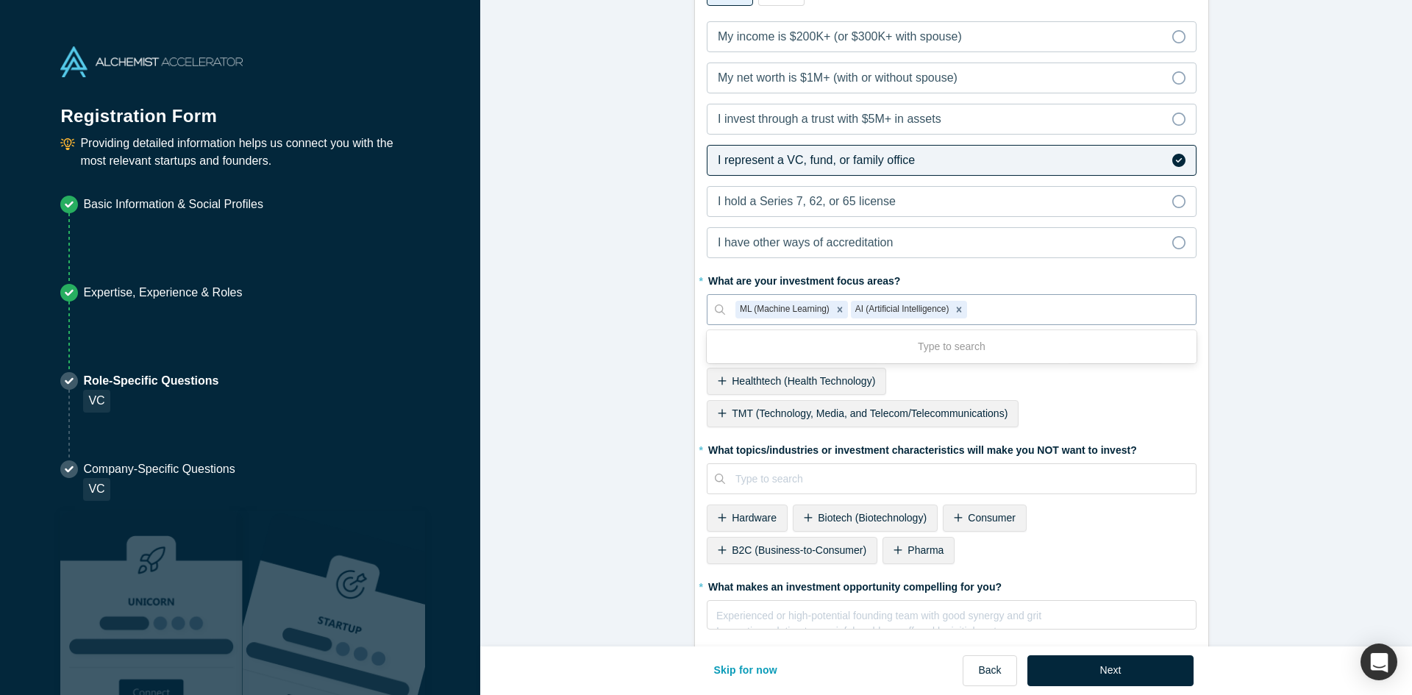
click at [1026, 318] on div at bounding box center [1077, 310] width 215 height 18
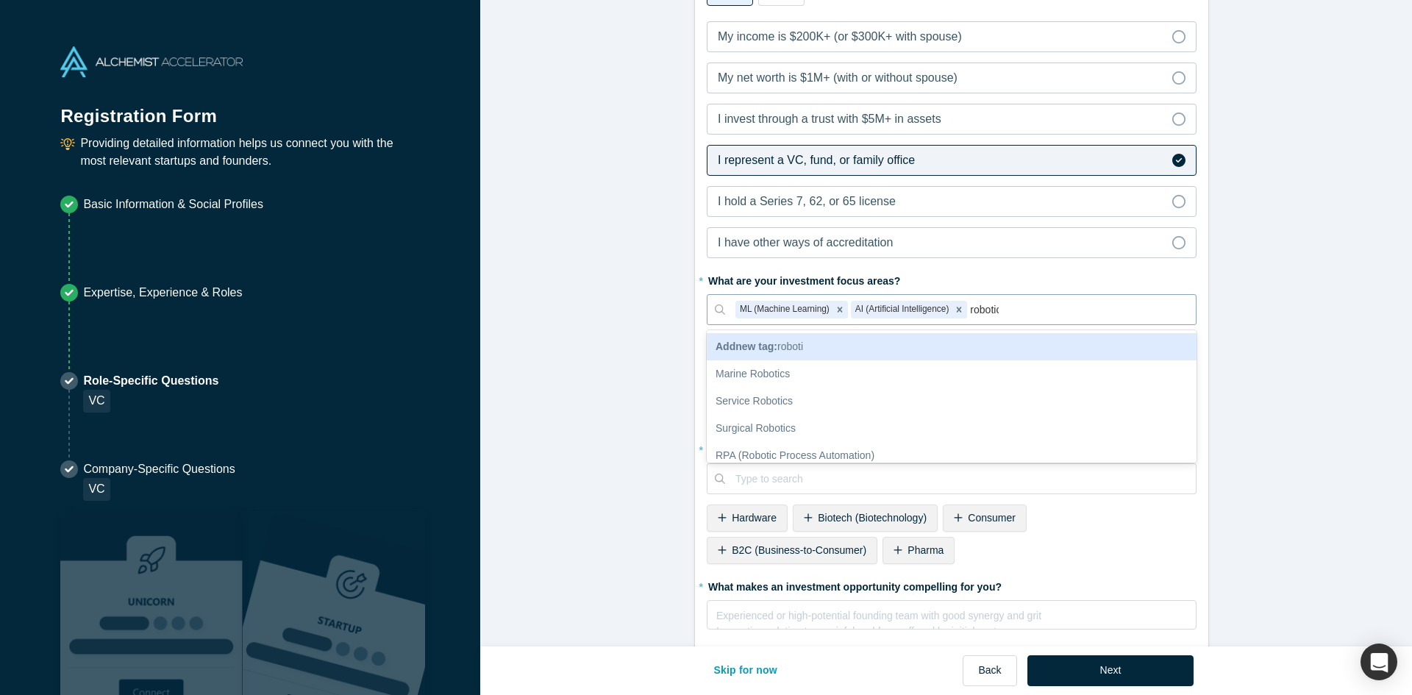
type input "robotics"
click at [942, 343] on div "Robotics" at bounding box center [952, 346] width 490 height 27
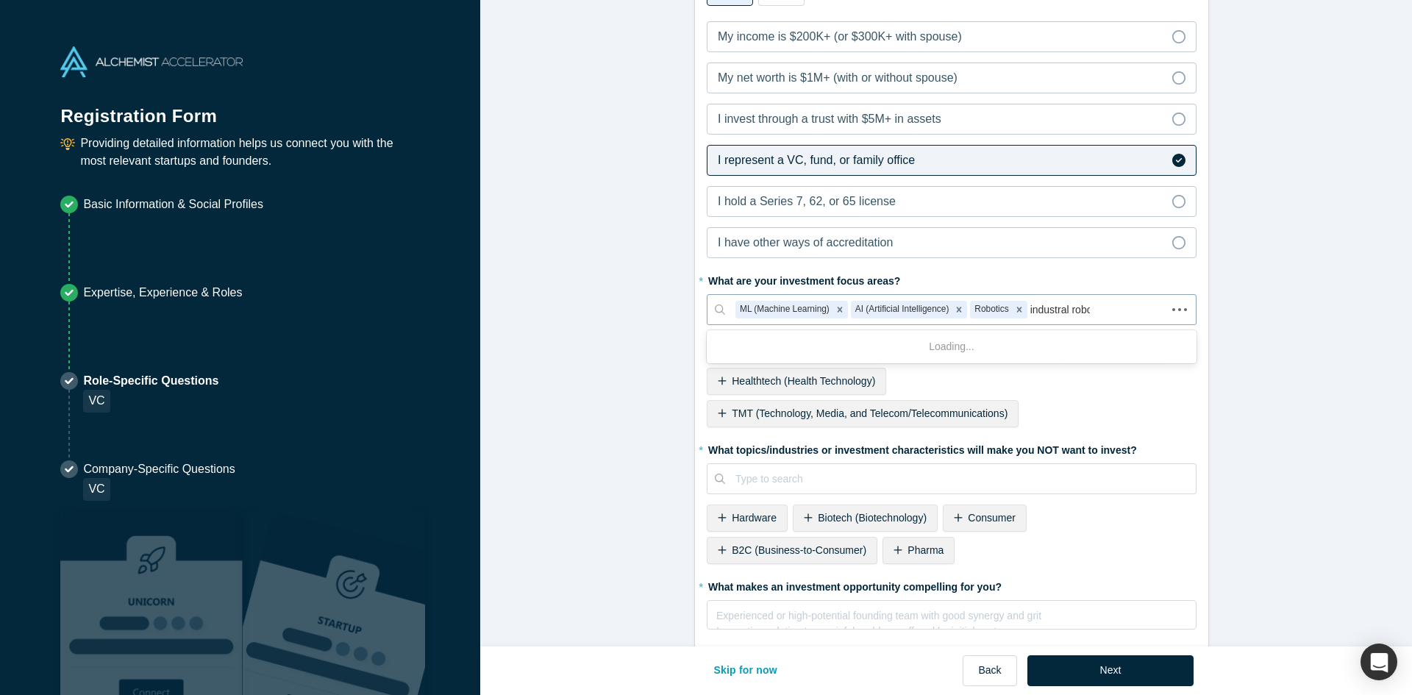
type input "industral robot"
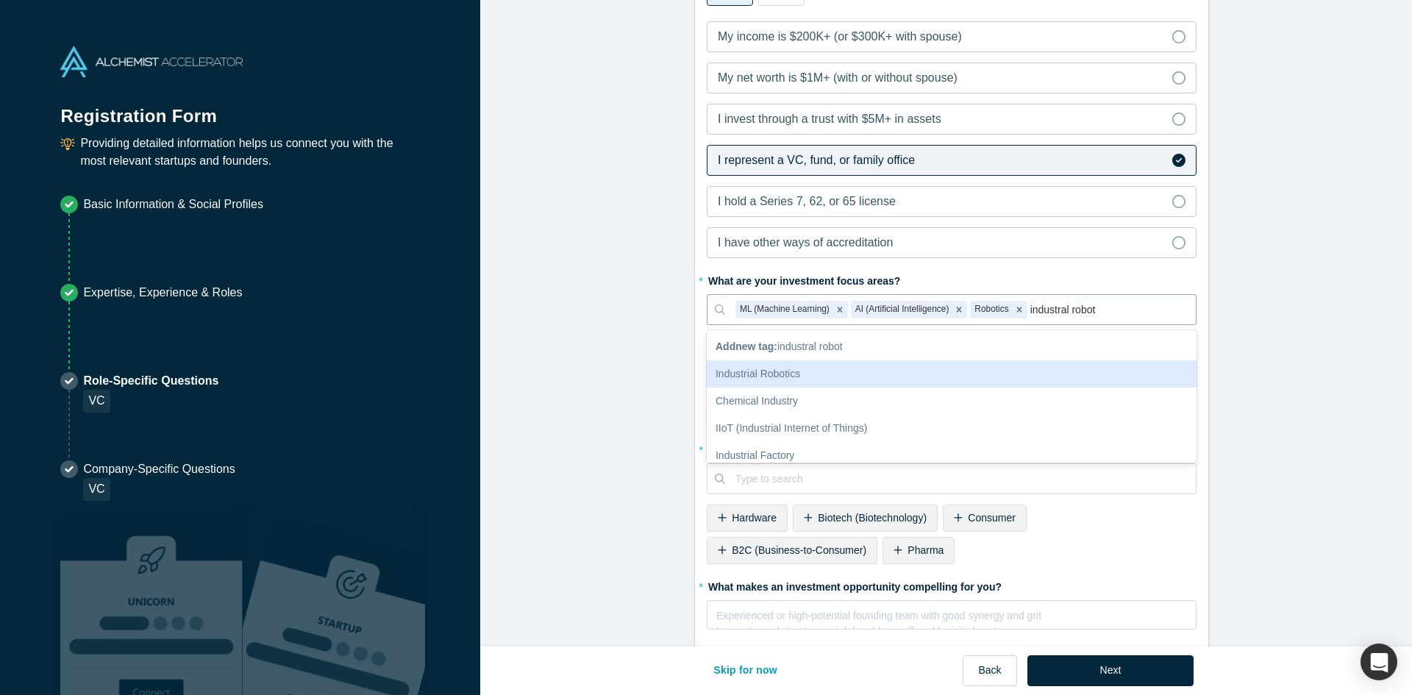
click at [898, 376] on div "Industrial Robotics" at bounding box center [952, 373] width 490 height 27
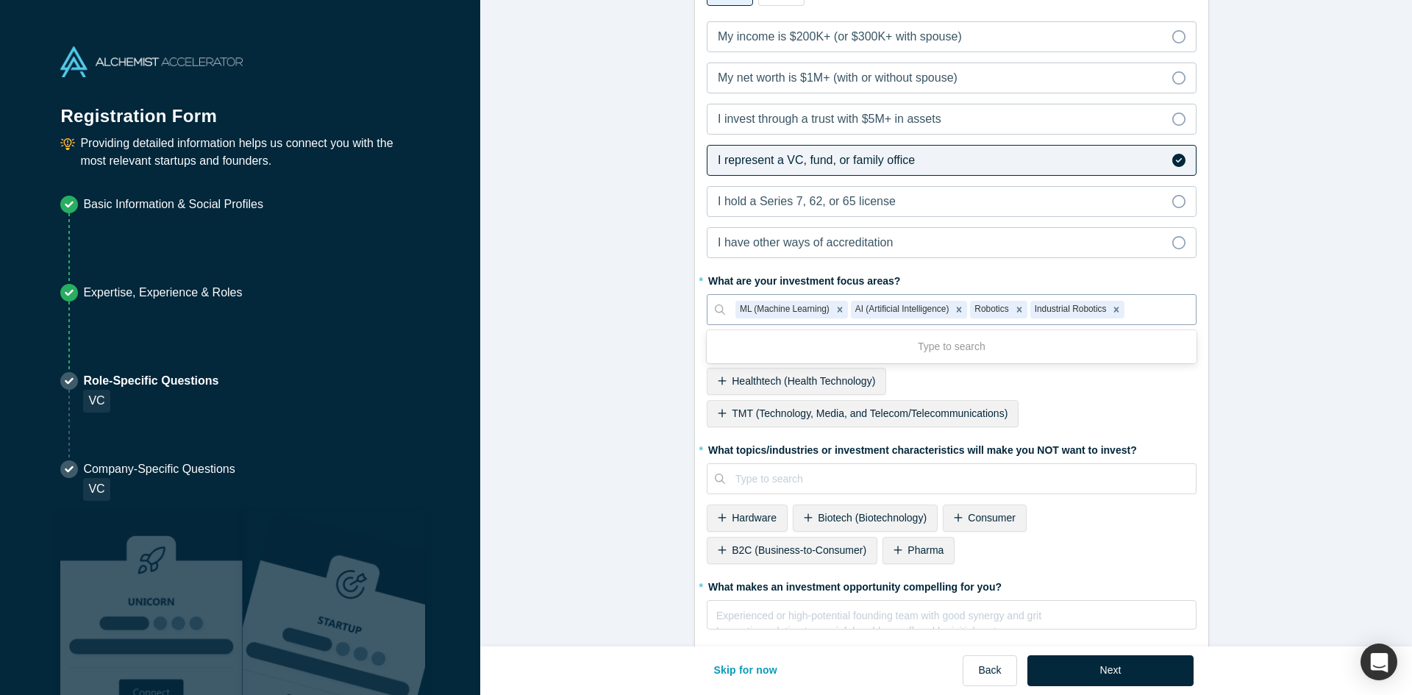
click at [1169, 315] on div at bounding box center [1155, 310] width 57 height 18
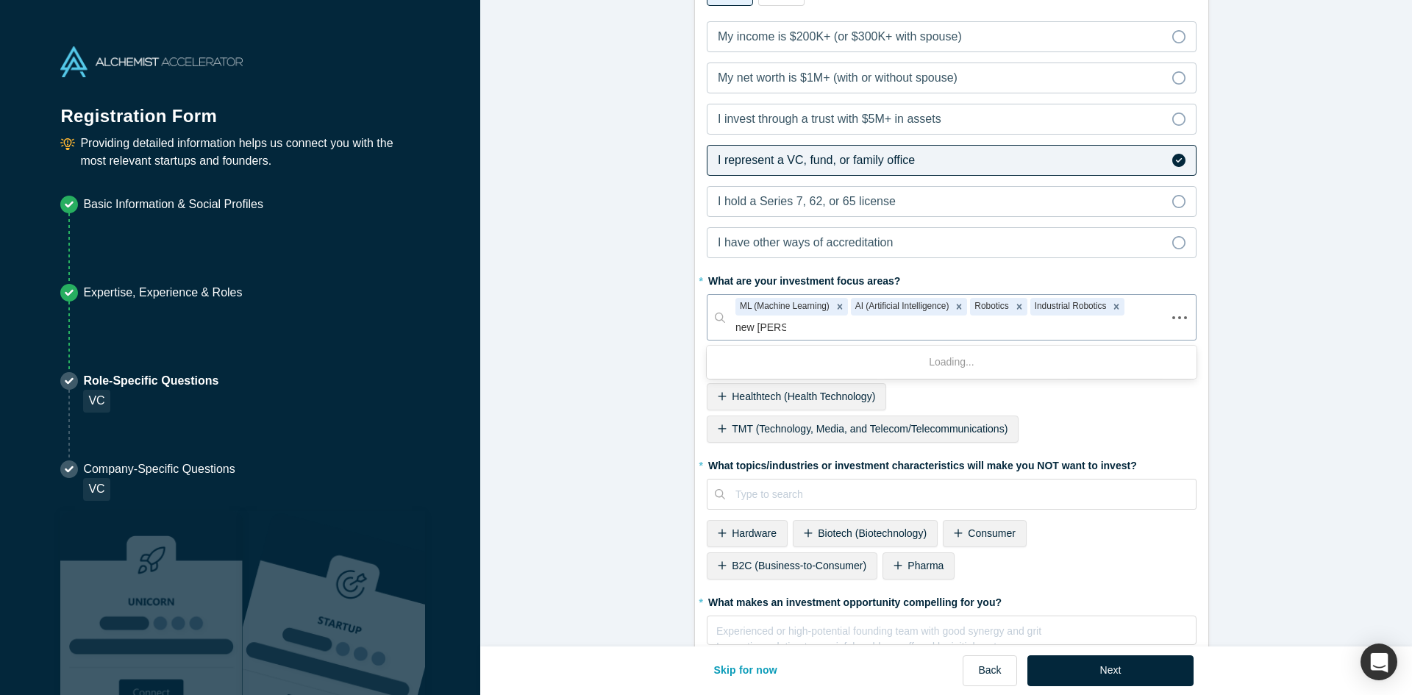
type input "new materai"
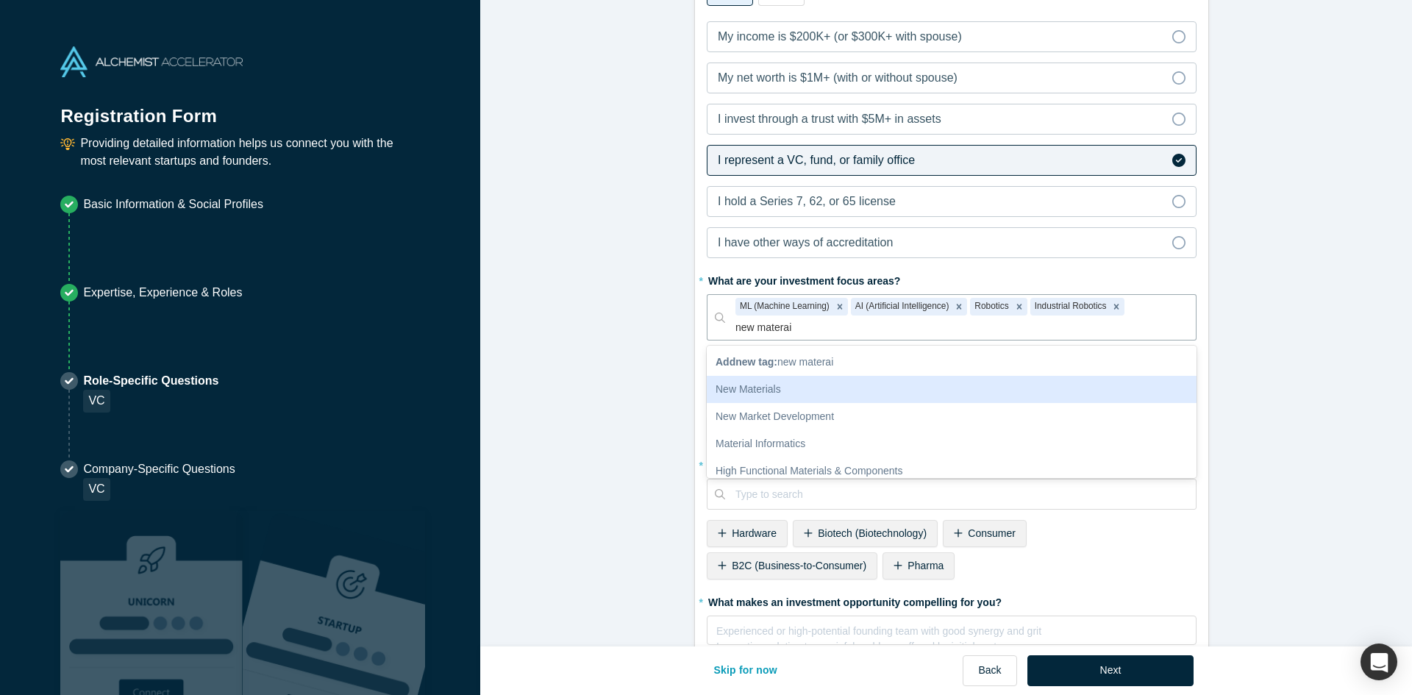
click at [936, 376] on div "New Materials" at bounding box center [952, 389] width 490 height 27
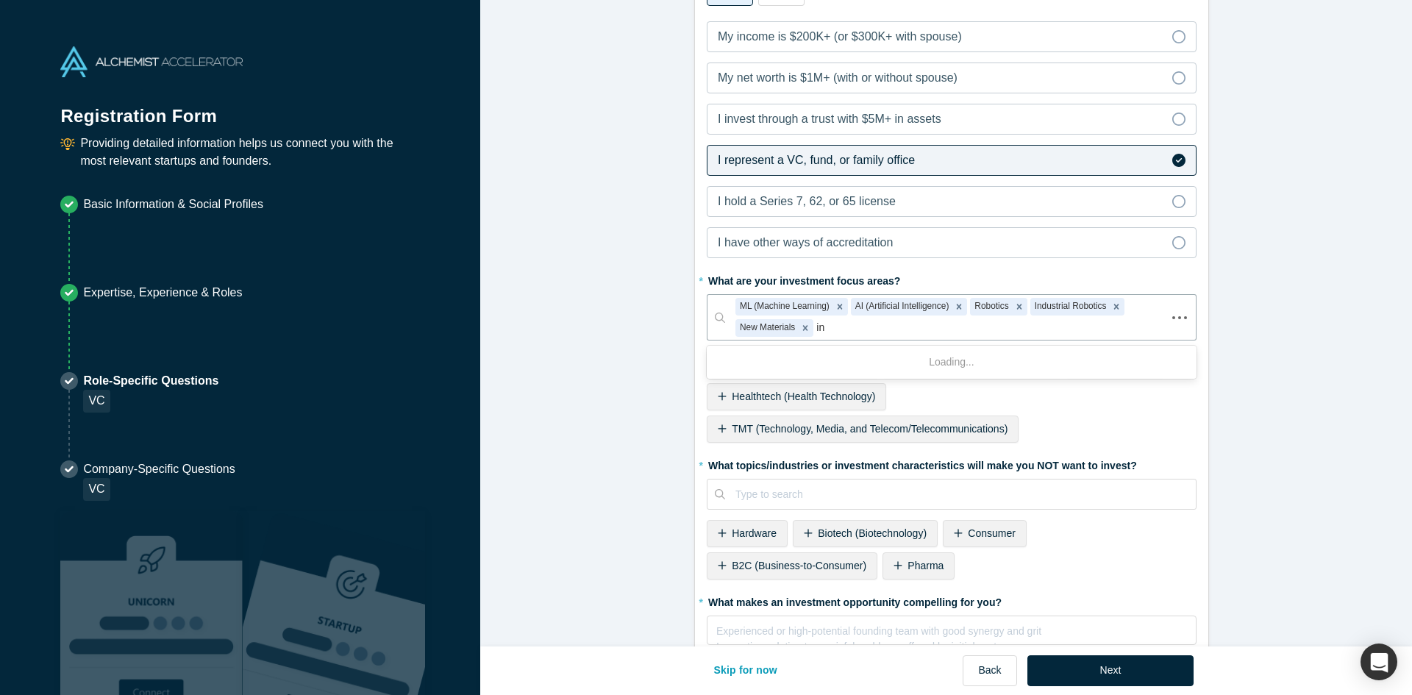
type input "i"
type input "p"
type input "s"
type input "instrumenta"
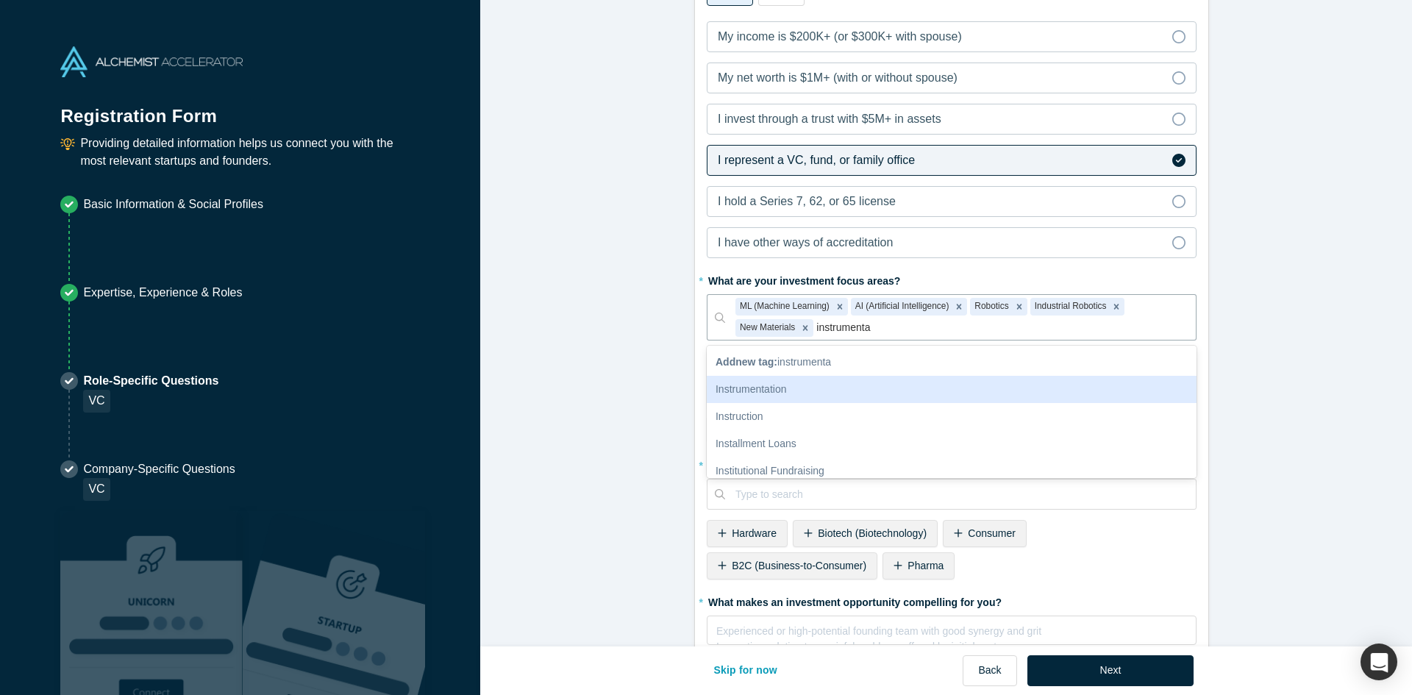
click at [822, 387] on div "Instrumentation" at bounding box center [952, 389] width 490 height 27
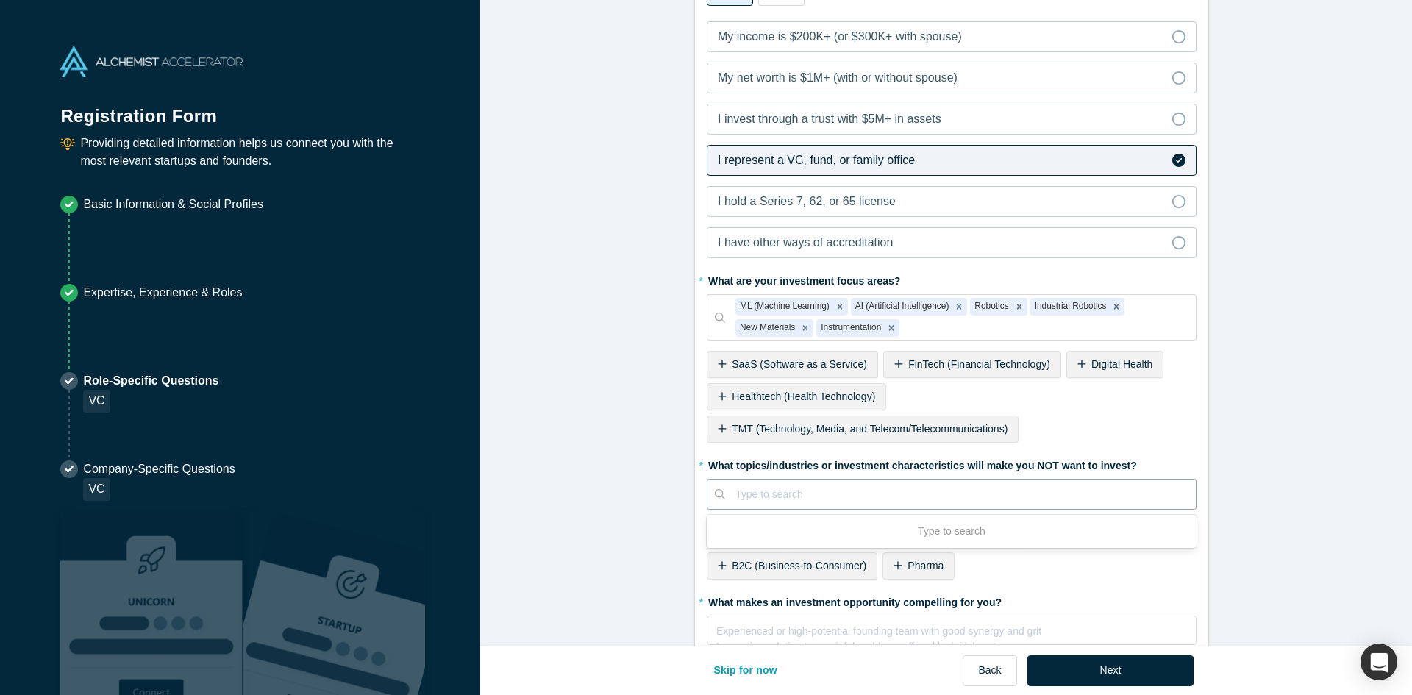
click at [972, 486] on div at bounding box center [960, 494] width 450 height 18
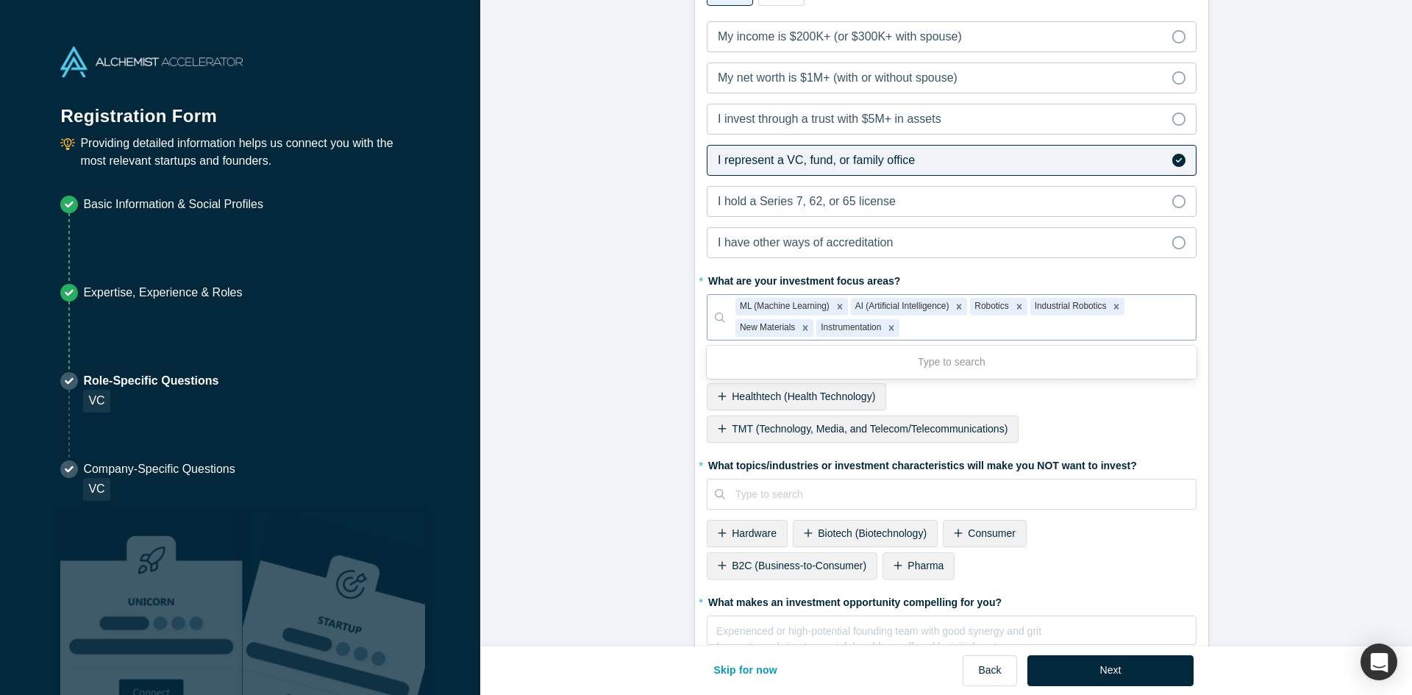
click at [923, 335] on div at bounding box center [1043, 327] width 283 height 18
type input "clean"
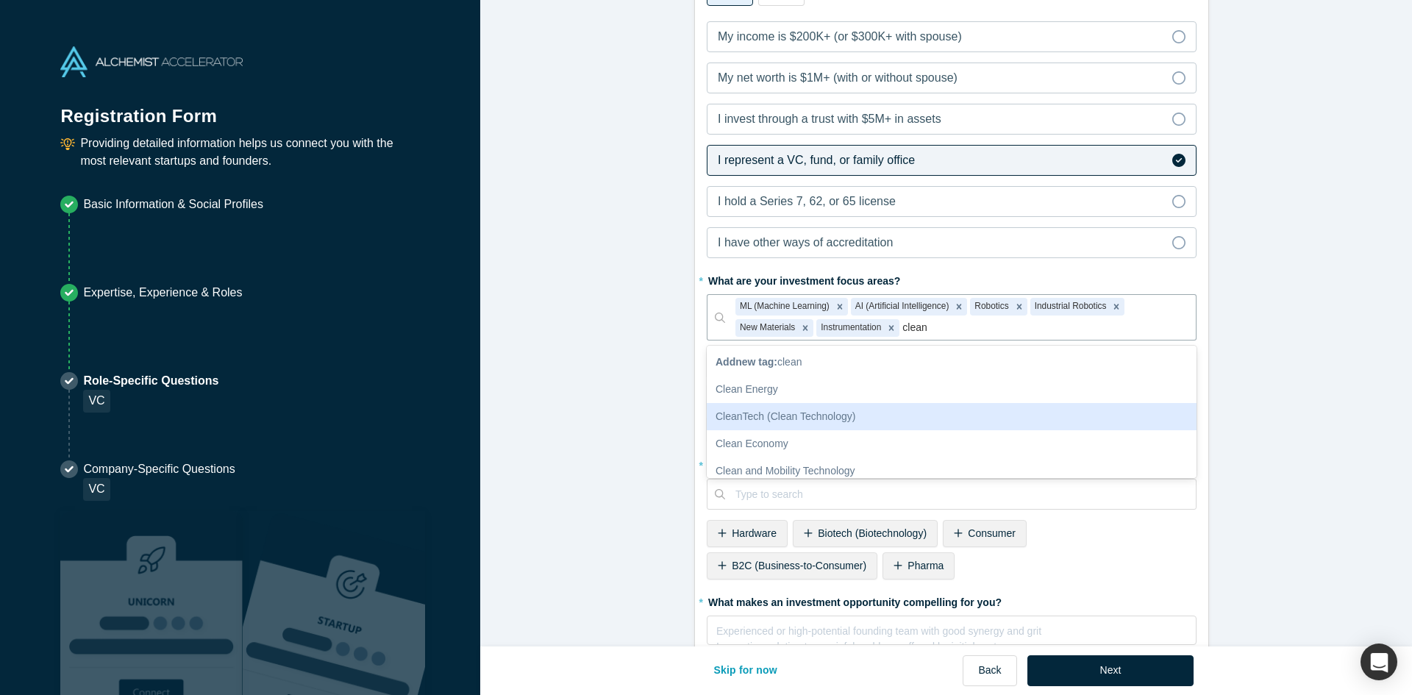
click at [884, 413] on div "CleanTech (Clean Technology)" at bounding box center [952, 416] width 490 height 27
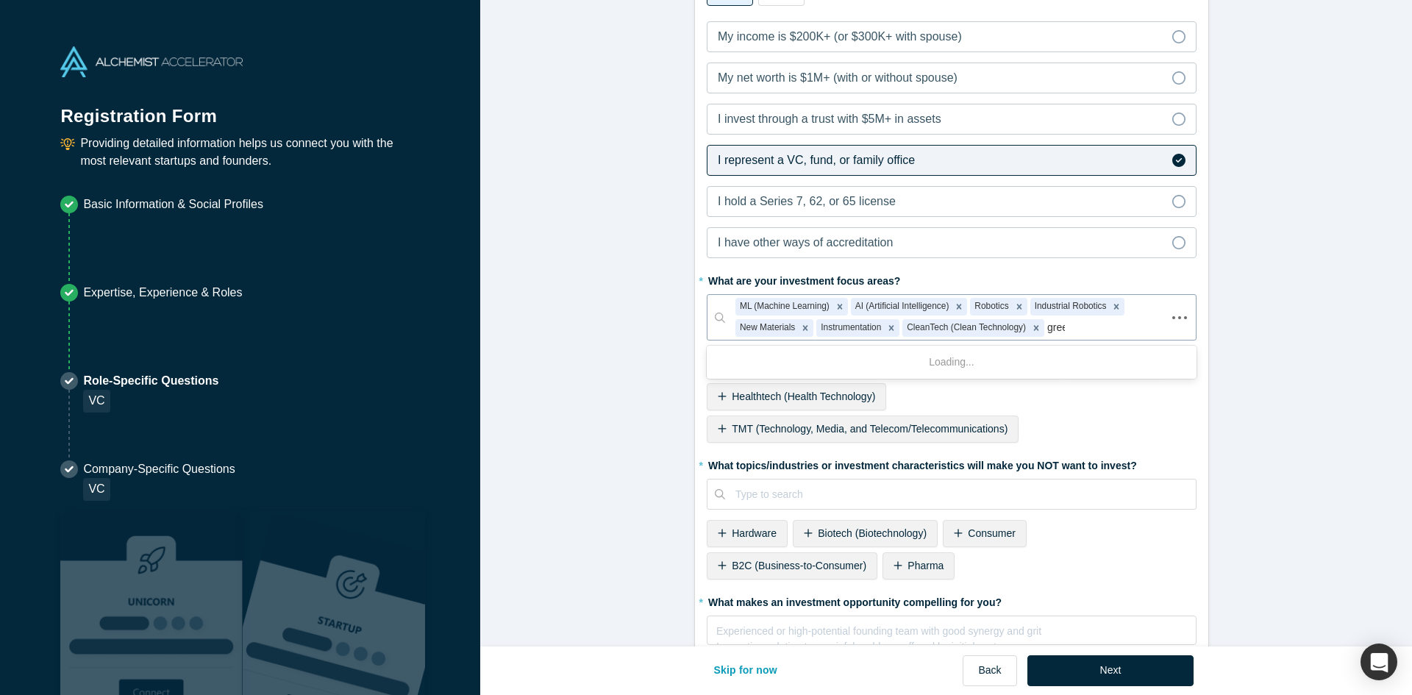
type input "green"
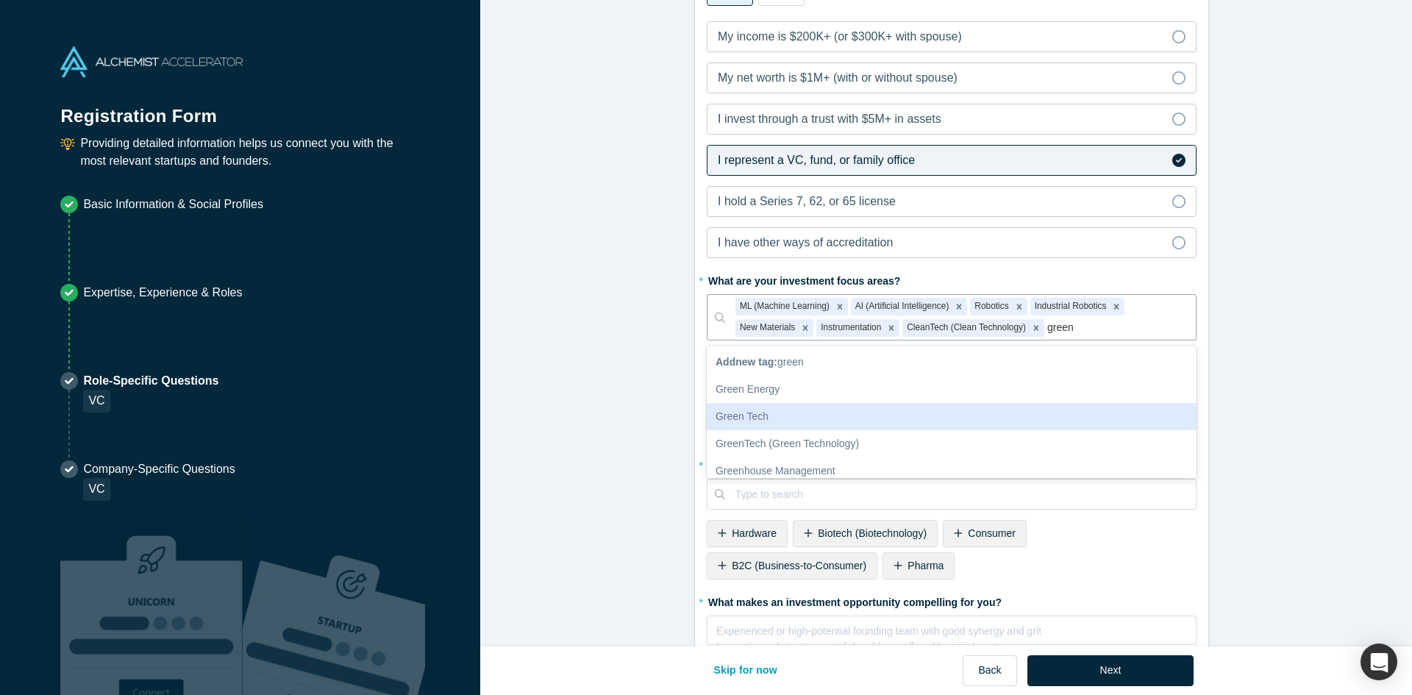
click at [907, 421] on div "Green Tech" at bounding box center [952, 416] width 490 height 27
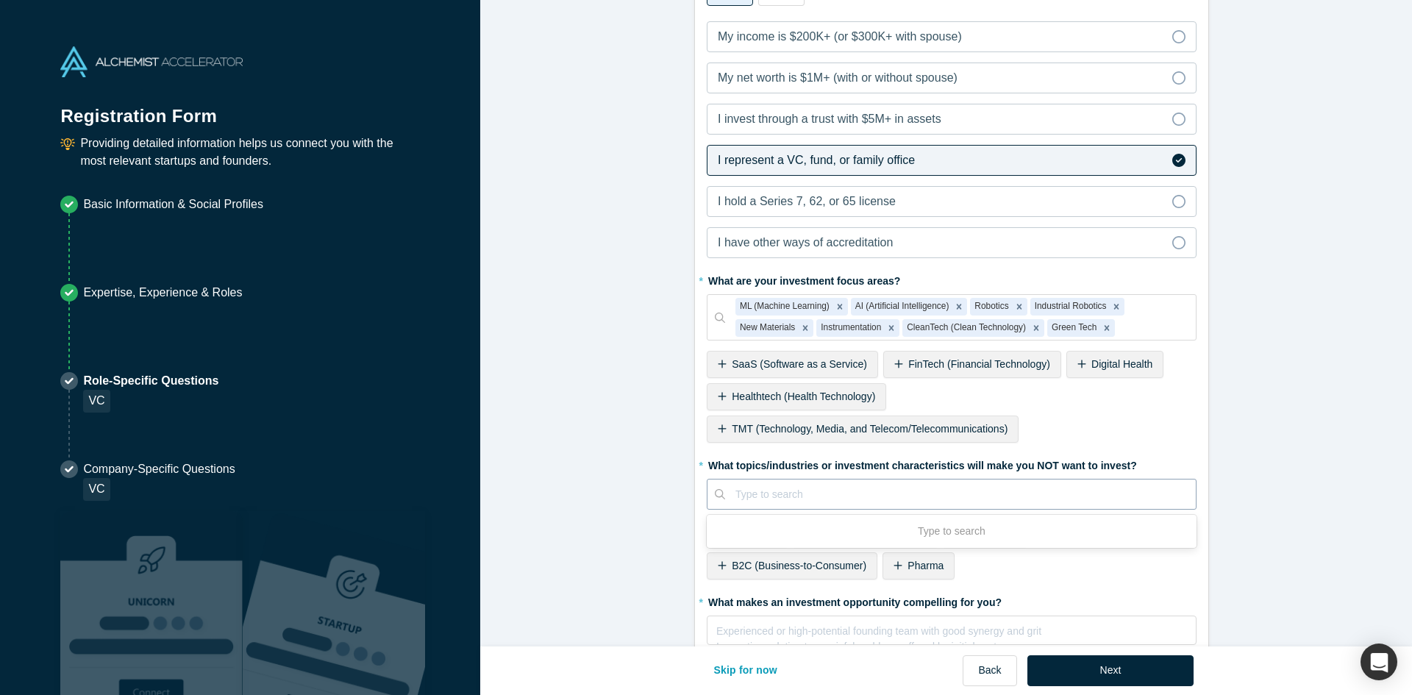
click at [950, 500] on div at bounding box center [960, 494] width 450 height 18
type input "B"
click at [607, 525] on form "Alchemist Portfolio (VC) 1/2 Company Type to search To pick up a draggable item…" at bounding box center [951, 240] width 943 height 1184
click at [802, 562] on span "B2C (Business-to-Consumer)" at bounding box center [799, 566] width 135 height 12
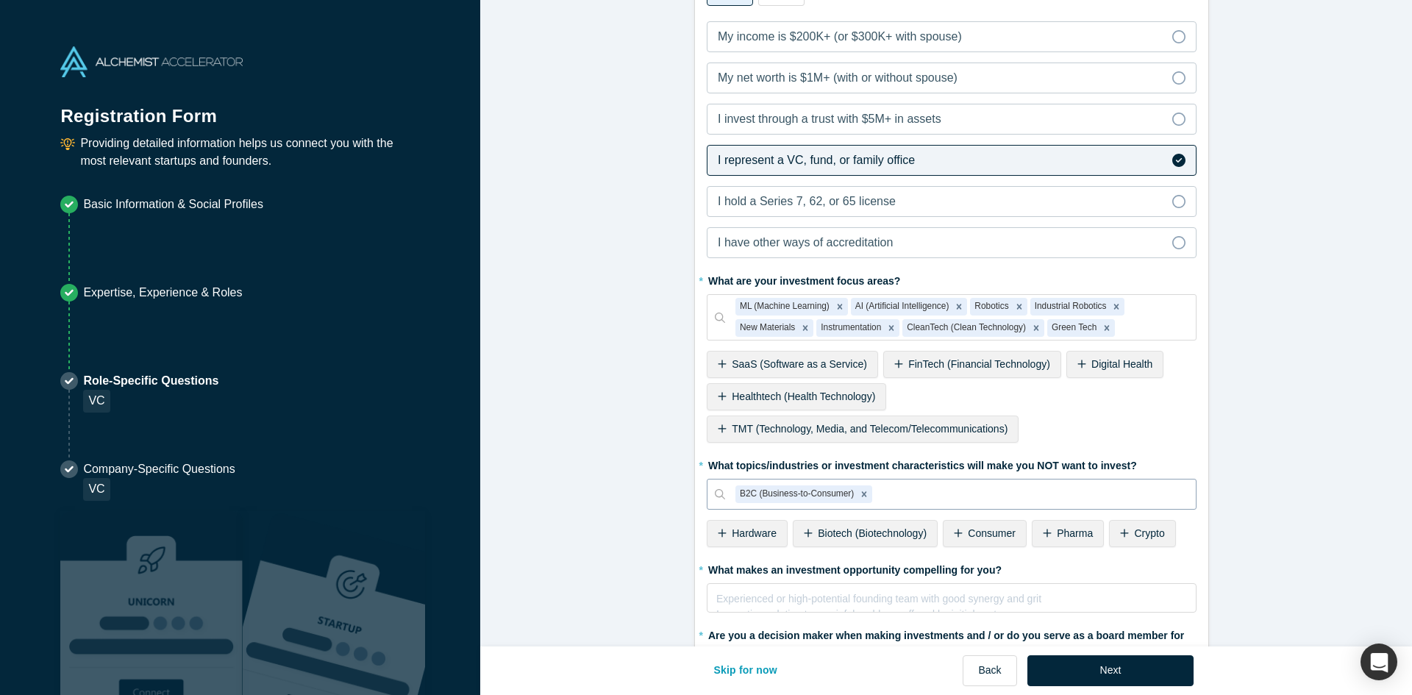
click at [952, 496] on div at bounding box center [1030, 494] width 310 height 18
type input "fintech"
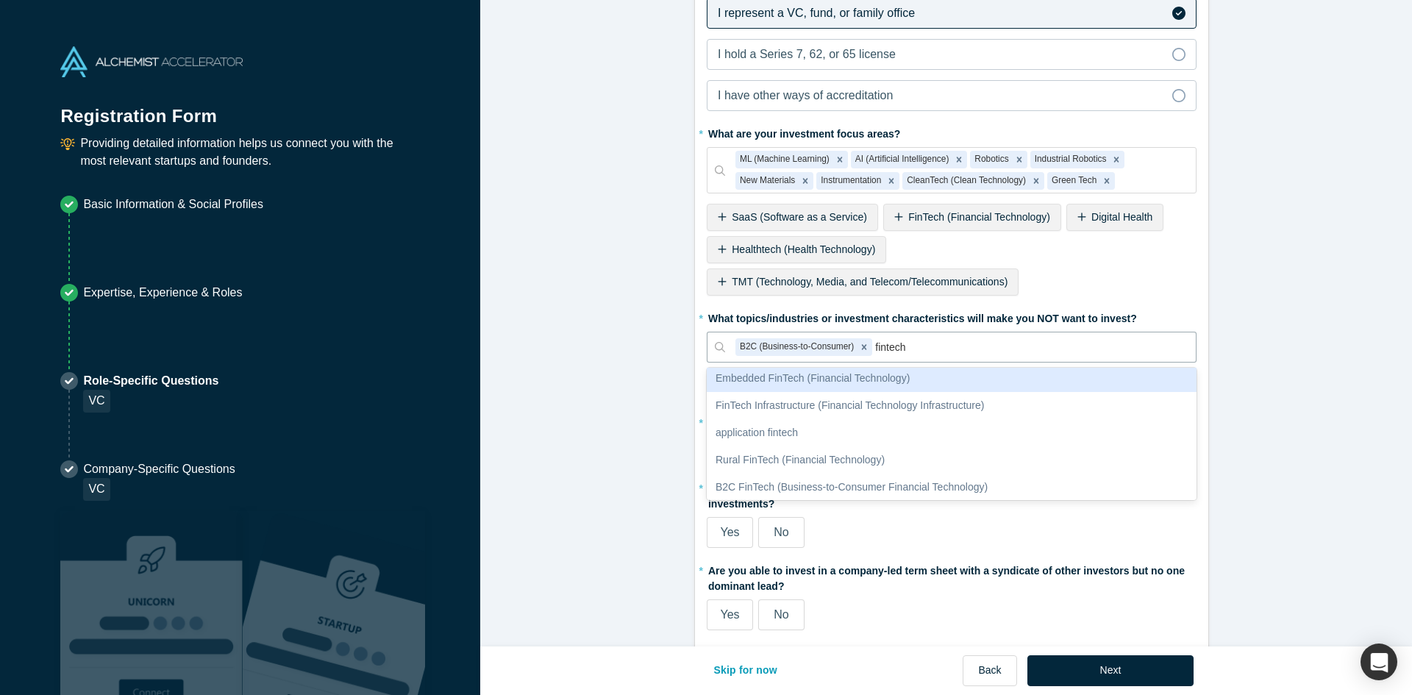
scroll to position [0, 0]
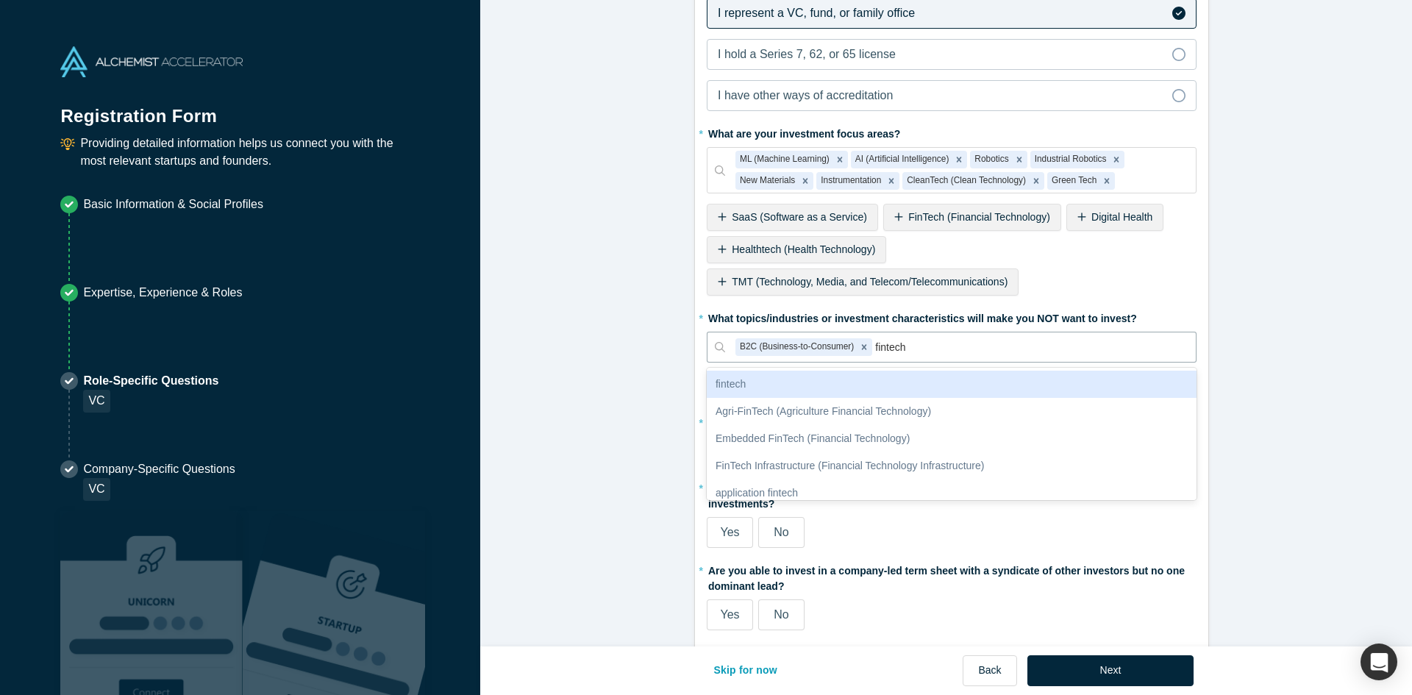
click at [771, 385] on div "fintech" at bounding box center [952, 384] width 490 height 27
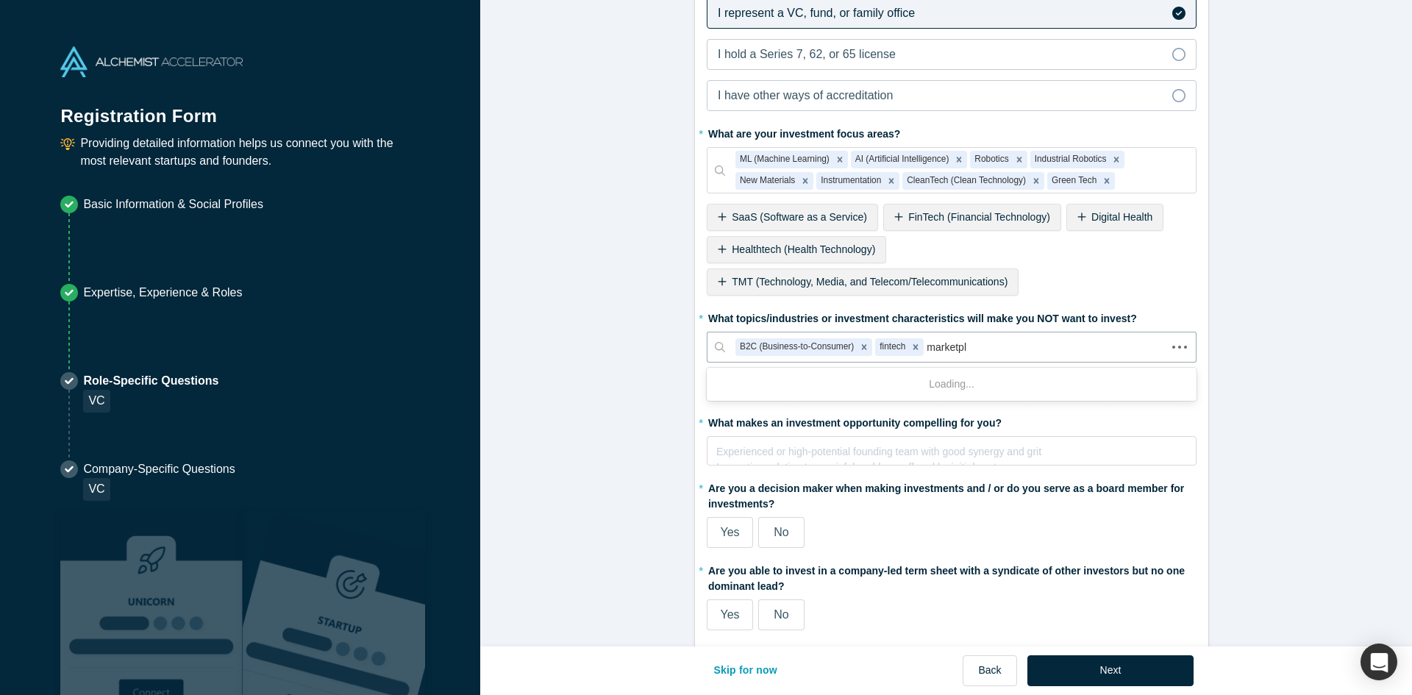
type input "marketpla"
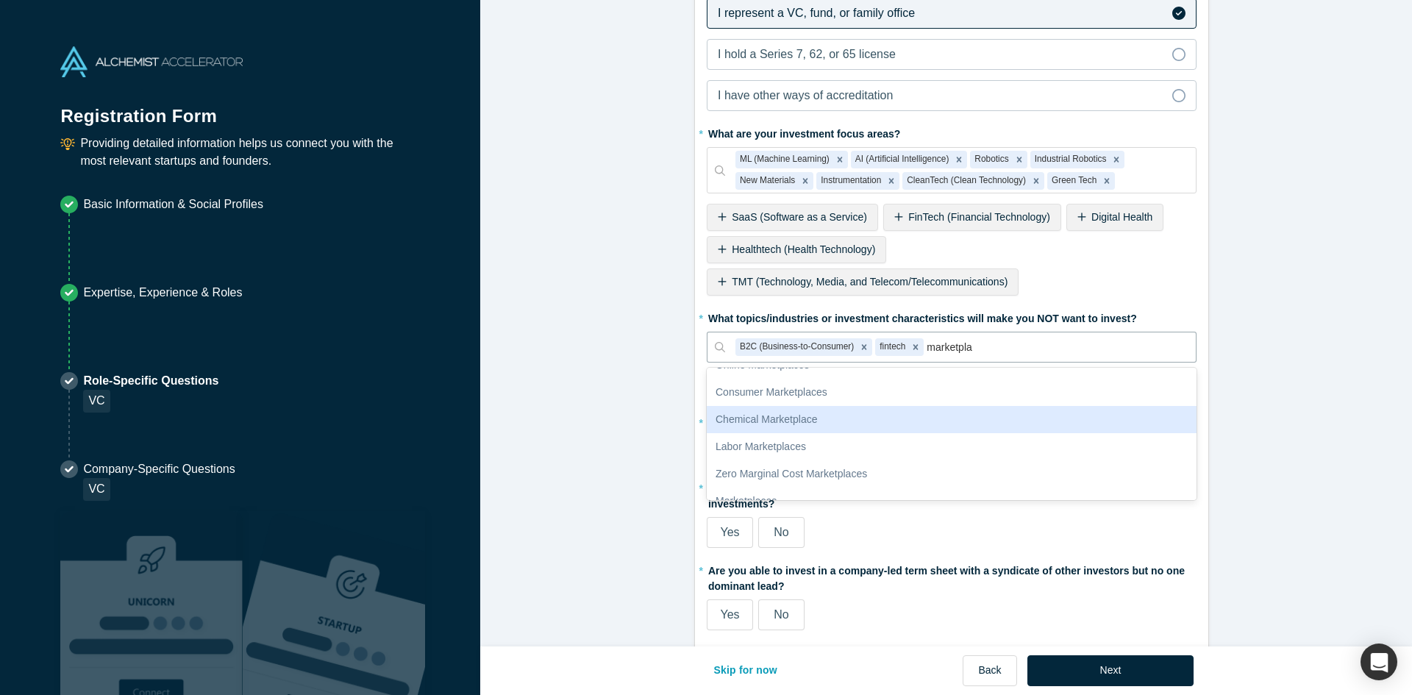
scroll to position [173, 0]
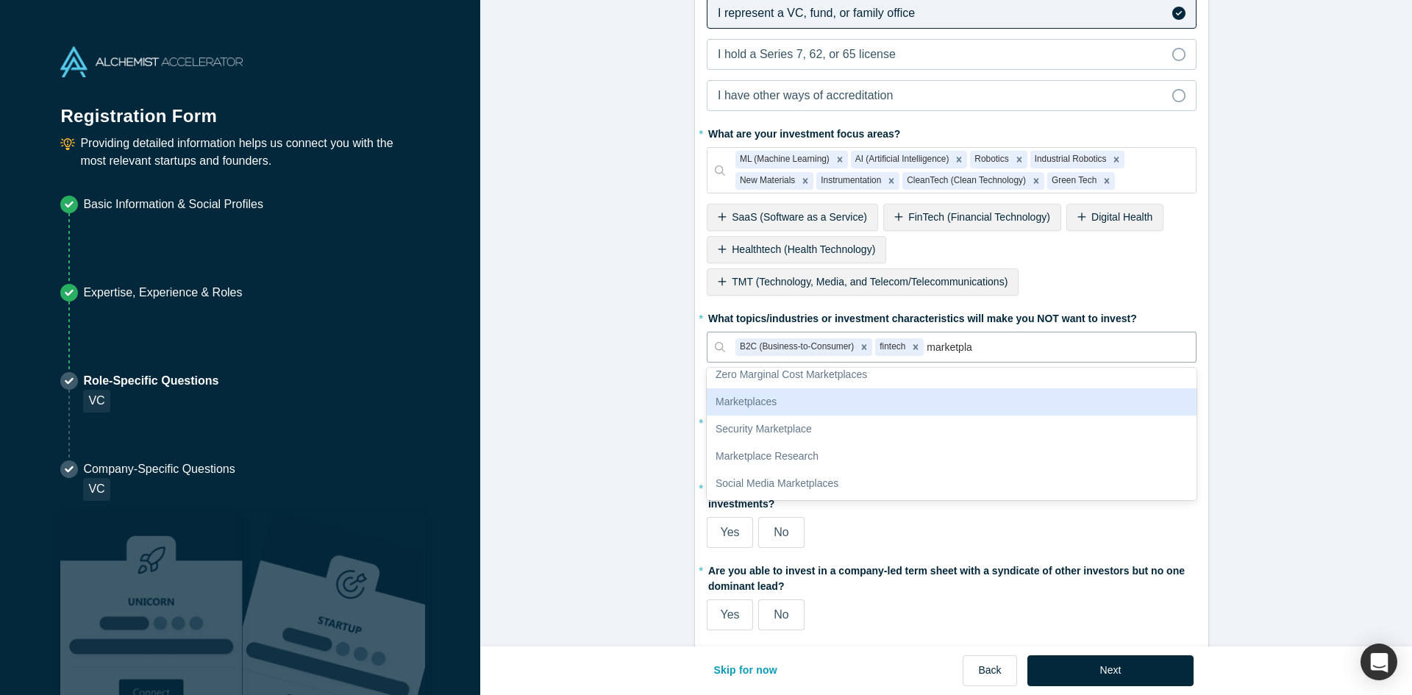
click at [848, 407] on div "Marketplaces" at bounding box center [952, 401] width 490 height 27
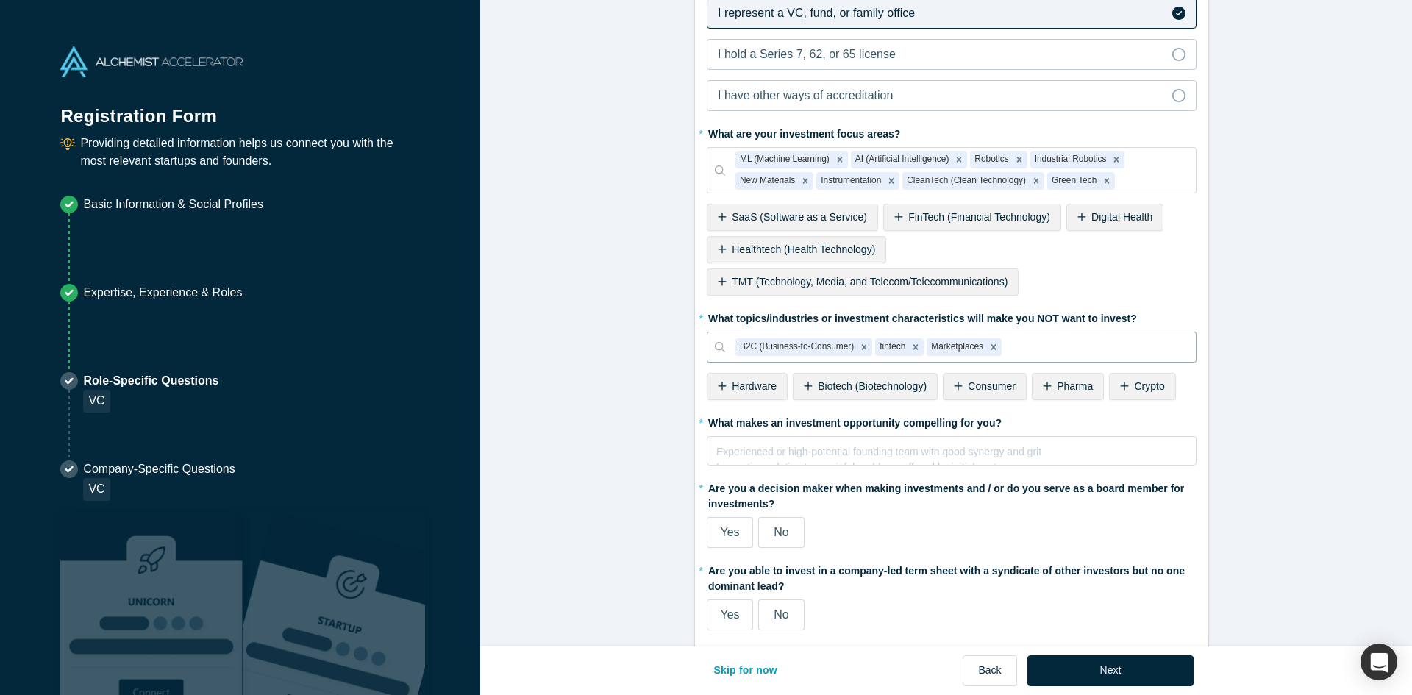
click at [628, 435] on form "Alchemist Portfolio (VC) 1/2 Company Type to search To pick up a draggable item…" at bounding box center [951, 77] width 943 height 1152
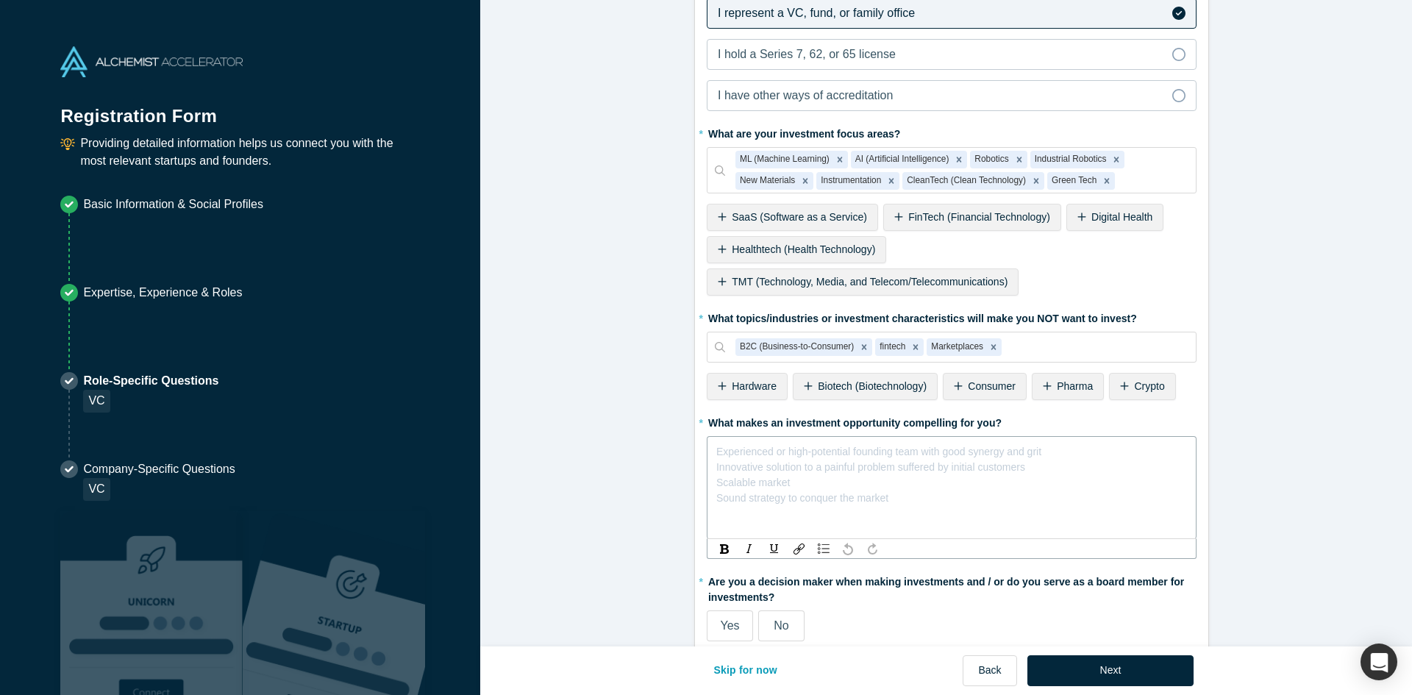
click at [826, 454] on div "rdw-editor" at bounding box center [952, 448] width 470 height 15
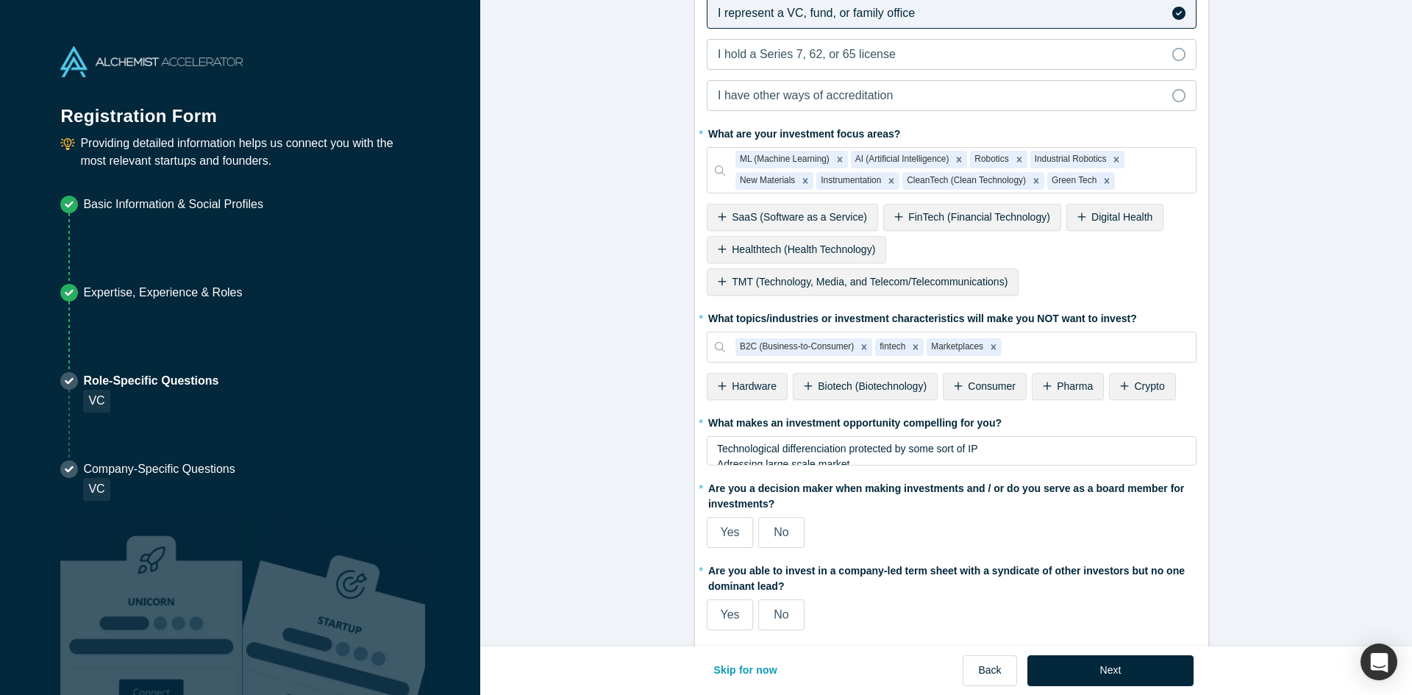
click at [600, 473] on form "Alchemist Portfolio (VC) 1/2 Company Type to search To pick up a draggable item…" at bounding box center [951, 77] width 943 height 1152
click at [765, 521] on label "No" at bounding box center [781, 532] width 46 height 31
click at [0, 0] on input "No" at bounding box center [0, 0] width 0 height 0
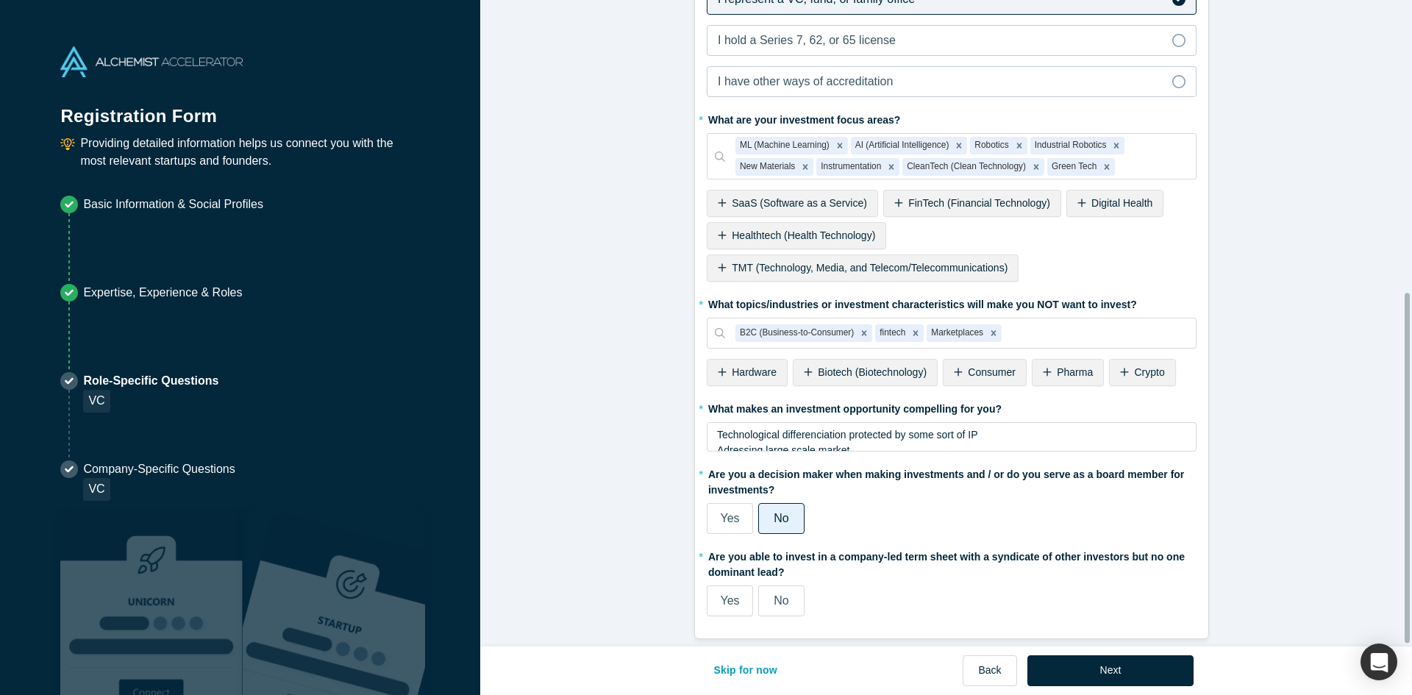
scroll to position [542, 0]
click at [765, 588] on label "No" at bounding box center [781, 598] width 46 height 31
click at [0, 0] on input "No" at bounding box center [0, 0] width 0 height 0
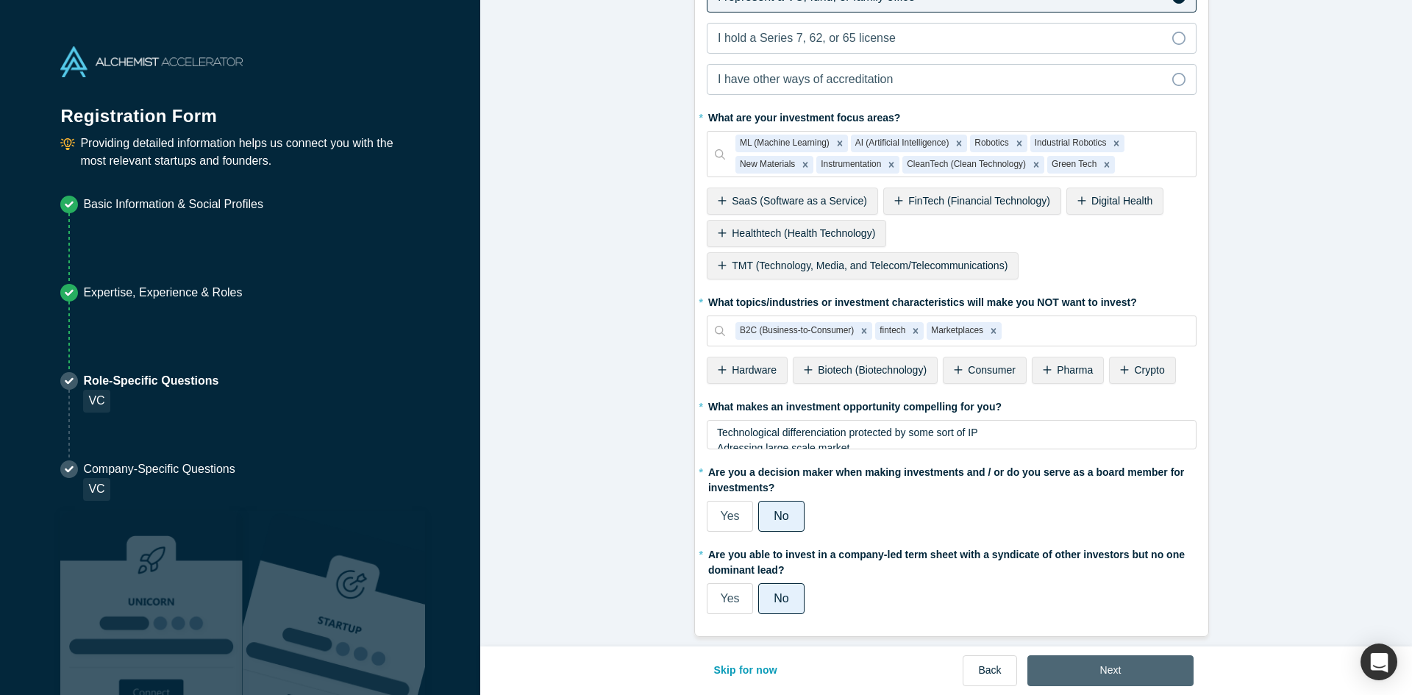
click at [1132, 673] on button "Next" at bounding box center [1110, 670] width 167 height 31
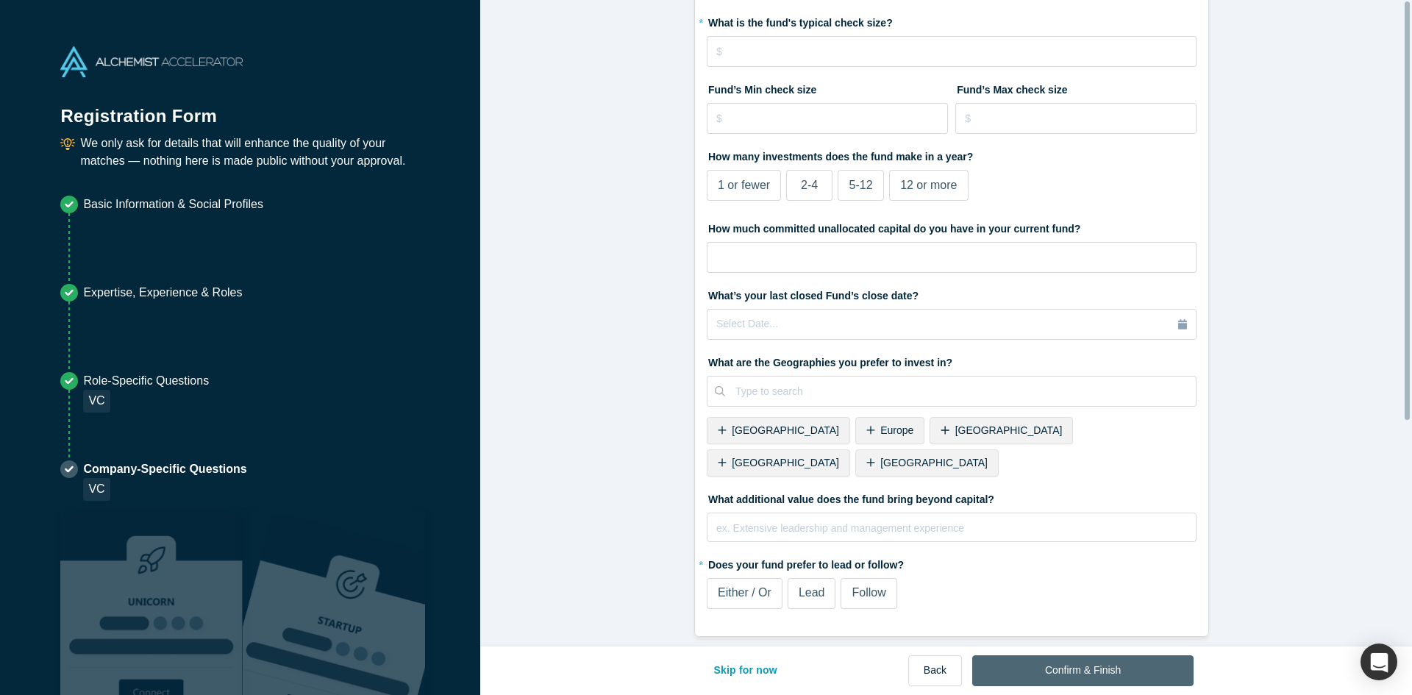
scroll to position [0, 0]
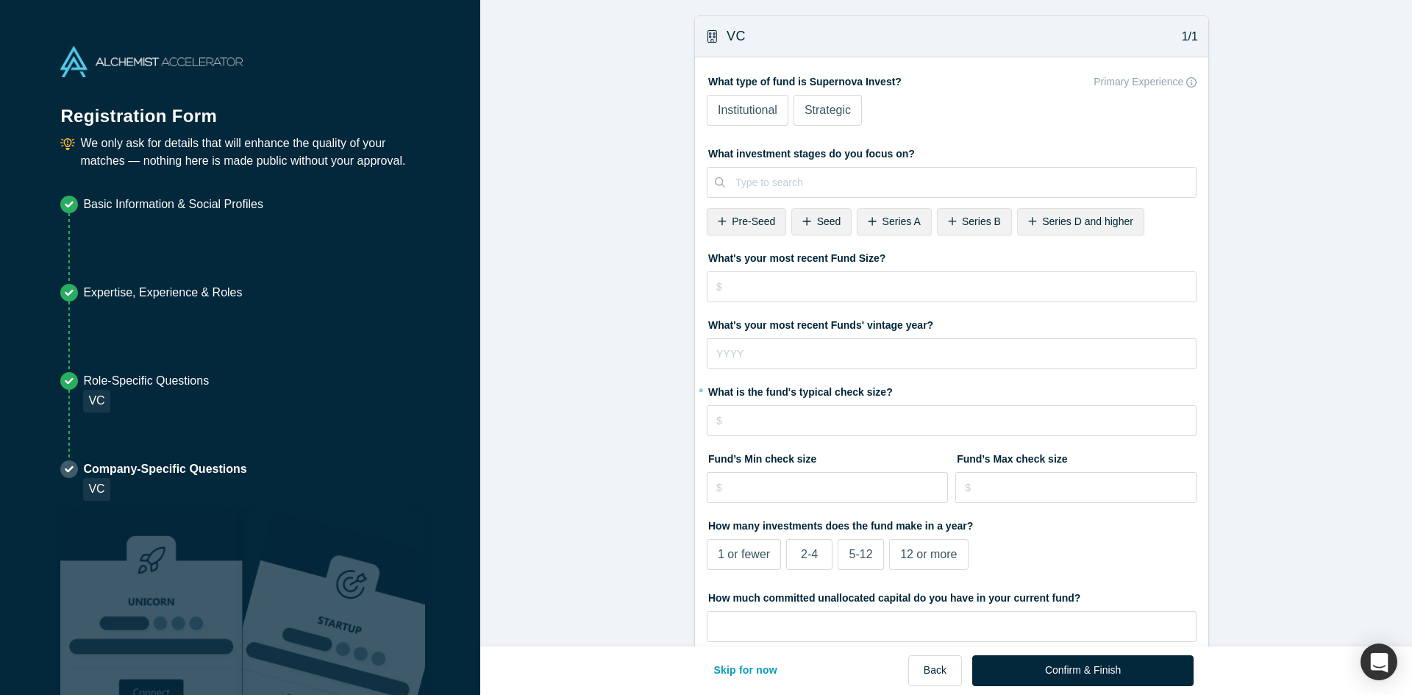
click at [736, 109] on span "Institutional" at bounding box center [748, 110] width 60 height 12
click at [0, 0] on input "Institutional" at bounding box center [0, 0] width 0 height 0
click at [820, 111] on span "Strategic" at bounding box center [827, 110] width 46 height 12
click at [0, 0] on input "Strategic" at bounding box center [0, 0] width 0 height 0
click at [765, 111] on span "Institutional" at bounding box center [748, 110] width 60 height 12
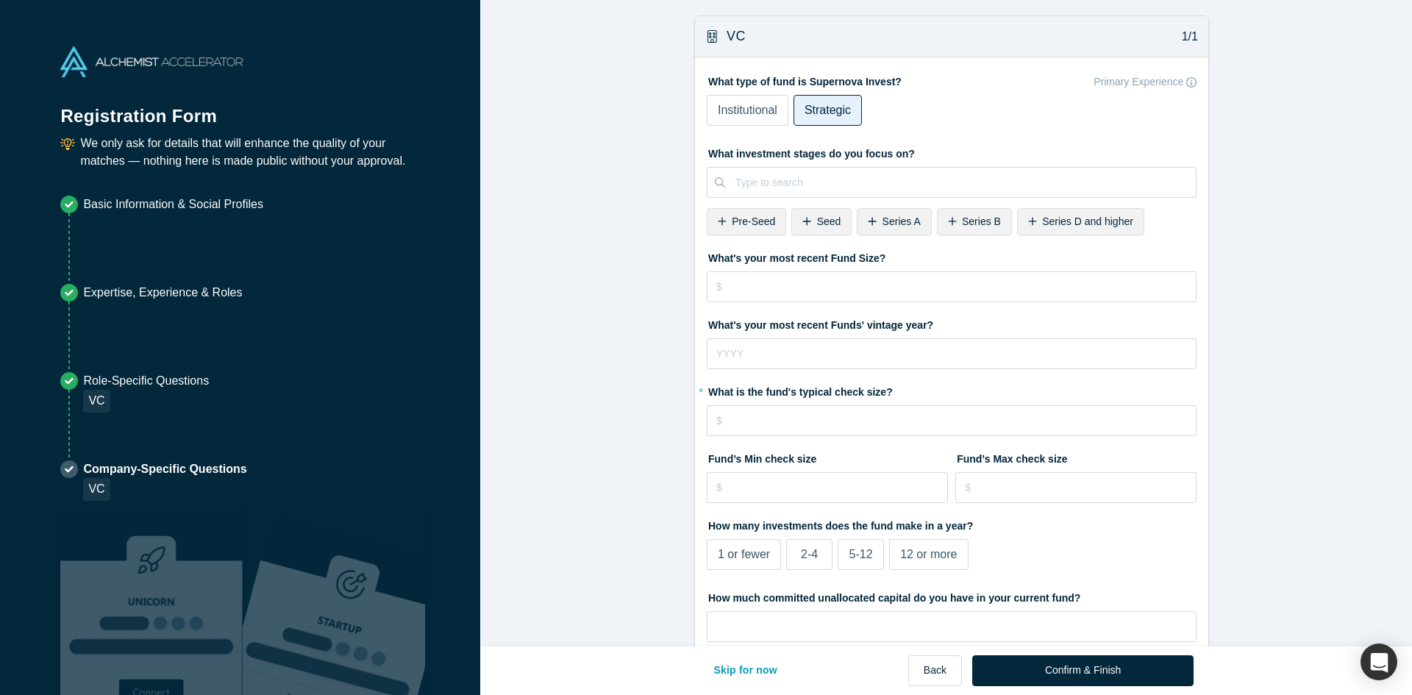
click at [0, 0] on input "Institutional" at bounding box center [0, 0] width 0 height 0
click at [757, 226] on span "Pre-Seed" at bounding box center [753, 221] width 43 height 12
click at [801, 226] on span "Series A" at bounding box center [816, 221] width 38 height 12
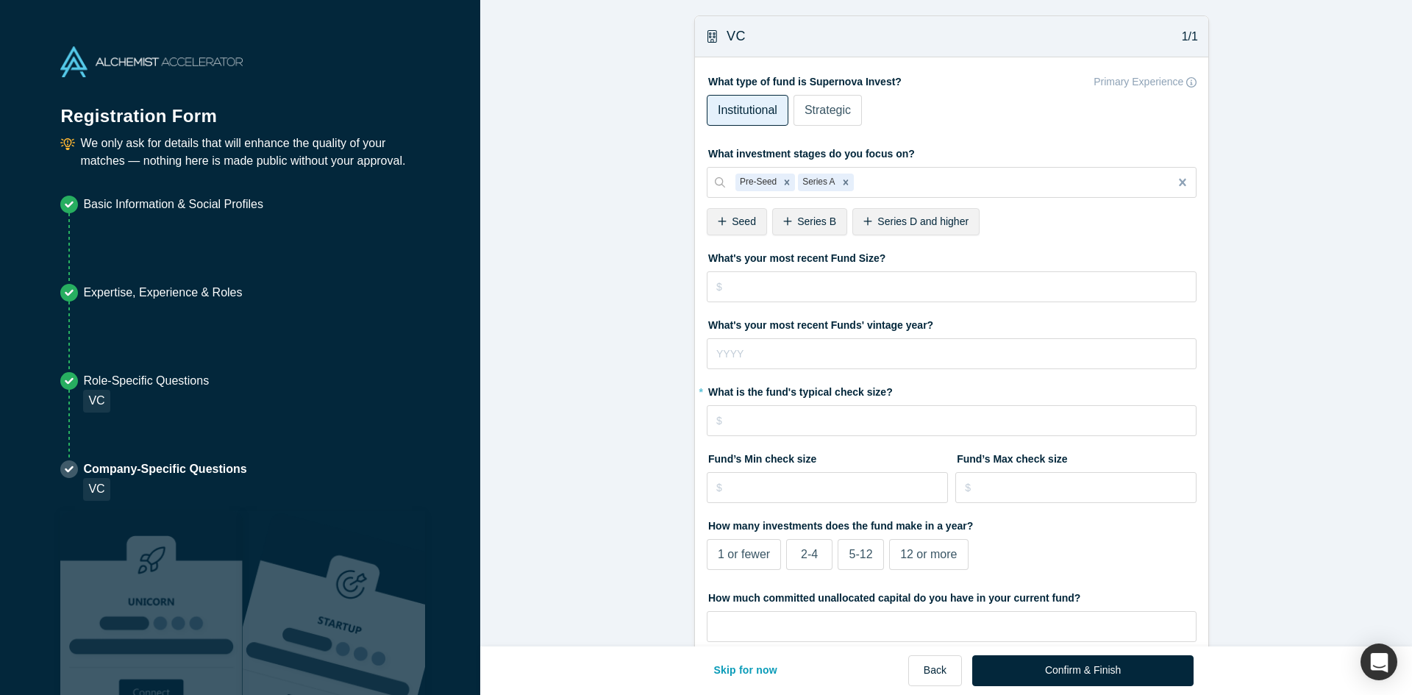
click at [724, 226] on div "Seed" at bounding box center [737, 221] width 60 height 27
click at [734, 226] on span "Series B" at bounding box center [751, 221] width 39 height 12
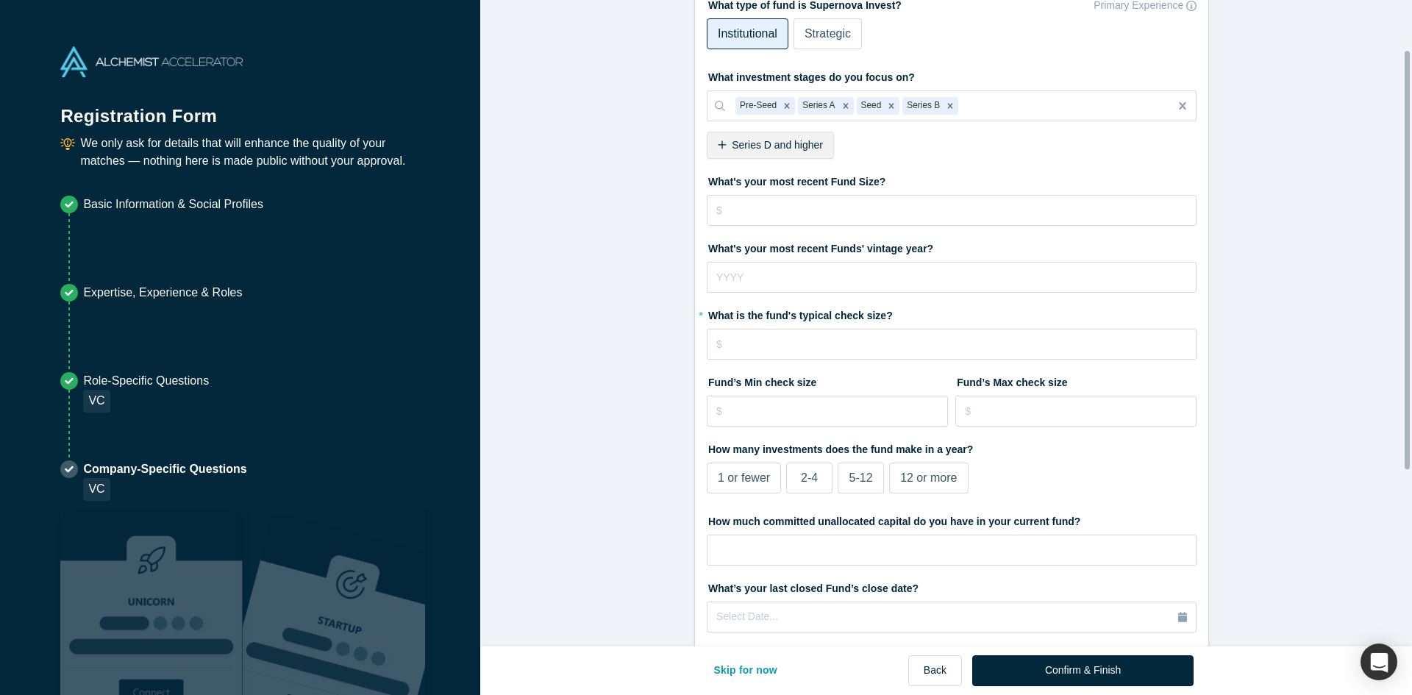
scroll to position [147, 0]
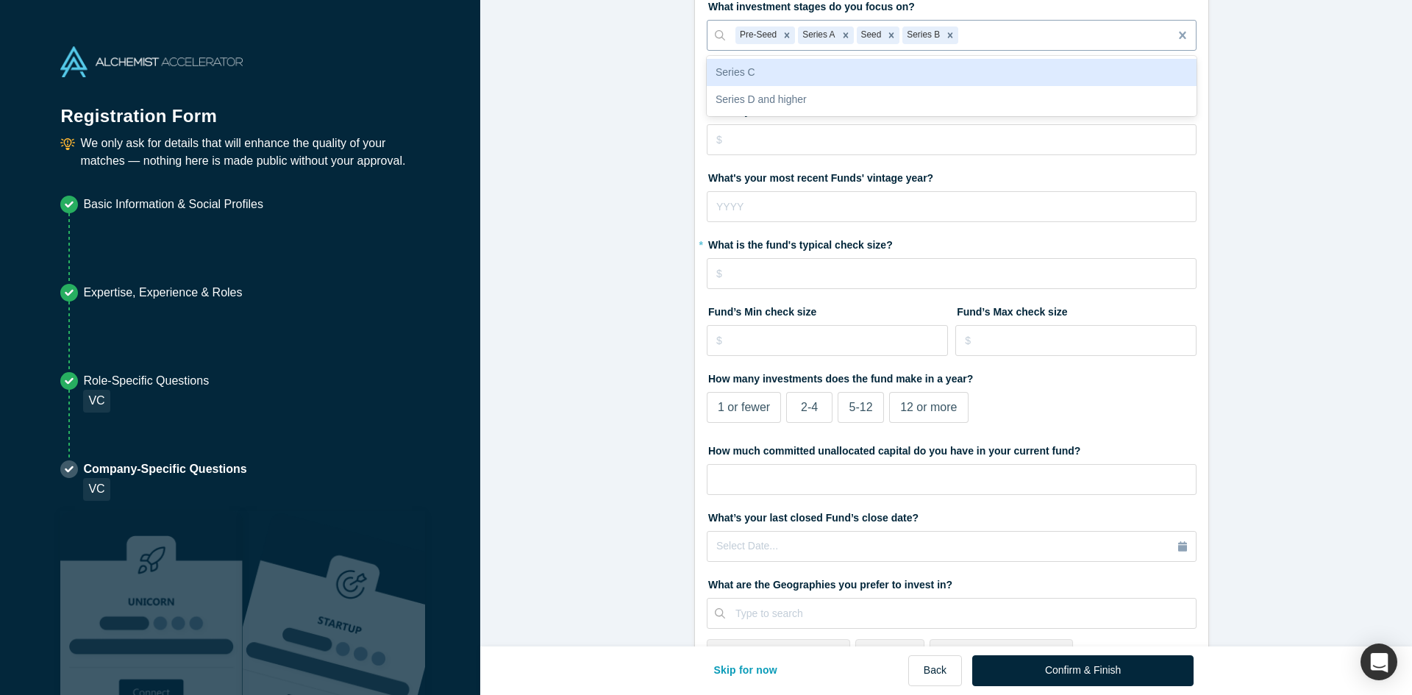
drag, startPoint x: 862, startPoint y: 33, endPoint x: 792, endPoint y: 42, distance: 71.1
click at [792, 42] on div "Pre-Seed Series A Seed Series B" at bounding box center [947, 36] width 444 height 24
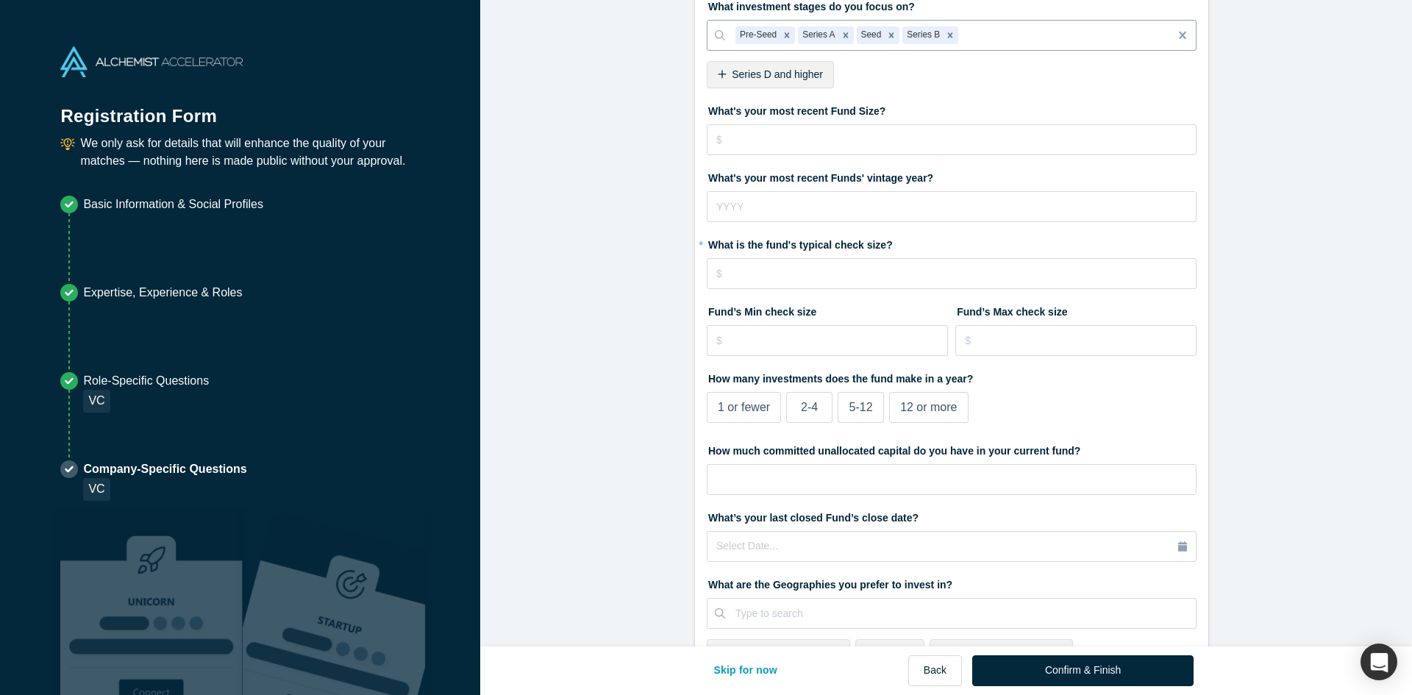
click at [798, 42] on div "Series A" at bounding box center [817, 35] width 39 height 18
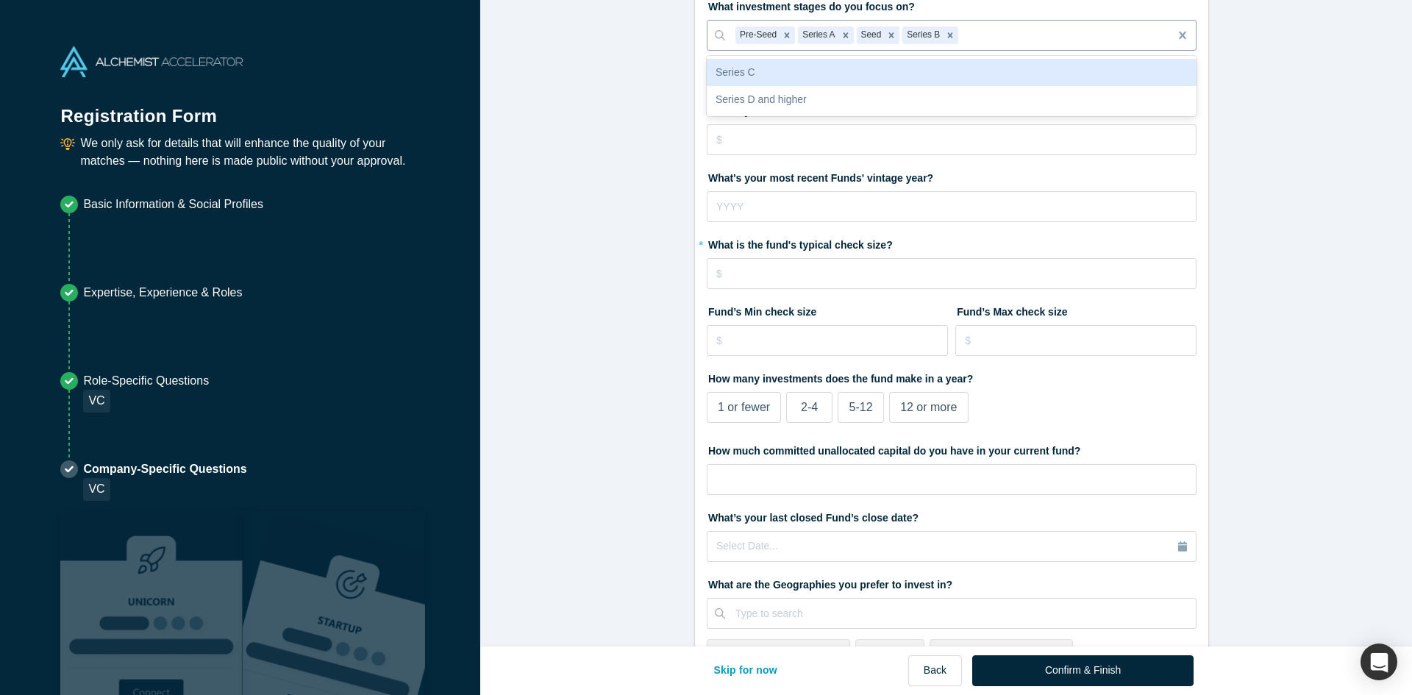
drag, startPoint x: 818, startPoint y: 35, endPoint x: 870, endPoint y: 37, distance: 52.2
click at [870, 37] on div "Pre-Seed Series A Seed Series B" at bounding box center [947, 36] width 444 height 24
click at [840, 35] on icon "Remove Series A" at bounding box center [845, 35] width 10 height 10
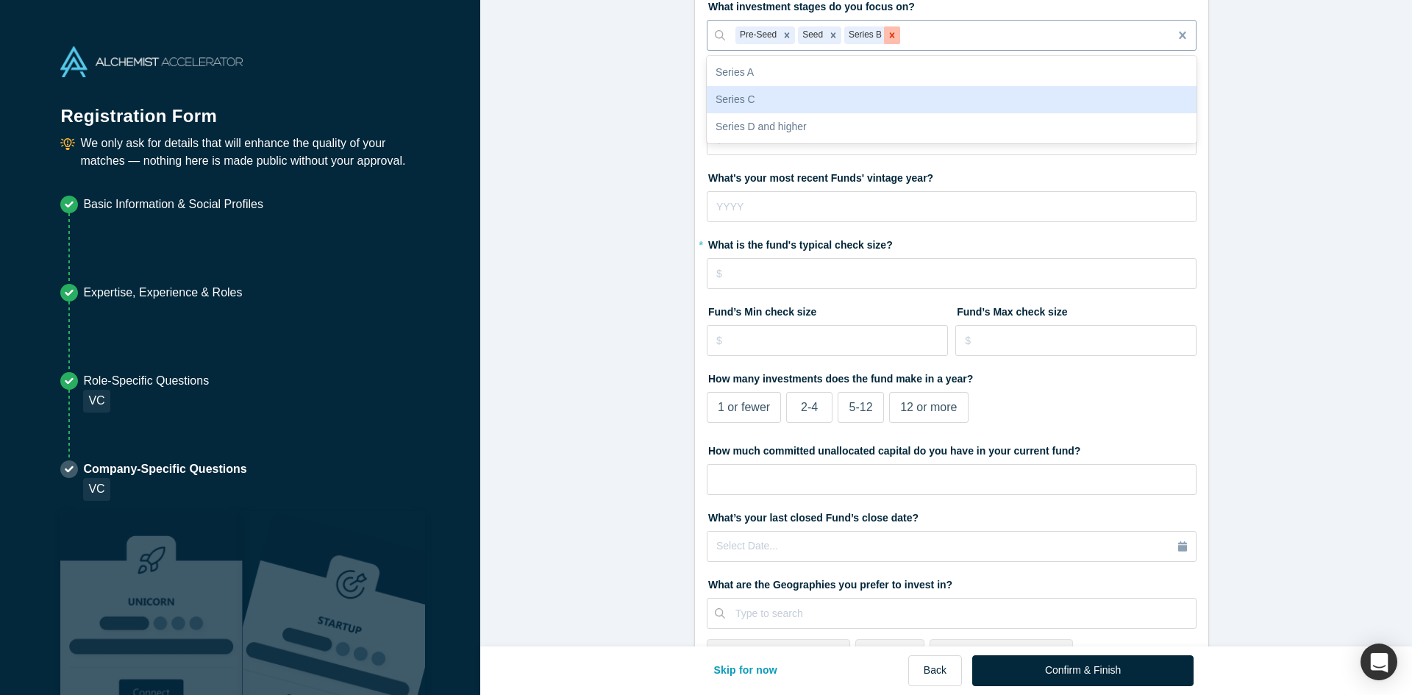
click at [890, 35] on icon "Remove Series B" at bounding box center [892, 34] width 5 height 5
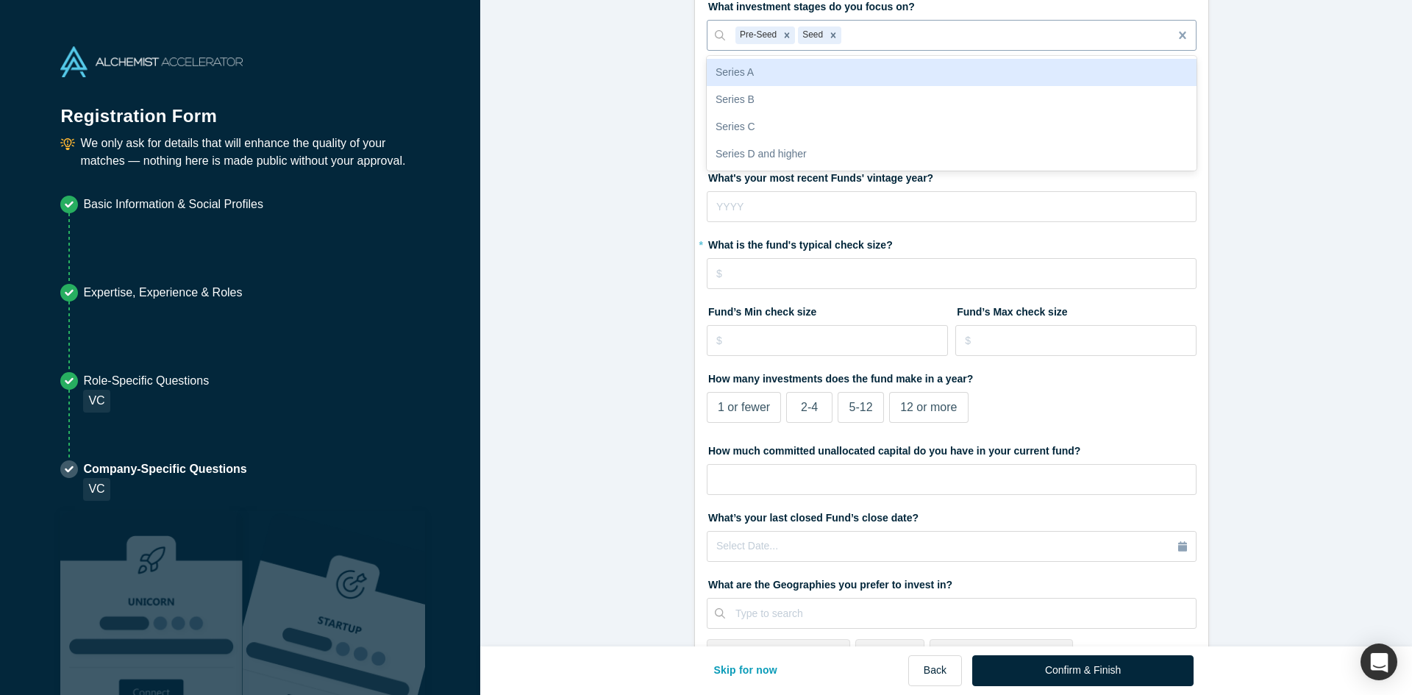
click at [802, 76] on div "Series A" at bounding box center [952, 72] width 490 height 27
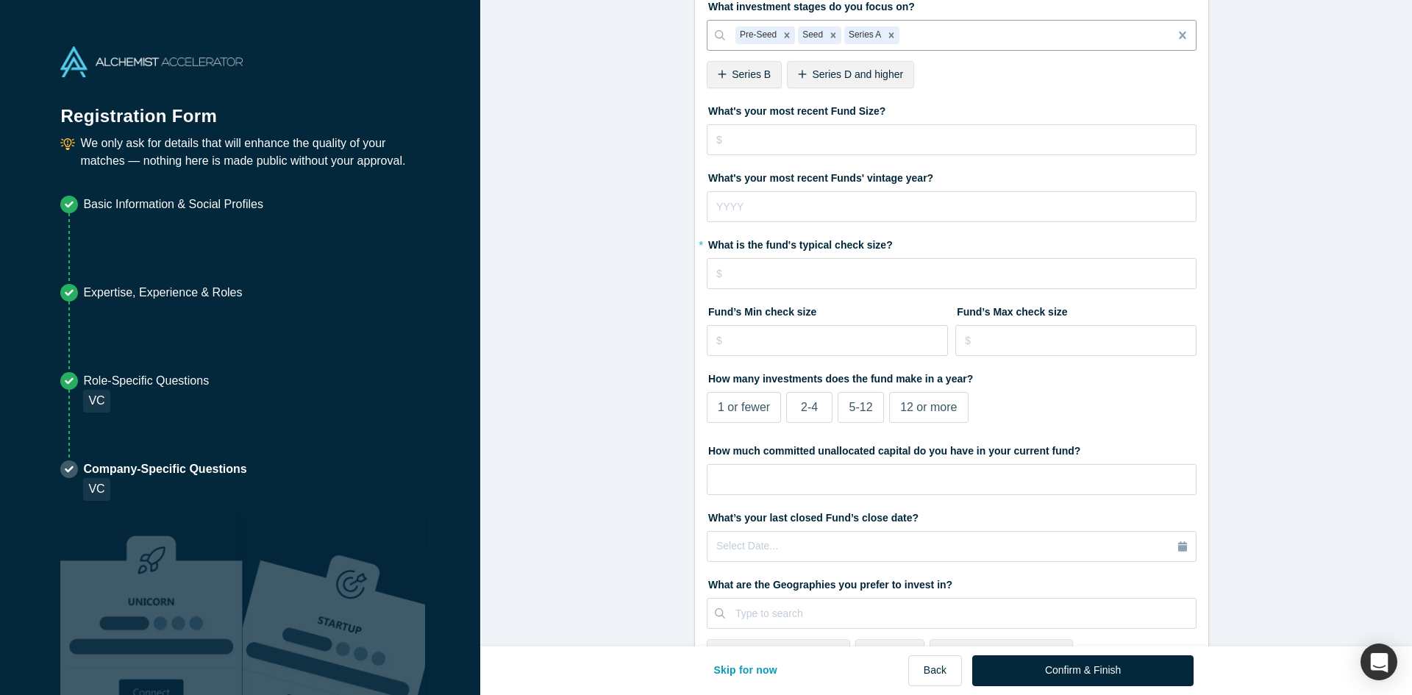
click at [947, 34] on div at bounding box center [1030, 35] width 257 height 18
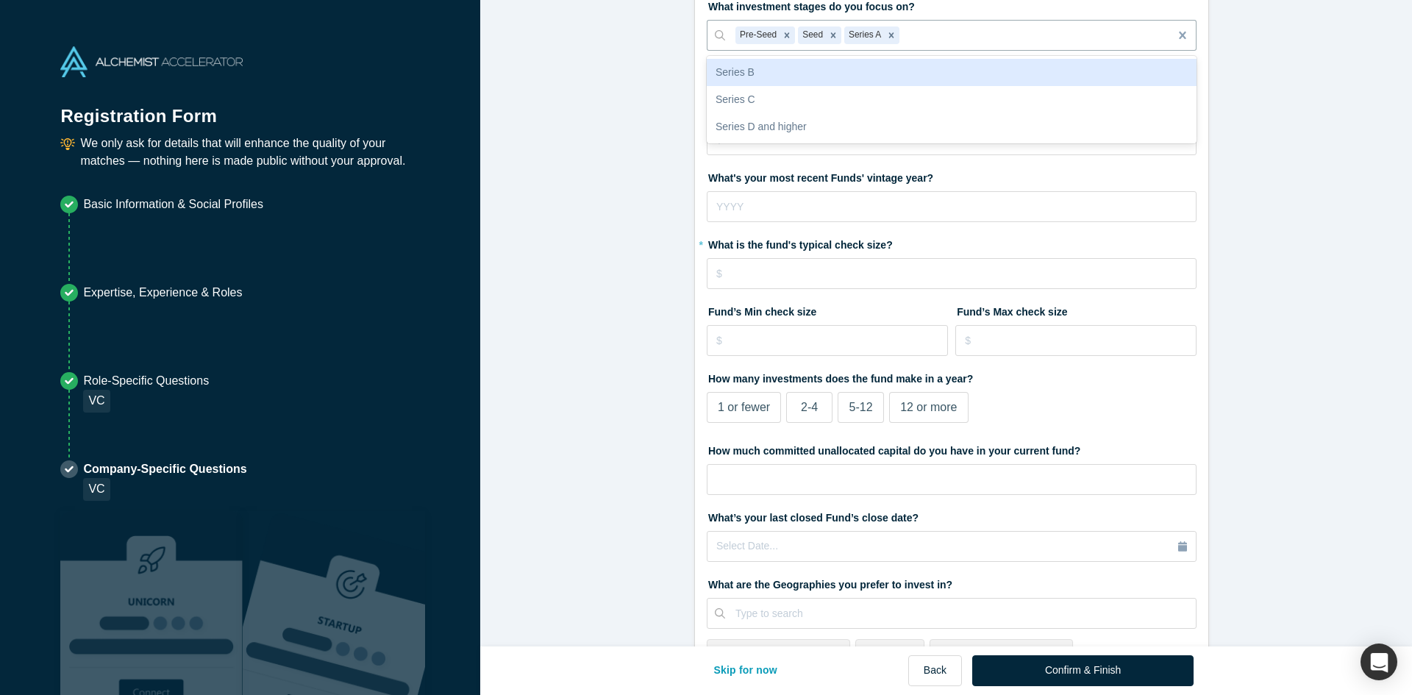
click at [765, 74] on div "Series B" at bounding box center [952, 72] width 490 height 27
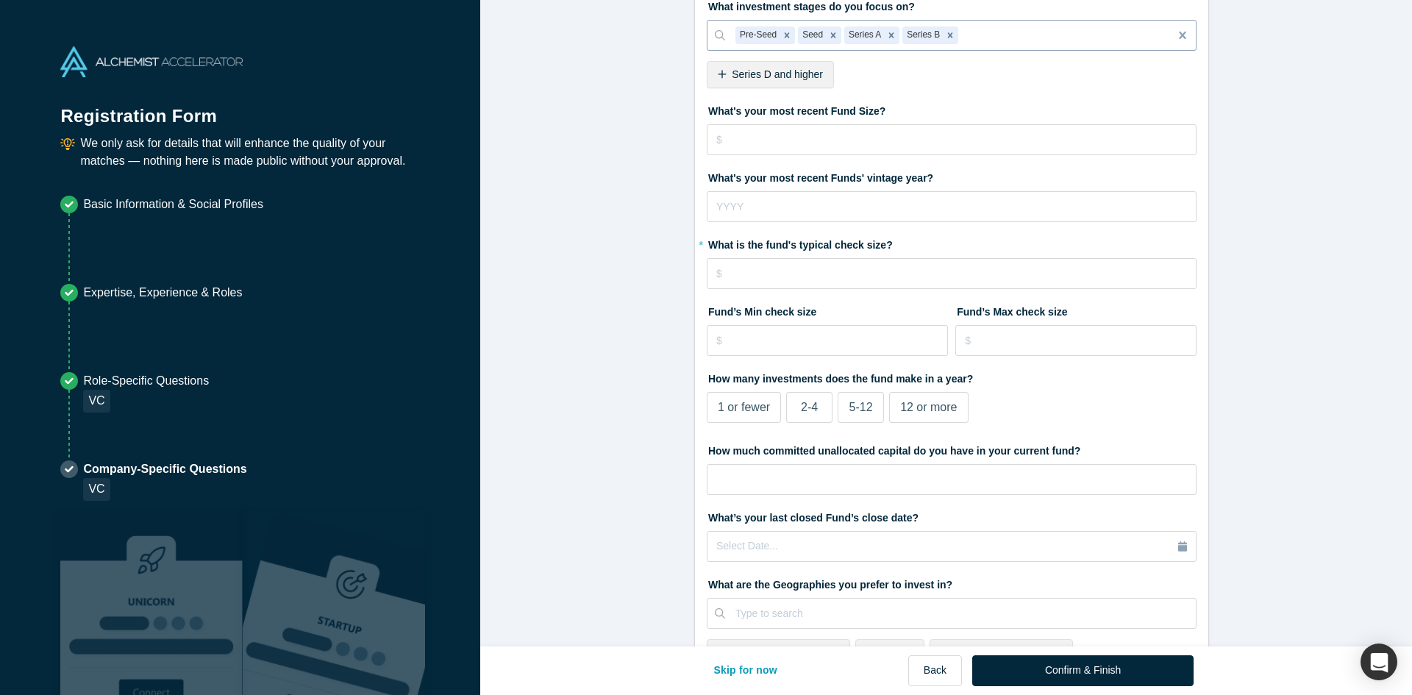
click at [1003, 33] on div at bounding box center [1060, 35] width 198 height 18
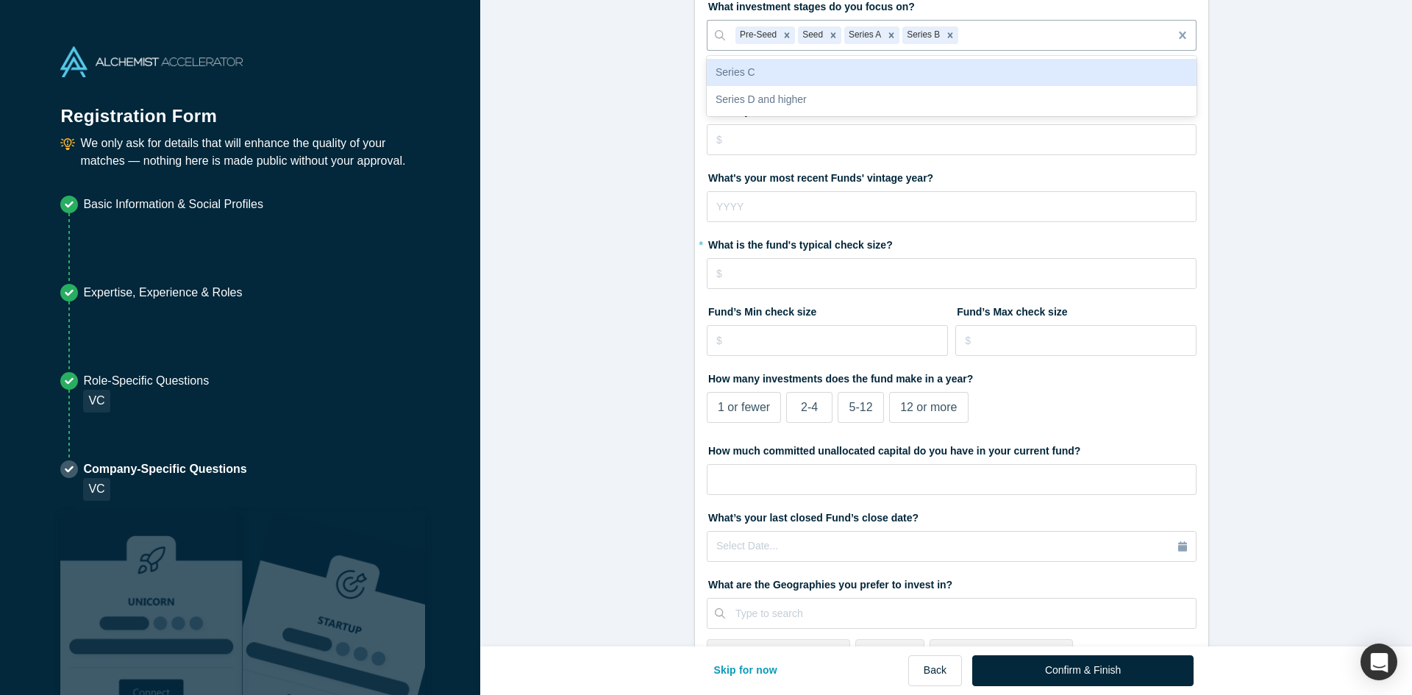
click at [826, 75] on div "Series C" at bounding box center [952, 72] width 490 height 27
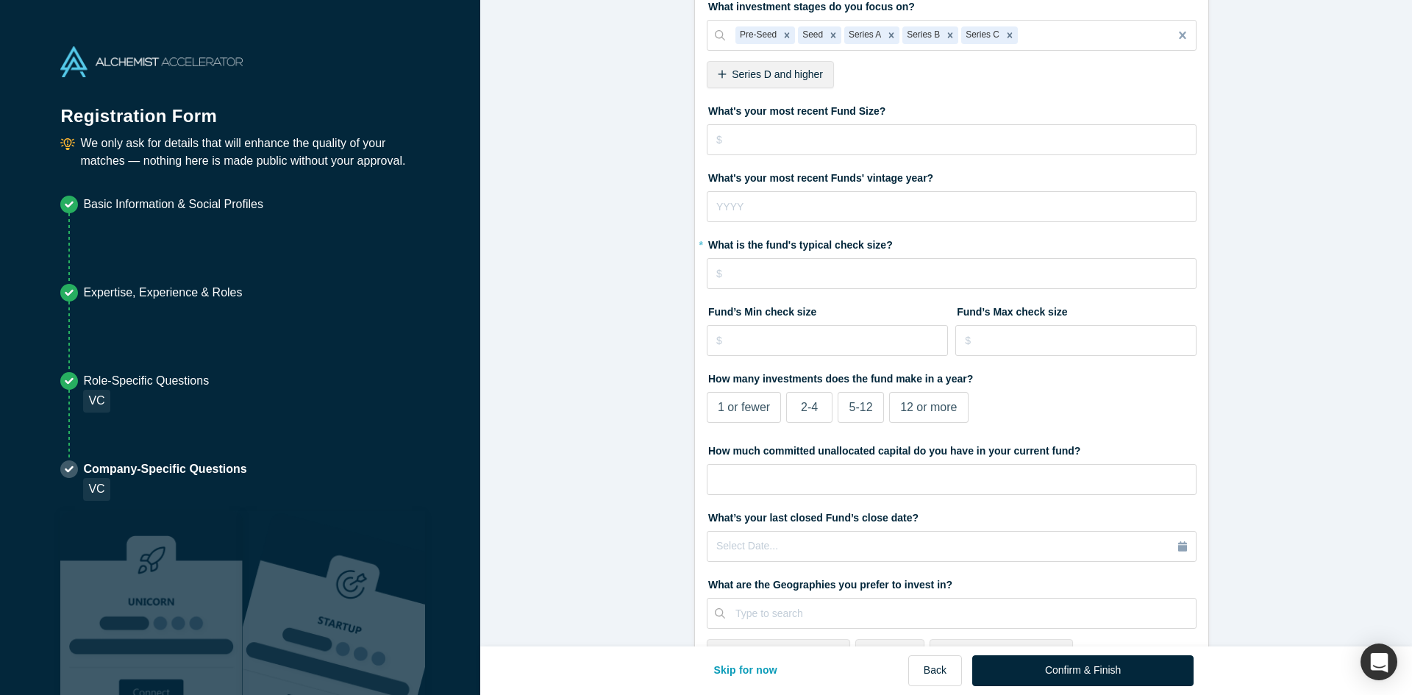
click at [604, 98] on form "VC 1/1 What type of fund is Supernova Invest? Primary Experience Institutional …" at bounding box center [951, 363] width 943 height 990
click at [762, 140] on input "tel" at bounding box center [952, 139] width 490 height 31
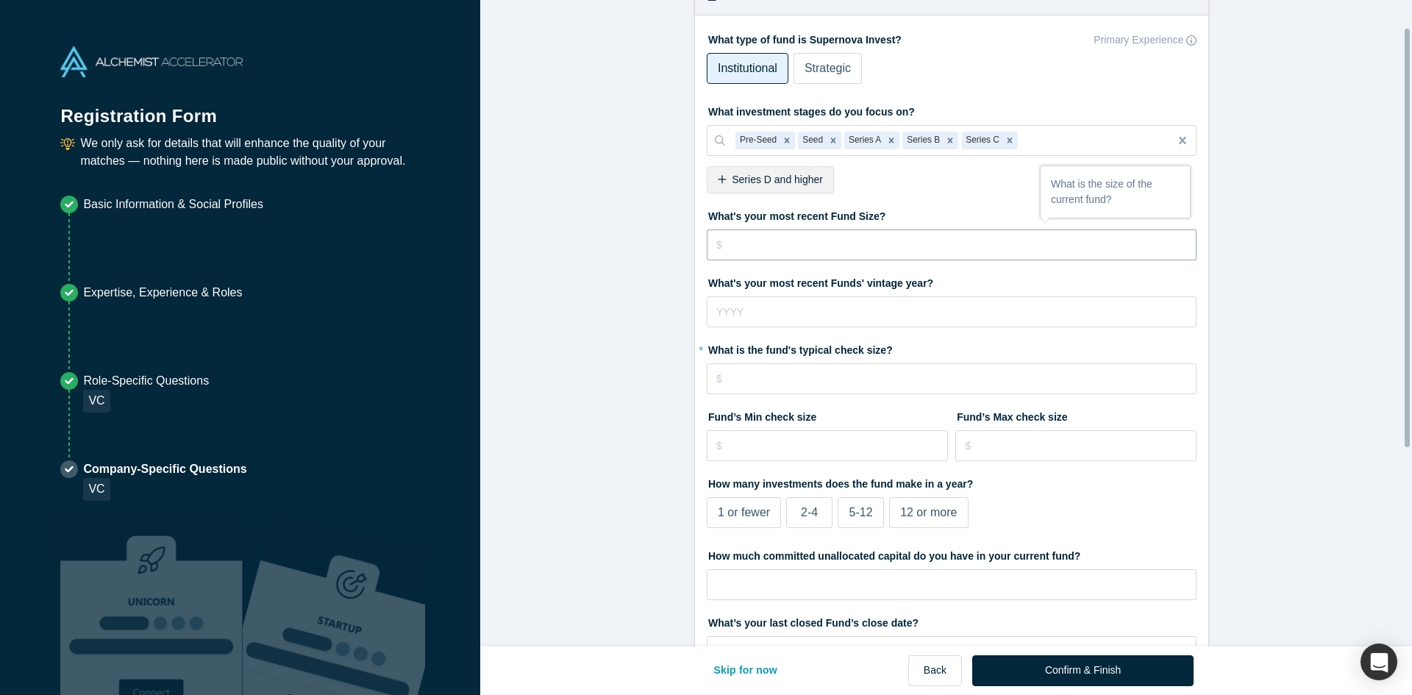
scroll to position [0, 0]
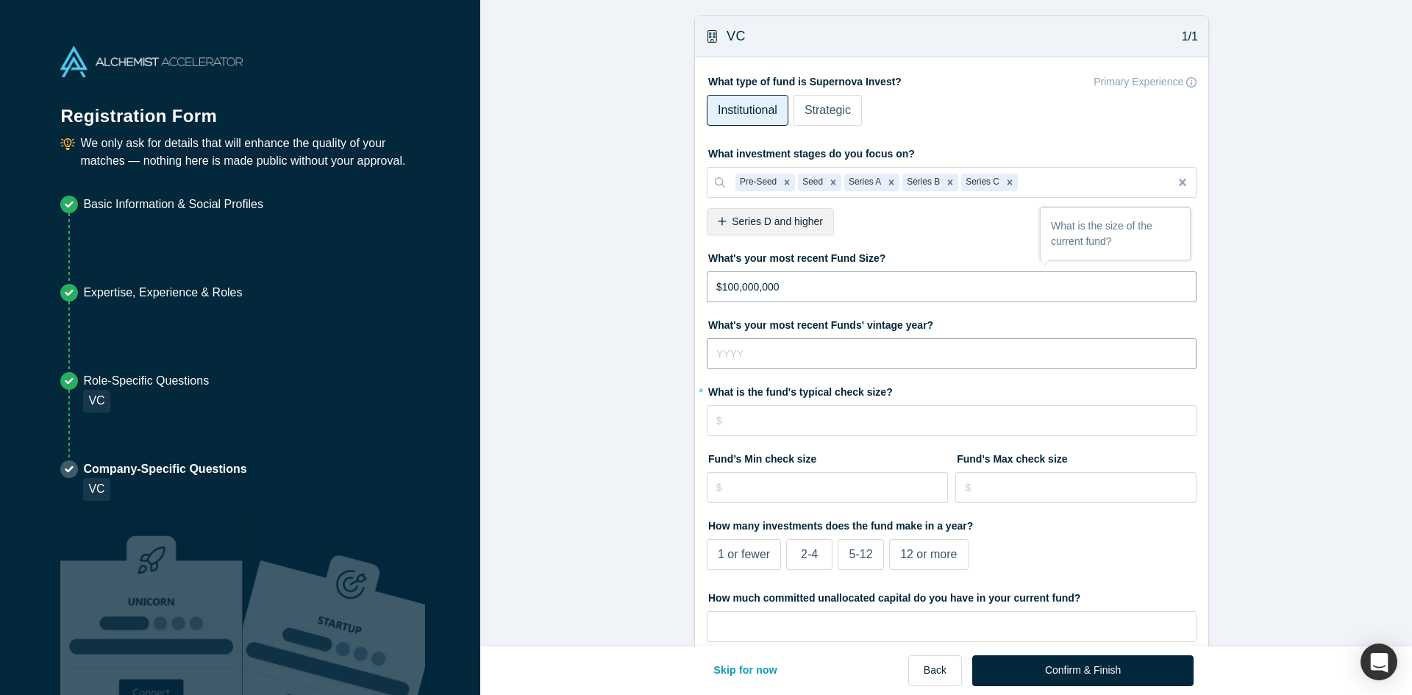
type input "$100,000,000"
click at [773, 360] on input "tel" at bounding box center [952, 353] width 490 height 31
type input "3"
click at [638, 392] on form "VC 1/1 What type of fund is Supernova Invest? Primary Experience Institutional …" at bounding box center [951, 510] width 943 height 990
click at [793, 421] on input "tel" at bounding box center [952, 420] width 490 height 31
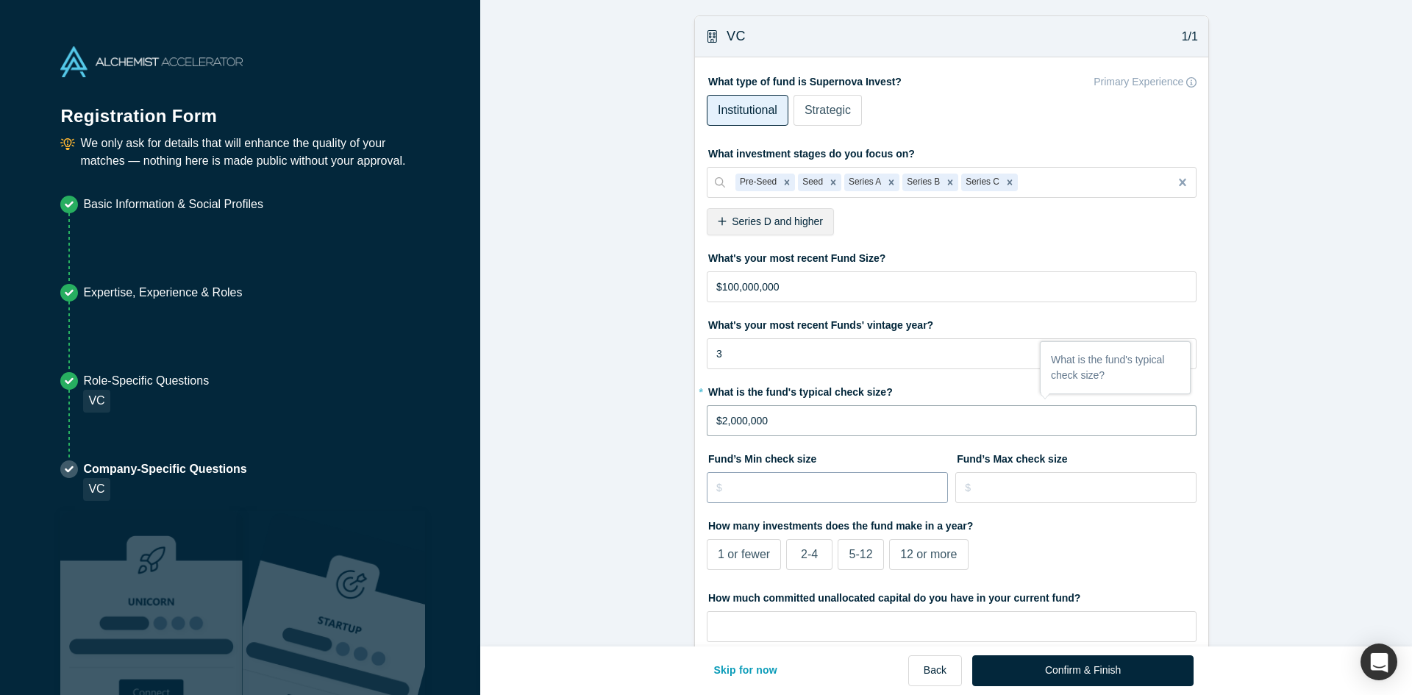
type input "$2,000,000"
click at [861, 496] on input "tel" at bounding box center [827, 487] width 241 height 31
click at [574, 301] on form "VC 1/1 What type of fund is Supernova Invest? Primary Experience Institutional …" at bounding box center [951, 510] width 943 height 990
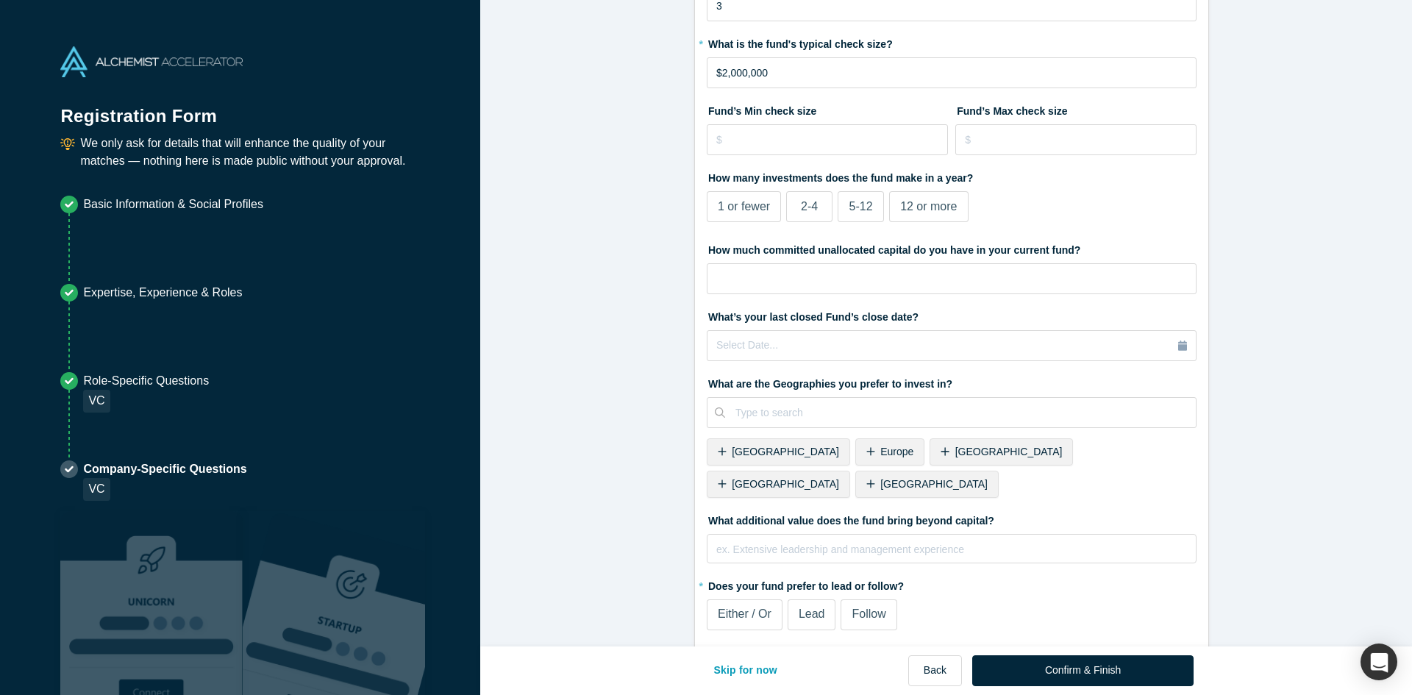
click at [855, 443] on div "Europe" at bounding box center [889, 451] width 69 height 27
click at [880, 454] on span "[GEOGRAPHIC_DATA]" at bounding box center [933, 452] width 107 height 12
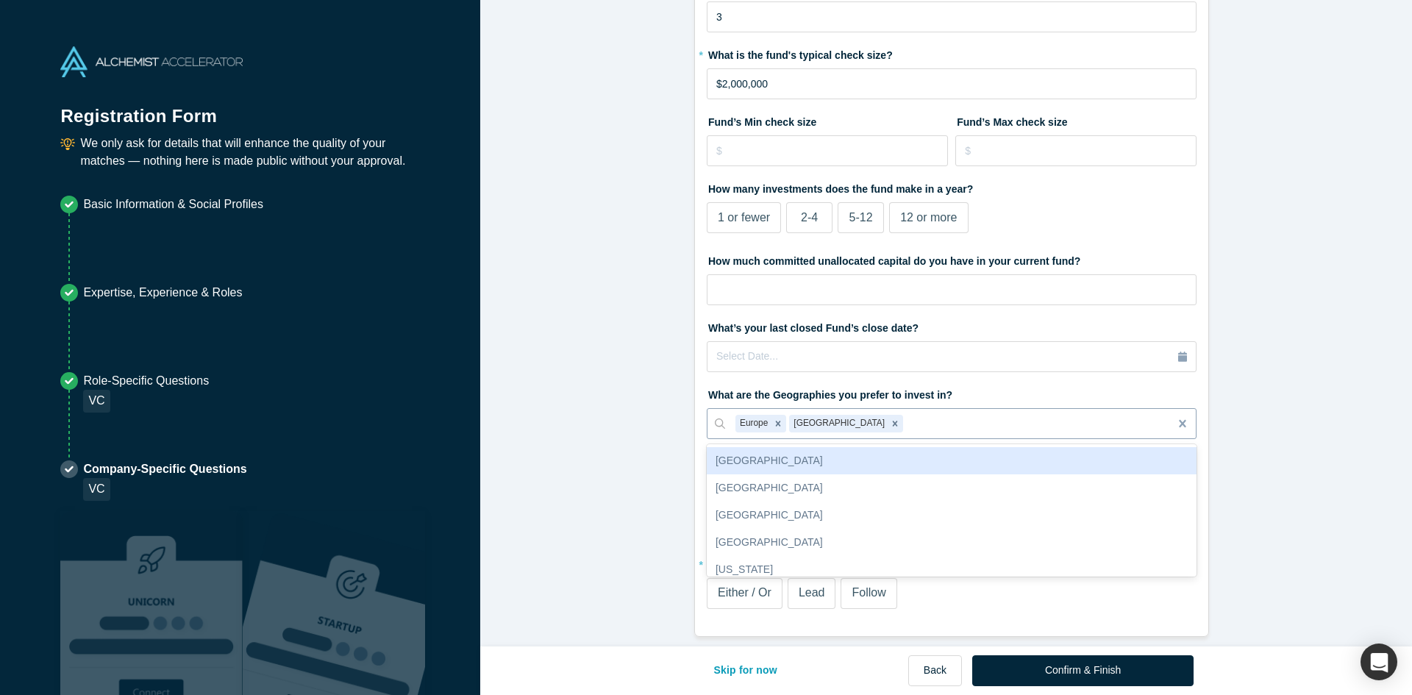
click at [914, 417] on div at bounding box center [1032, 424] width 253 height 18
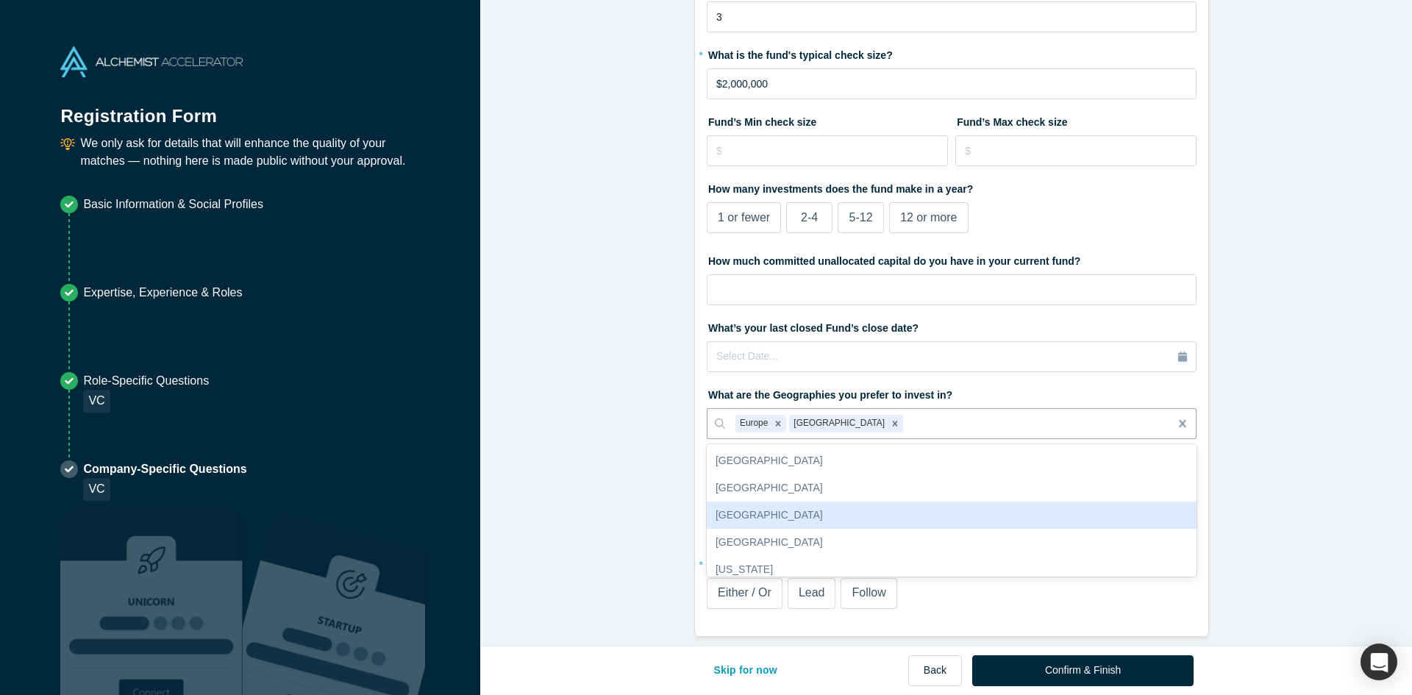
scroll to position [74, 0]
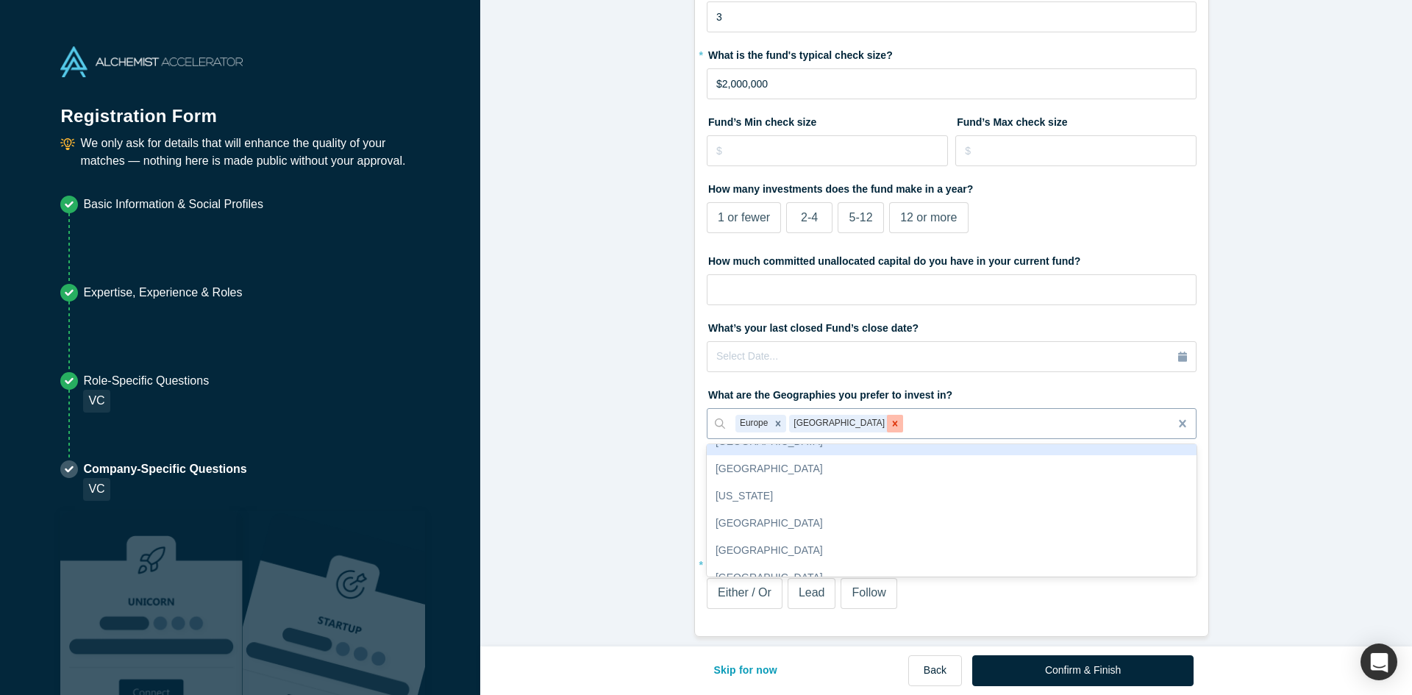
click at [890, 418] on icon "Remove United Kingdom" at bounding box center [895, 423] width 10 height 10
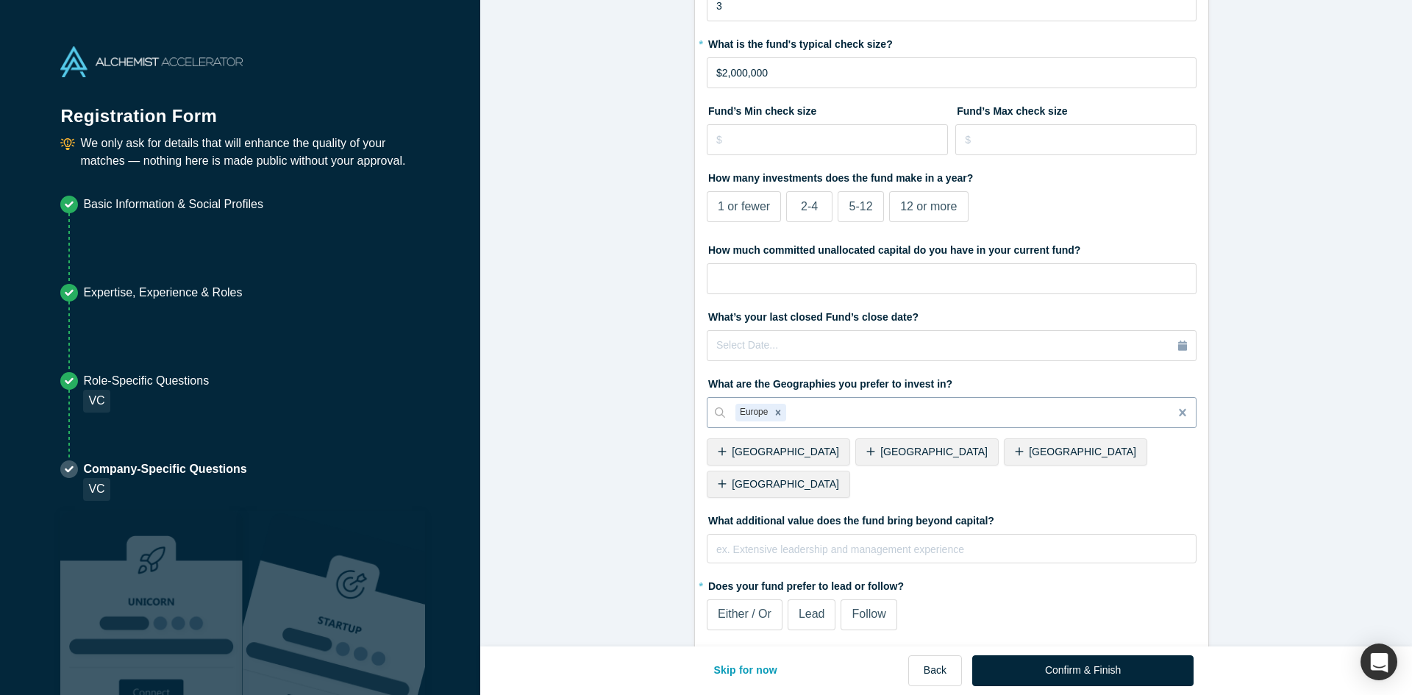
click at [575, 393] on form "VC 1/1 What type of fund is Supernova Invest? Primary Experience Institutional …" at bounding box center [951, 163] width 943 height 990
click at [790, 414] on div at bounding box center [973, 413] width 369 height 18
type input "isr"
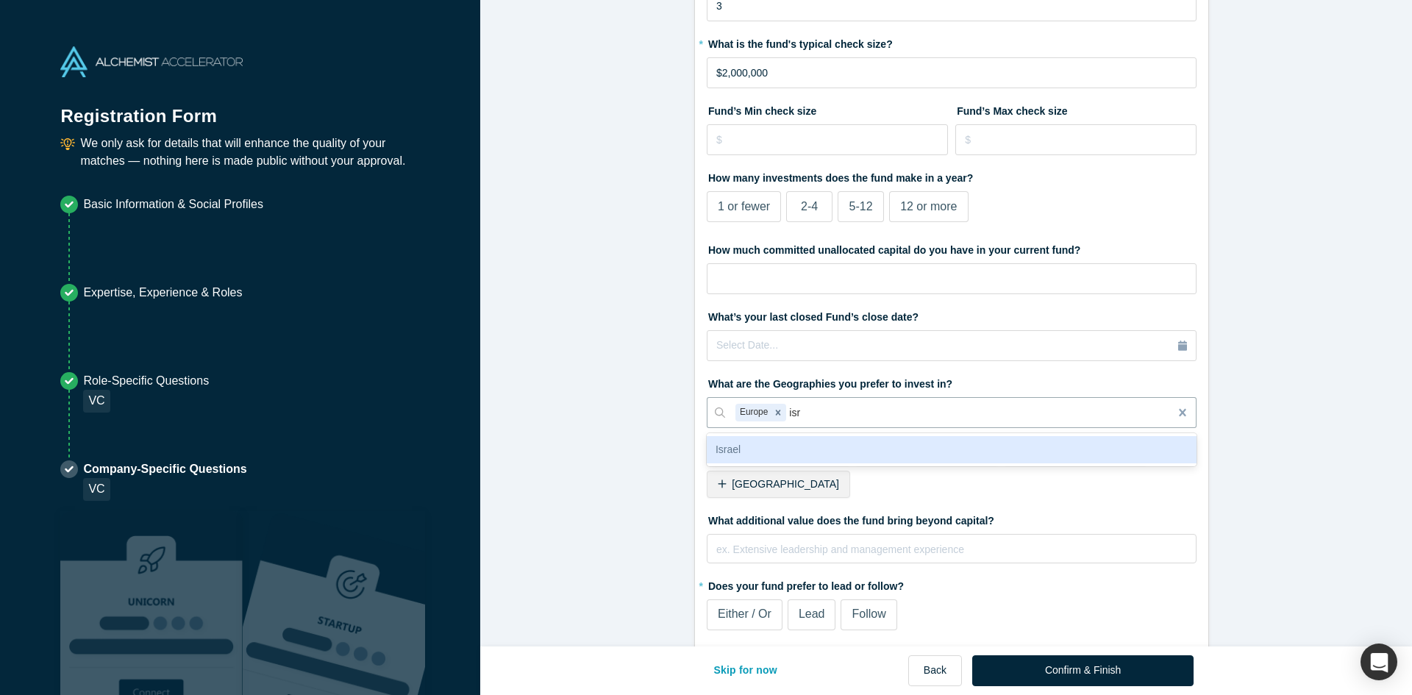
click at [807, 438] on div "Israel" at bounding box center [952, 449] width 490 height 27
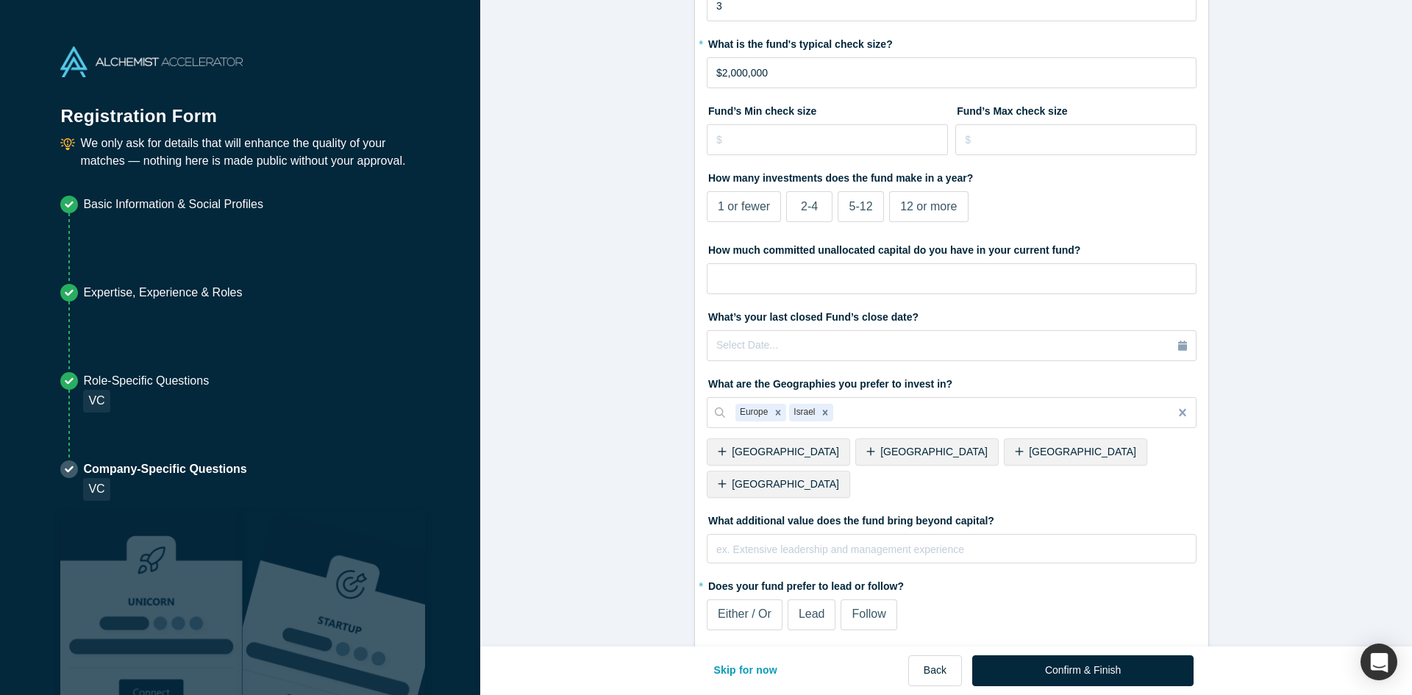
click at [662, 443] on form "VC 1/1 What type of fund is Supernova Invest? Primary Experience Institutional …" at bounding box center [951, 163] width 943 height 990
click at [814, 607] on span "Lead" at bounding box center [811, 613] width 26 height 12
click at [0, 0] on input "Lead" at bounding box center [0, 0] width 0 height 0
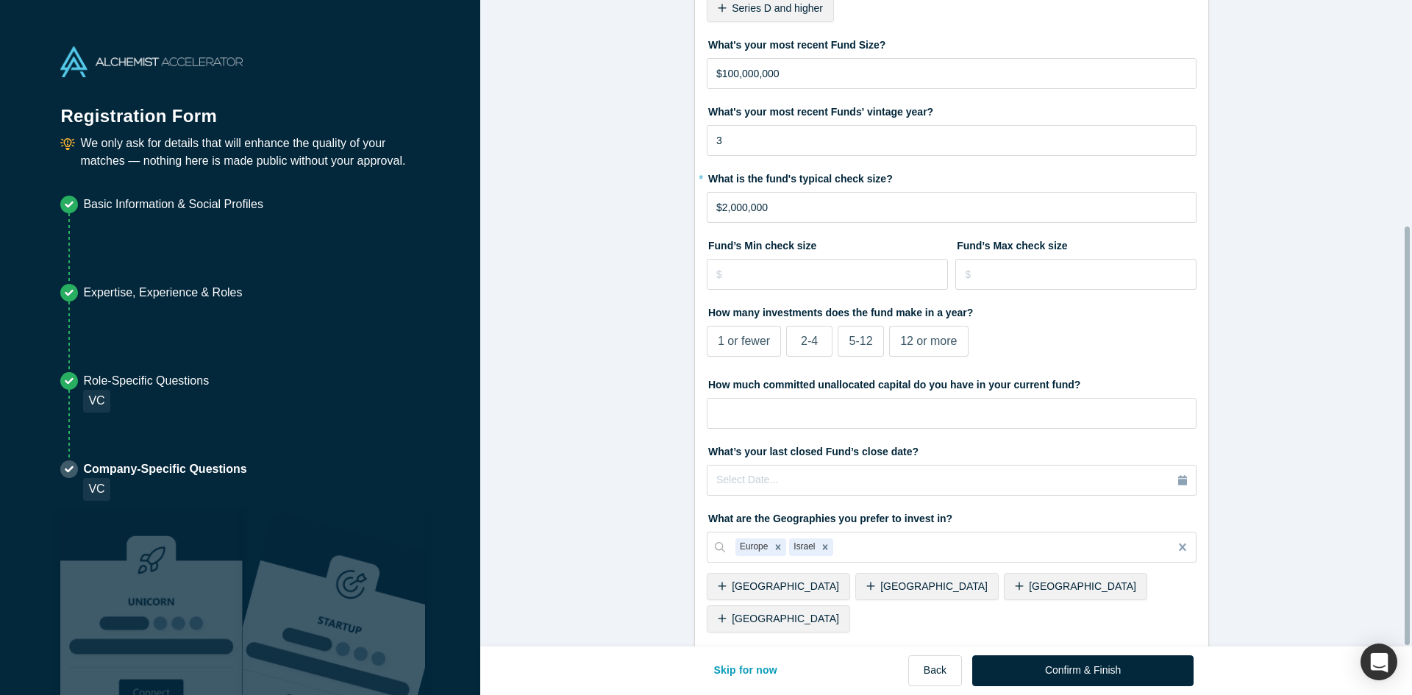
scroll to position [348, 0]
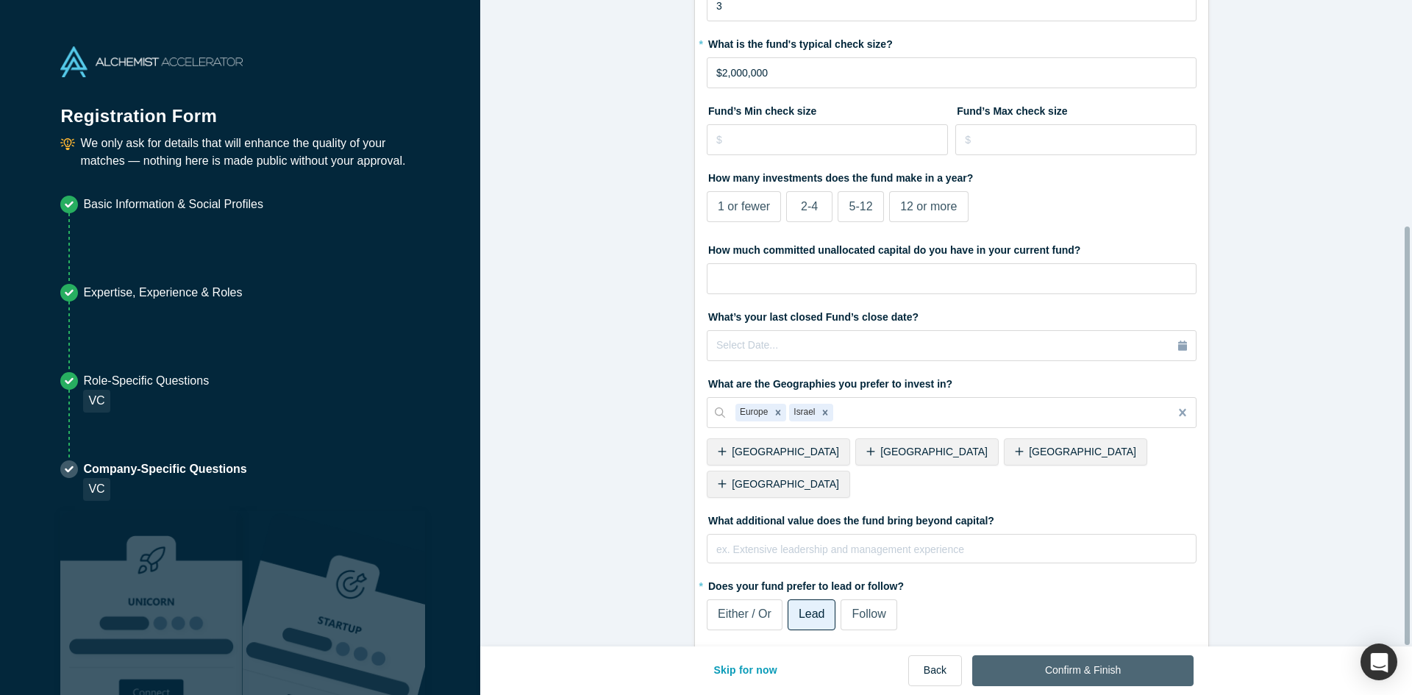
click at [1135, 670] on button "Confirm & Finish" at bounding box center [1082, 670] width 221 height 31
